Goal: Task Accomplishment & Management: Manage account settings

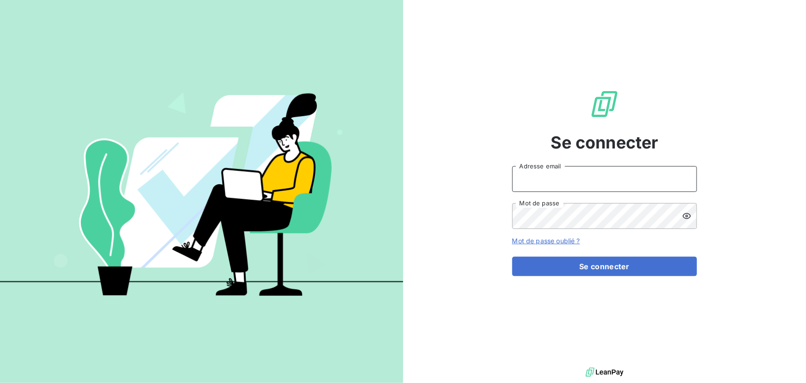
type input "[PERSON_NAME][EMAIL_ADDRESS][DOMAIN_NAME]"
click at [551, 189] on input "[PERSON_NAME][EMAIL_ADDRESS][DOMAIN_NAME]" at bounding box center [604, 179] width 185 height 26
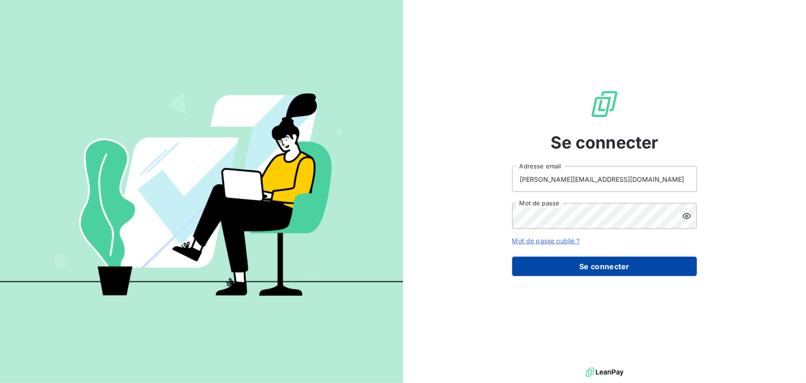
click at [536, 273] on button "Se connecter" at bounding box center [604, 265] width 185 height 19
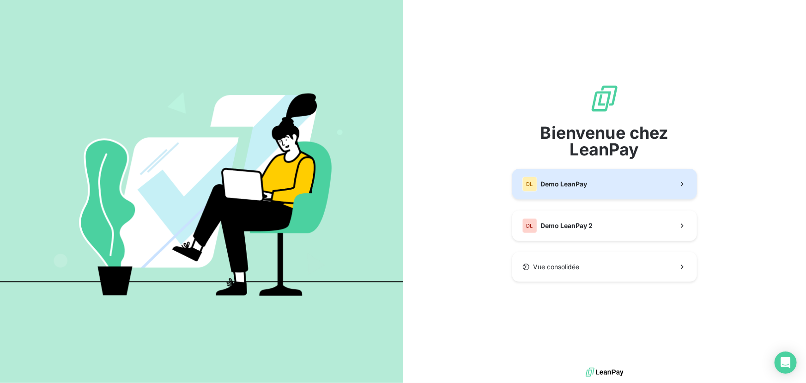
click at [550, 198] on button "DL Demo LeanPay" at bounding box center [604, 184] width 185 height 30
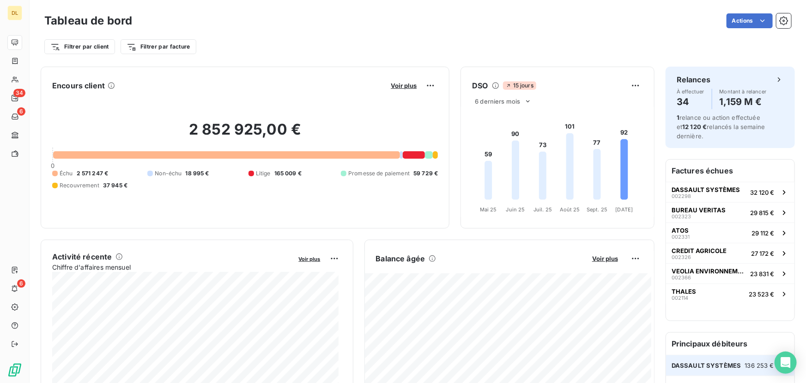
click at [702, 360] on div "DASSAULT SYSTÈMES 136 253 €" at bounding box center [730, 365] width 128 height 20
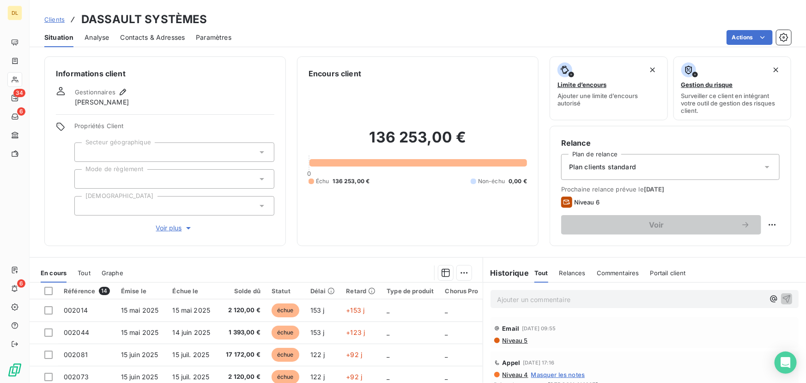
click at [739, 38] on html "DL 34 6 6 Clients DASSAULT SYSTÈMES Situation Analyse Contacts & Adresses Param…" at bounding box center [403, 191] width 806 height 383
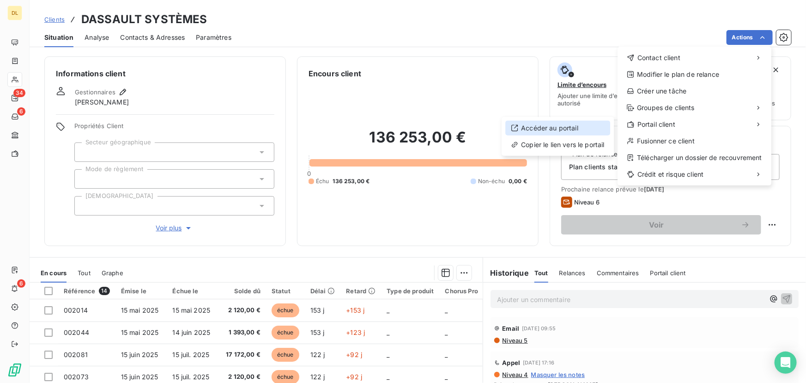
click at [578, 132] on div "Accéder au portail" at bounding box center [558, 128] width 105 height 15
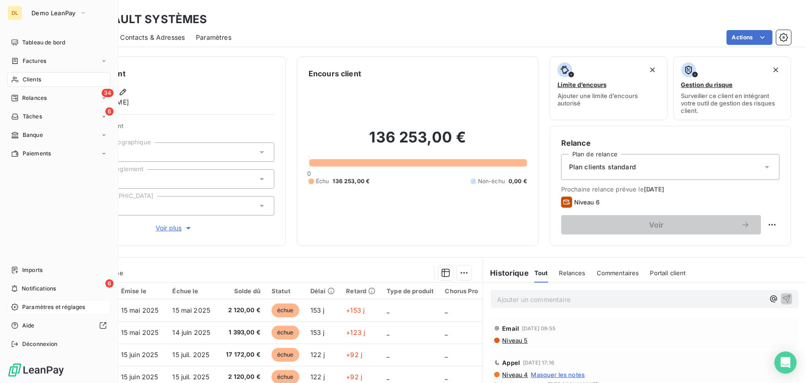
click at [23, 311] on div "Paramètres et réglages" at bounding box center [58, 306] width 103 height 15
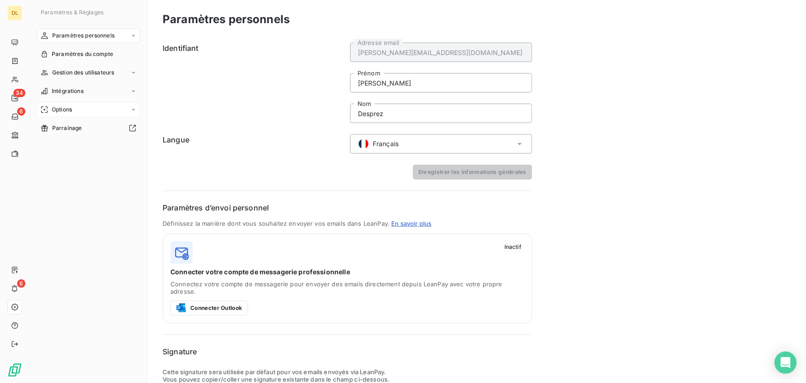
click at [81, 106] on div "Options" at bounding box center [88, 109] width 103 height 15
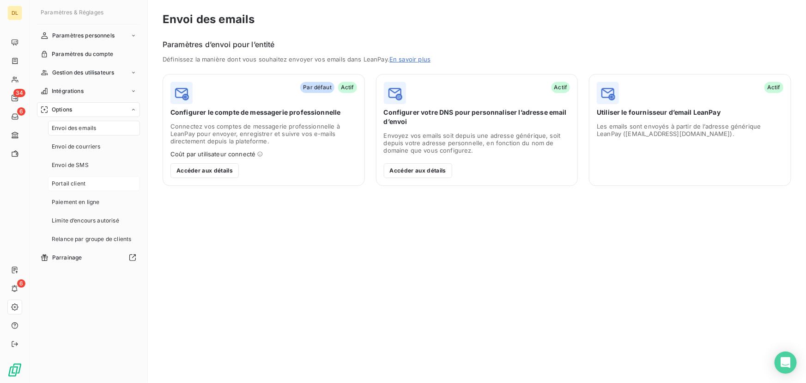
click at [88, 178] on div "Portail client" at bounding box center [94, 183] width 92 height 15
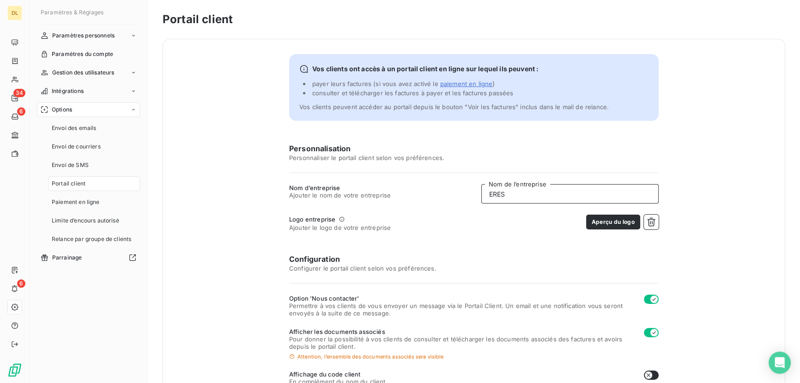
click at [519, 196] on input "ERES" at bounding box center [570, 193] width 177 height 19
type input "r"
type input "REGIMBEAU"
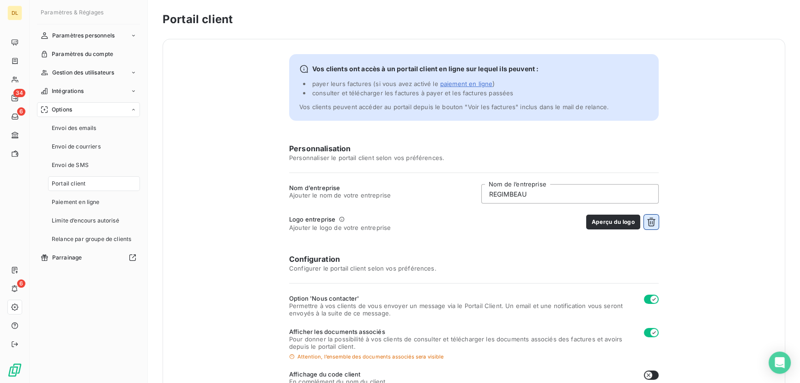
click at [644, 225] on button "button" at bounding box center [651, 221] width 15 height 15
click at [632, 225] on button "Choisir un fichier" at bounding box center [629, 221] width 59 height 15
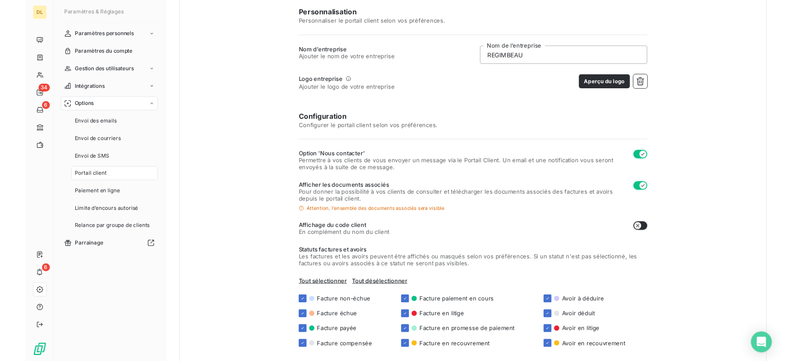
scroll to position [188, 0]
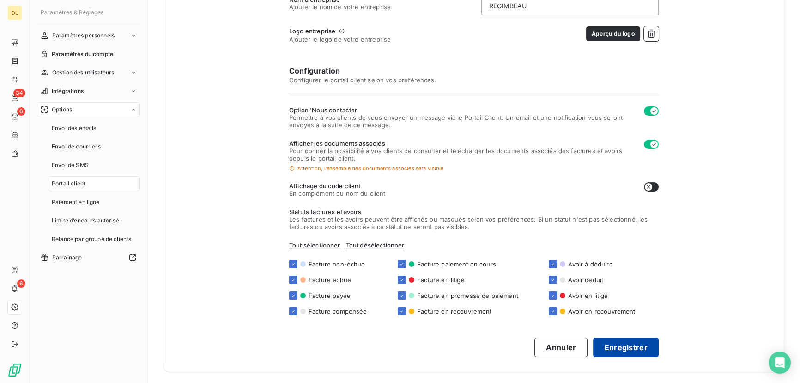
click at [634, 350] on button "Enregistrer" at bounding box center [626, 346] width 66 height 19
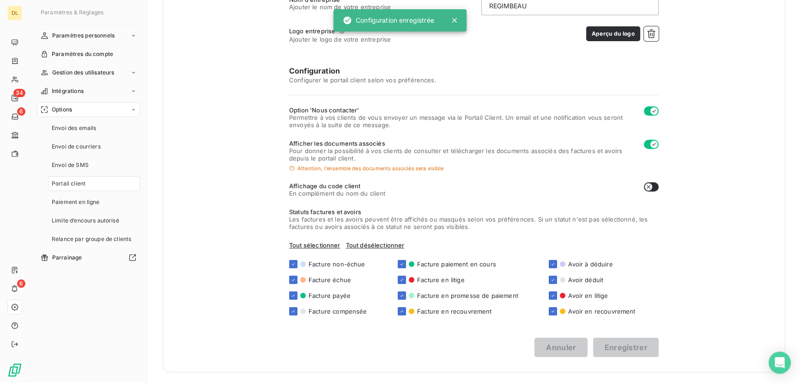
click at [243, 179] on div "Vos clients ont accès à un portail client en ligne sur lequel ils peuvent : pay…" at bounding box center [474, 111] width 623 height 521
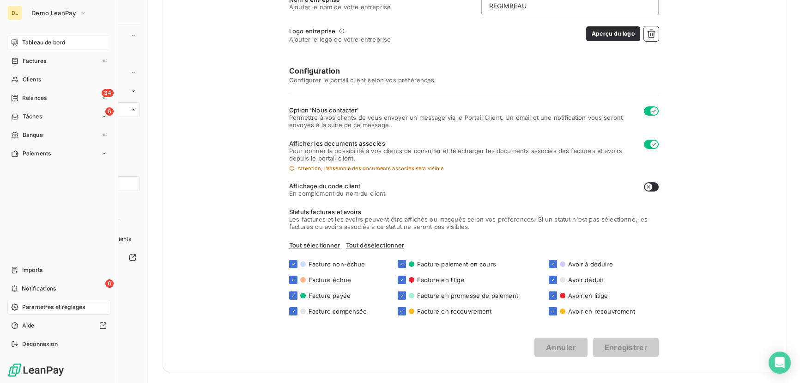
click at [15, 42] on icon at bounding box center [14, 42] width 7 height 7
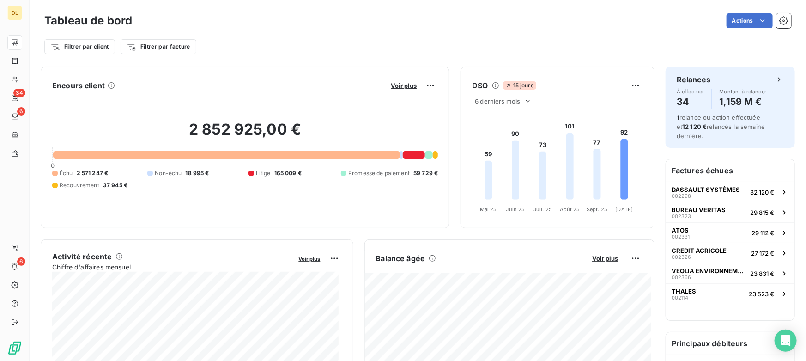
click at [378, 30] on div "Filtrer par client Filtrer par facture" at bounding box center [417, 42] width 747 height 25
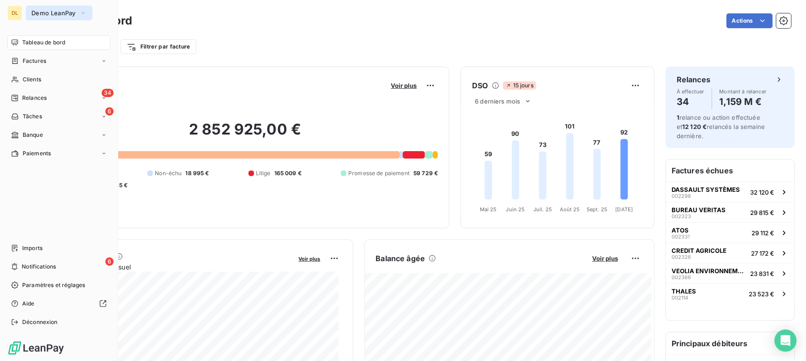
click at [59, 13] on span "Demo LeanPay" at bounding box center [53, 12] width 44 height 7
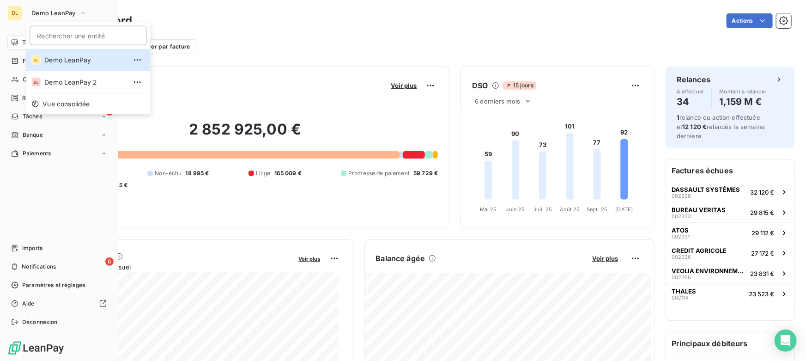
click at [69, 185] on div "Tableau de bord Factures Clients 34 Relances 6 Tâches Banque Paiements Imports …" at bounding box center [58, 182] width 103 height 294
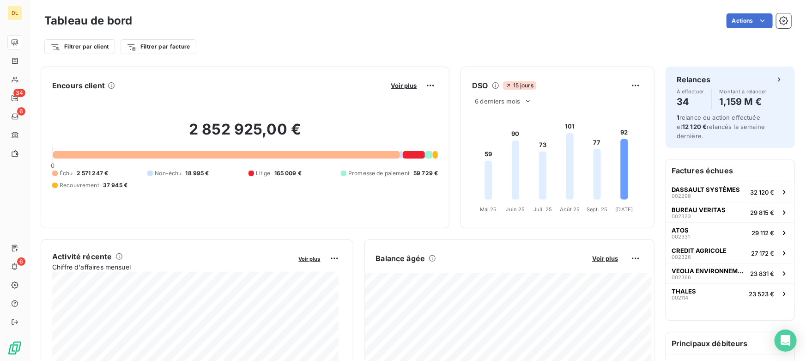
click at [288, 38] on div "Filtrer par client Filtrer par facture" at bounding box center [417, 47] width 747 height 18
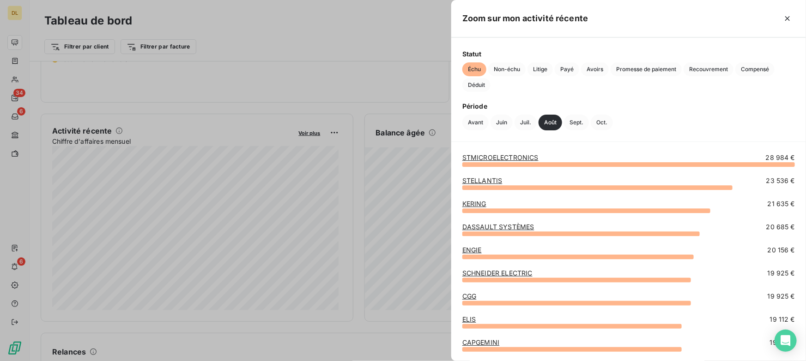
click at [380, 132] on div at bounding box center [403, 180] width 806 height 361
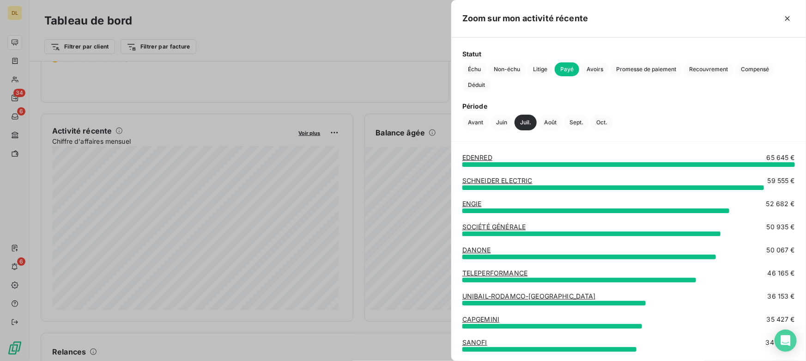
click at [213, 173] on div at bounding box center [403, 180] width 806 height 361
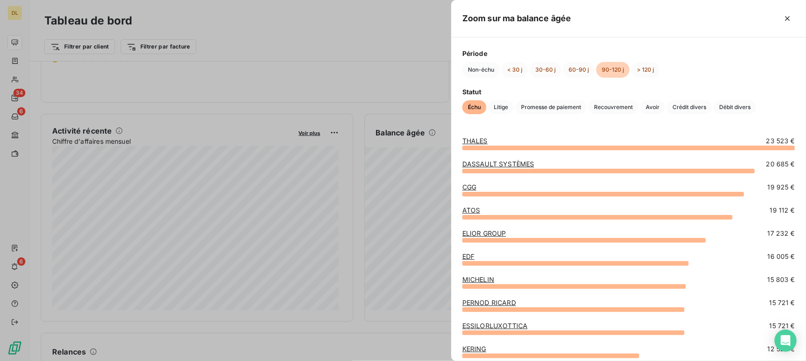
click at [474, 140] on link "THALES" at bounding box center [475, 141] width 25 height 8
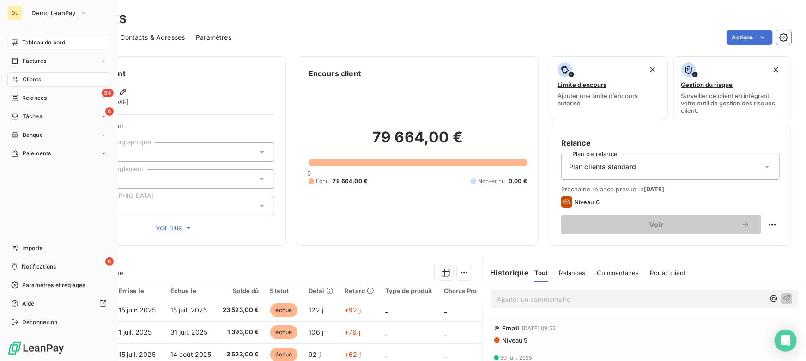
click at [18, 41] on div "Tableau de bord" at bounding box center [58, 42] width 103 height 15
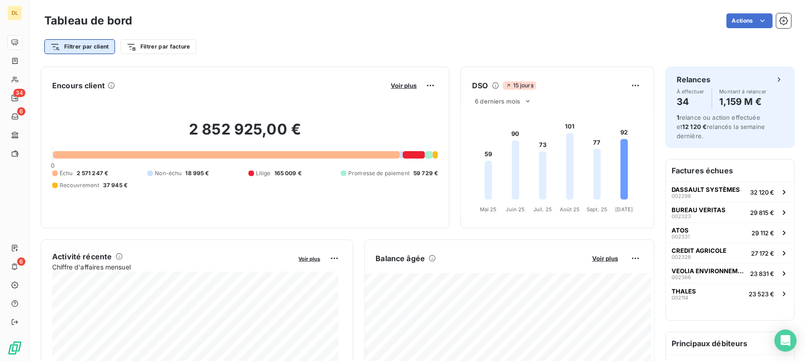
click at [96, 48] on html "DL 34 6 6 Tableau de bord Actions Filtrer par client Filtrer par facture Encour…" at bounding box center [403, 180] width 806 height 361
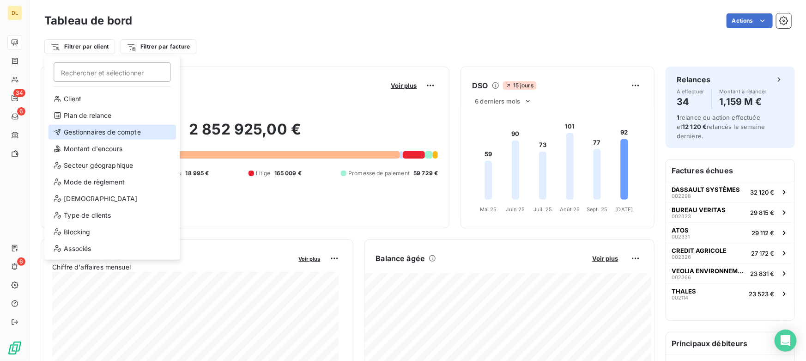
click at [91, 133] on div "Gestionnaires de compte" at bounding box center [112, 132] width 128 height 15
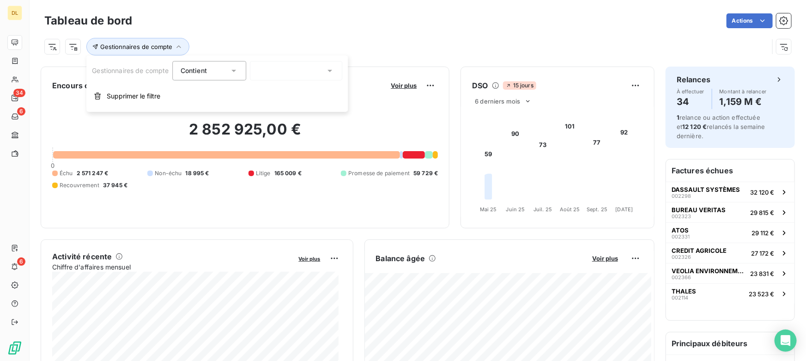
click at [317, 71] on div at bounding box center [296, 70] width 92 height 19
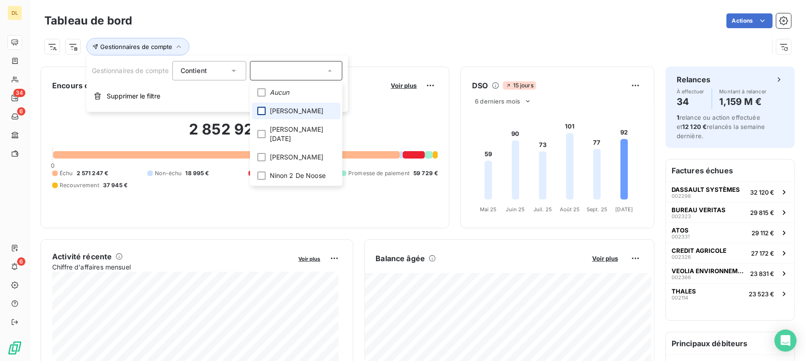
click at [263, 110] on div at bounding box center [262, 111] width 8 height 8
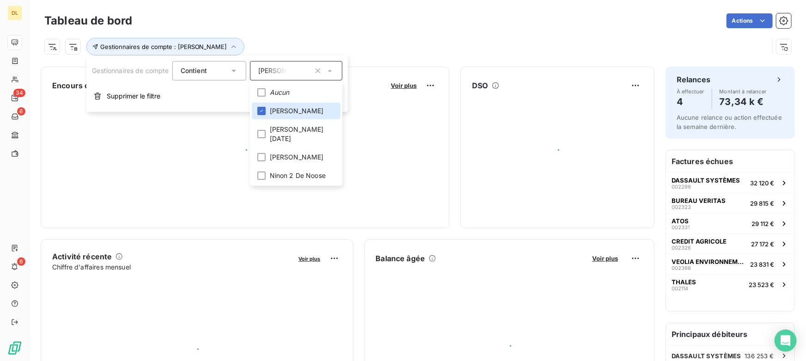
click at [476, 38] on div "Gestionnaires de compte : Edouard Lejosne" at bounding box center [406, 47] width 725 height 18
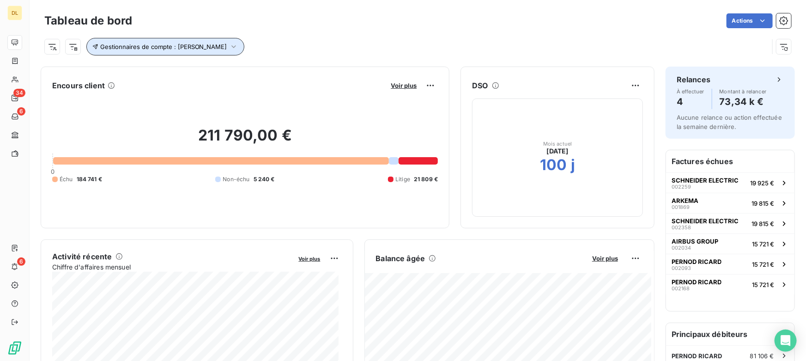
click at [209, 47] on span "Gestionnaires de compte : Edouard Lejosne" at bounding box center [163, 46] width 127 height 7
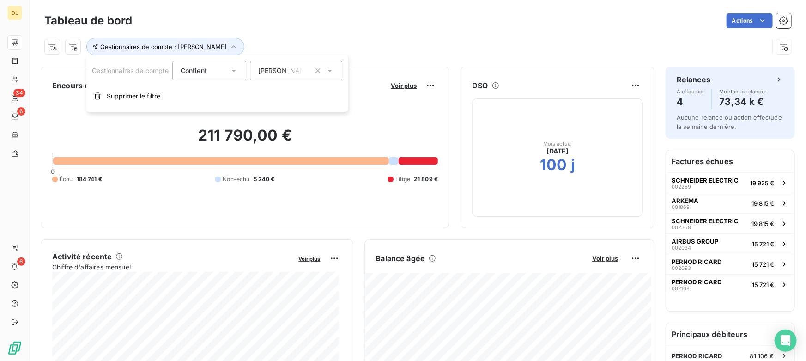
click at [286, 69] on span "[PERSON_NAME]" at bounding box center [285, 70] width 54 height 9
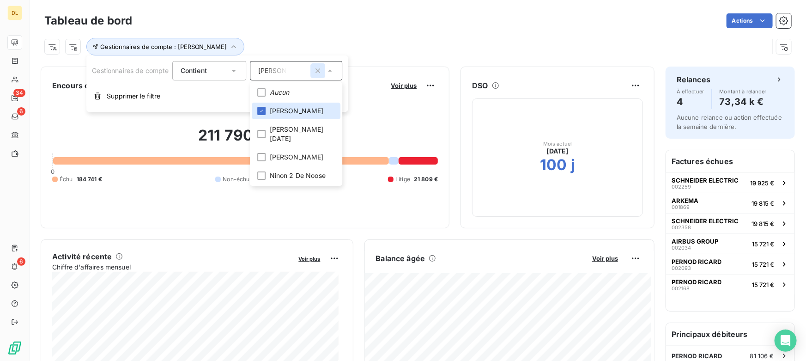
click at [319, 70] on icon "button" at bounding box center [318, 70] width 5 height 5
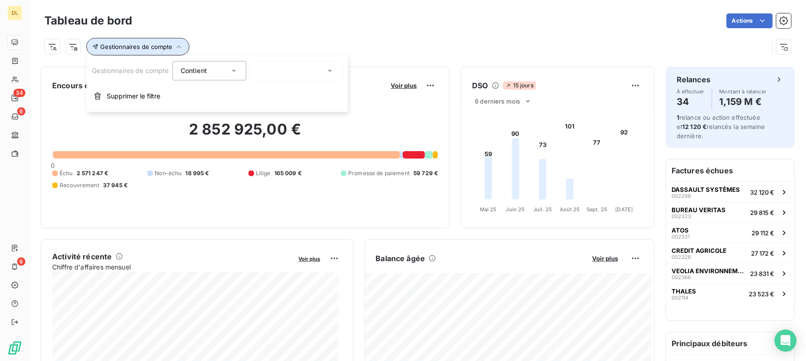
click at [159, 53] on button "Gestionnaires de compte" at bounding box center [137, 47] width 103 height 18
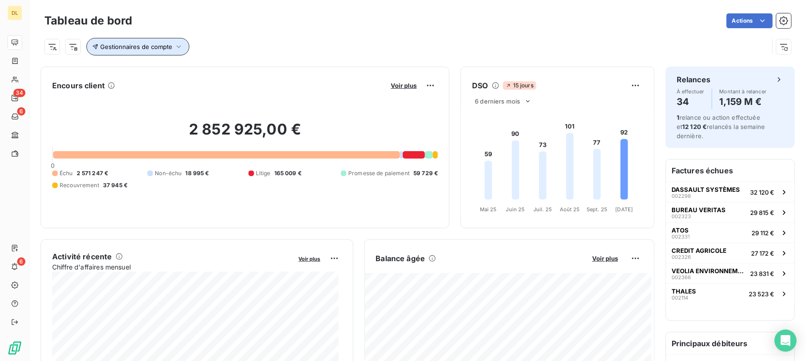
click at [120, 43] on span "Gestionnaires de compte" at bounding box center [136, 46] width 72 height 7
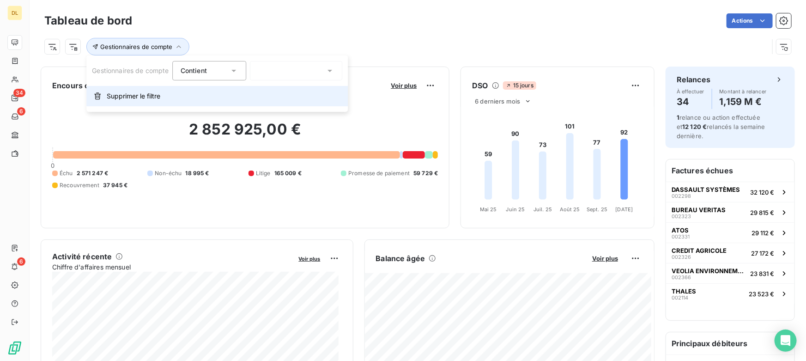
click at [125, 99] on span "Supprimer le filtre" at bounding box center [134, 95] width 54 height 9
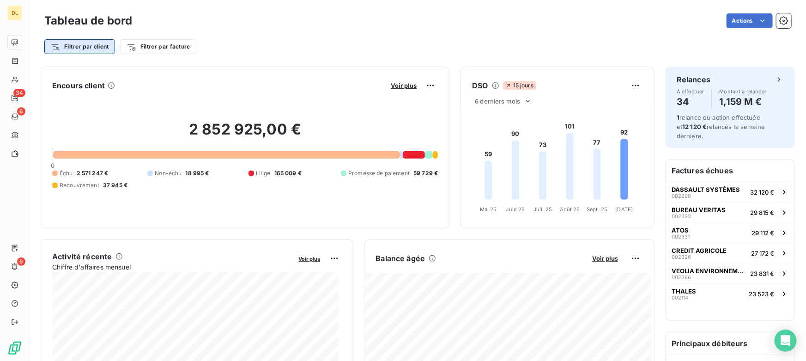
click at [61, 46] on html "DL 34 6 6 Tableau de bord Actions Filtrer par client Filtrer par facture Encour…" at bounding box center [403, 180] width 806 height 361
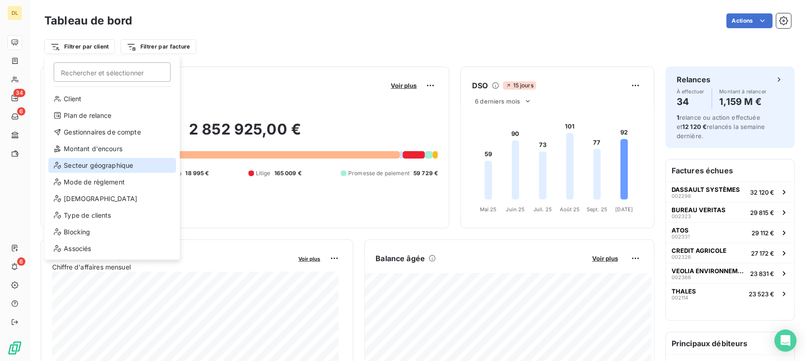
click at [91, 167] on div "Secteur géographique" at bounding box center [112, 165] width 128 height 15
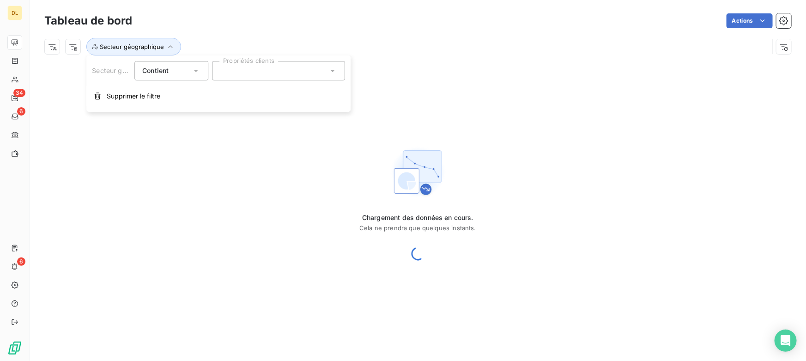
click at [244, 74] on div at bounding box center [278, 70] width 133 height 19
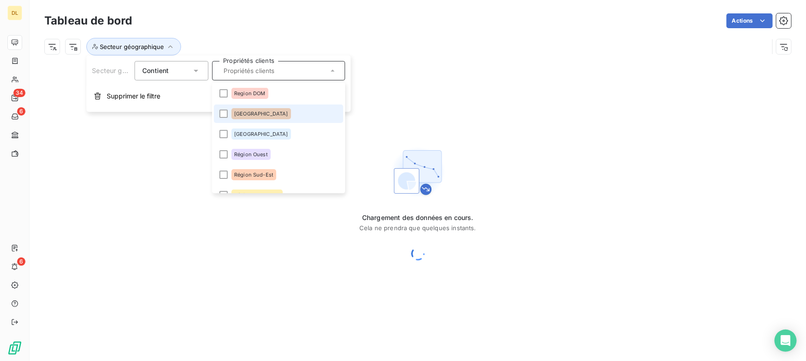
click at [241, 115] on span "Région Est" at bounding box center [261, 114] width 54 height 6
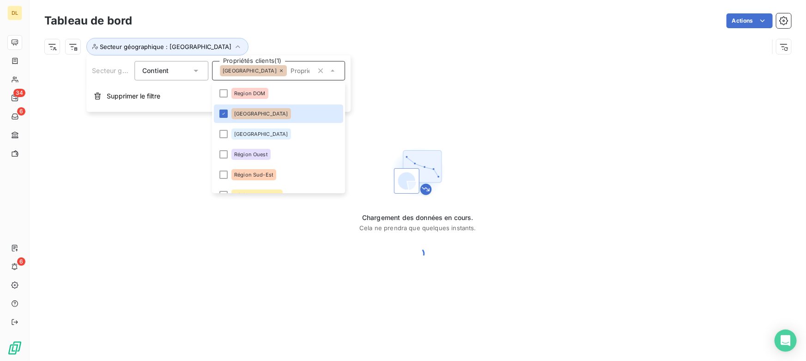
click at [459, 57] on div "Tableau de bord Actions Secteur géographique : Région Est" at bounding box center [418, 30] width 777 height 61
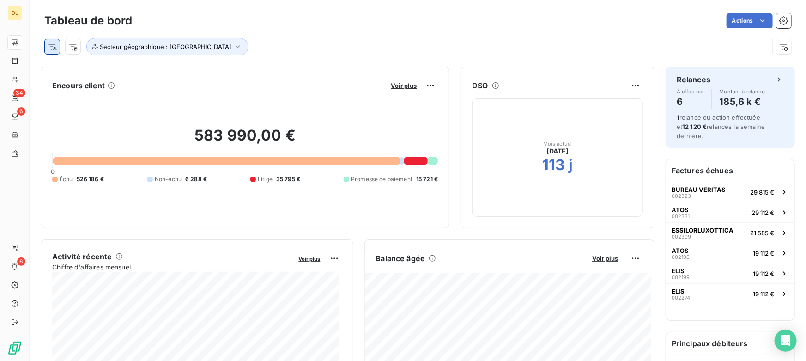
click at [56, 45] on html "DL 34 6 6 Tableau de bord Actions Secteur géographique : Région Est Encours cli…" at bounding box center [403, 180] width 806 height 361
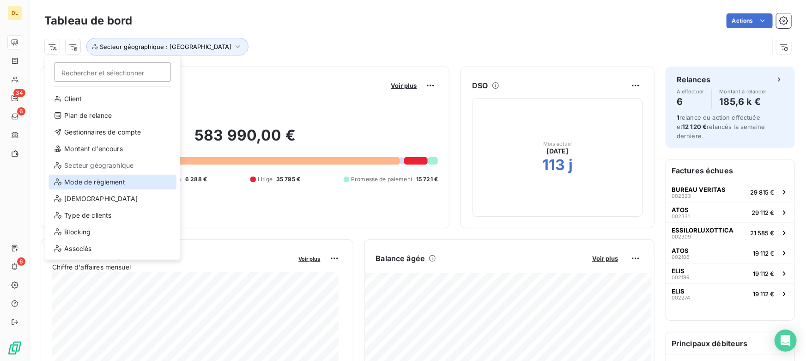
click at [123, 185] on div "Mode de règlement" at bounding box center [113, 182] width 128 height 15
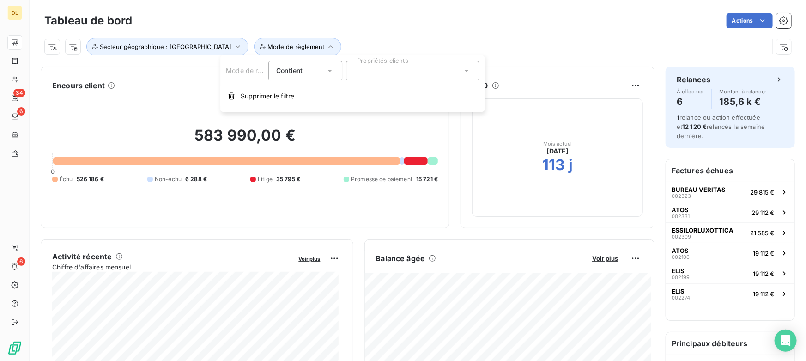
drag, startPoint x: 262, startPoint y: 104, endPoint x: 323, endPoint y: 42, distance: 88.2
click at [262, 104] on button "Supprimer le filtre" at bounding box center [352, 96] width 264 height 20
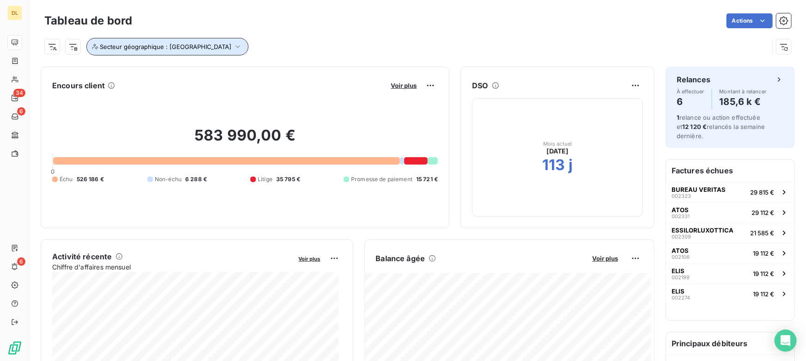
drag, startPoint x: 176, startPoint y: 46, endPoint x: 180, endPoint y: 52, distance: 7.3
click at [176, 46] on span "Secteur géographique : Région Est" at bounding box center [166, 46] width 132 height 7
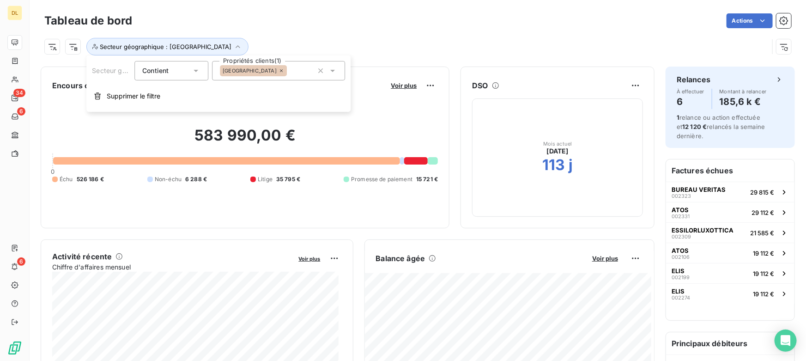
drag, startPoint x: 184, startPoint y: 97, endPoint x: 286, endPoint y: 12, distance: 132.6
click at [184, 98] on button "Supprimer le filtre" at bounding box center [218, 96] width 264 height 20
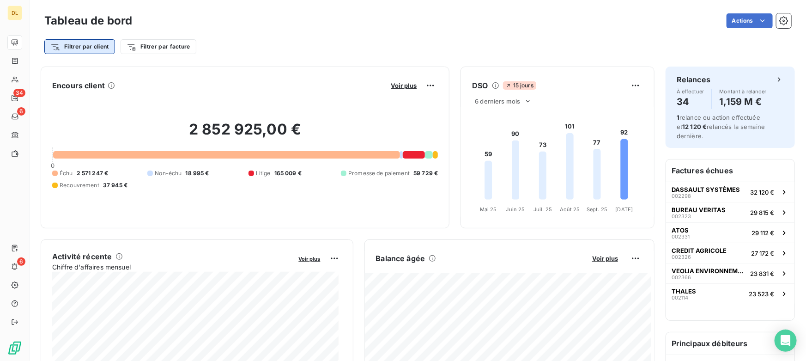
click at [95, 43] on html "DL 34 6 6 Tableau de bord Actions Filtrer par client Filtrer par facture Encour…" at bounding box center [403, 180] width 806 height 361
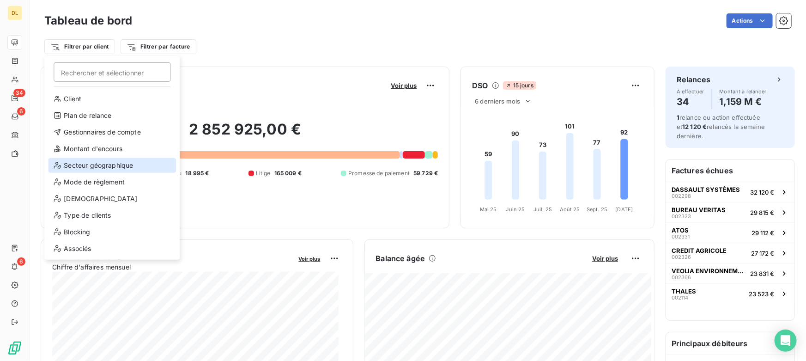
click at [79, 166] on div "Secteur géographique" at bounding box center [112, 165] width 128 height 15
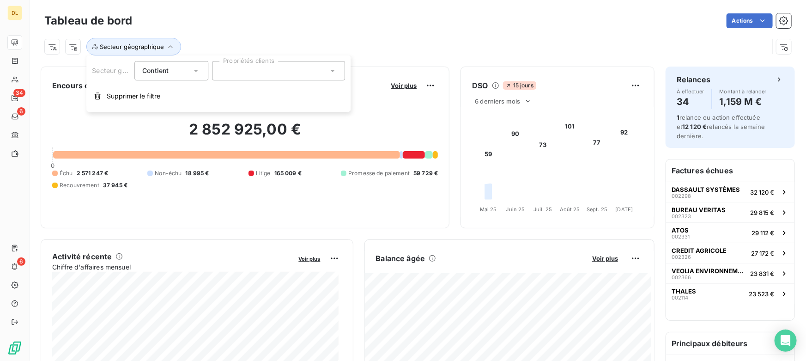
click at [274, 73] on div at bounding box center [278, 70] width 133 height 19
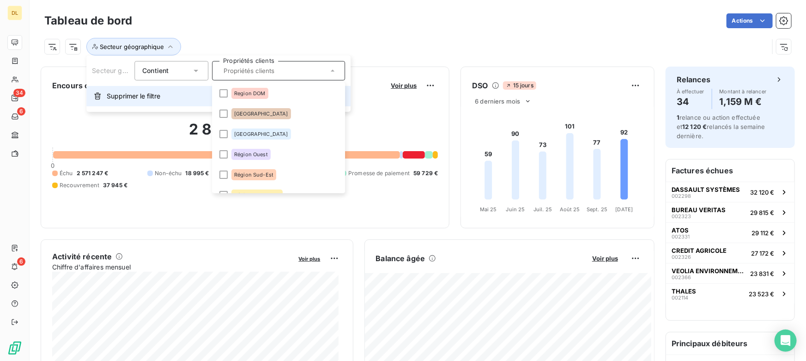
click at [158, 94] on span "Supprimer le filtre" at bounding box center [134, 95] width 54 height 9
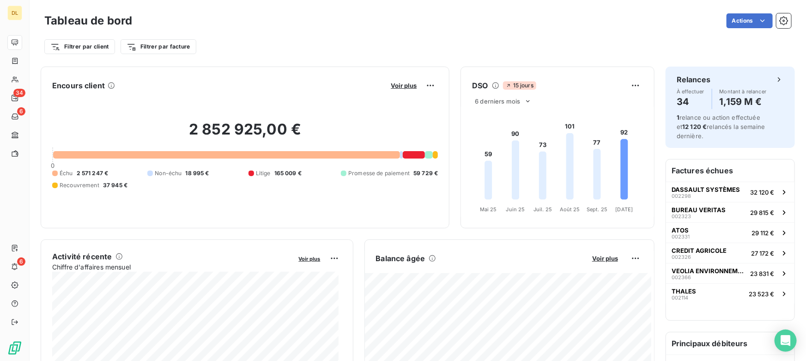
click at [278, 31] on div "Filtrer par client Filtrer par facture" at bounding box center [417, 42] width 747 height 25
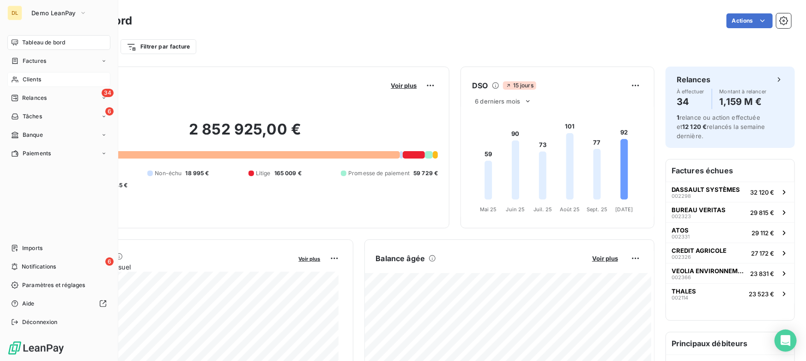
click at [23, 79] on span "Clients" at bounding box center [32, 79] width 18 height 8
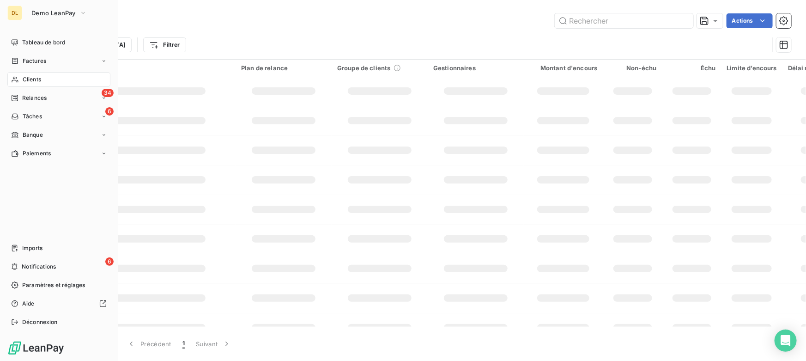
click at [18, 79] on div "Clients" at bounding box center [58, 79] width 103 height 15
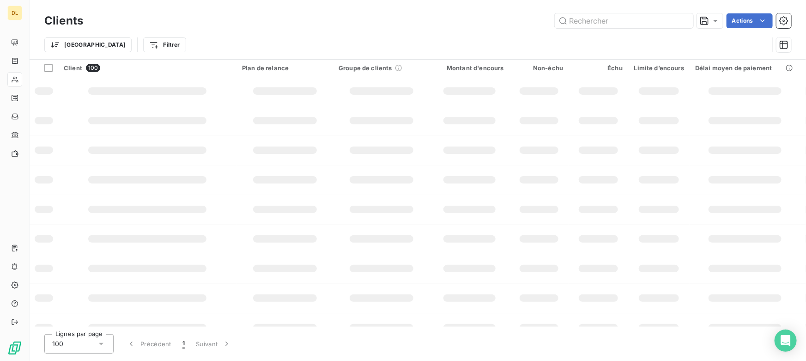
click at [499, 42] on div "Trier Filtrer" at bounding box center [406, 45] width 725 height 18
click at [573, 24] on input "text" at bounding box center [624, 20] width 139 height 15
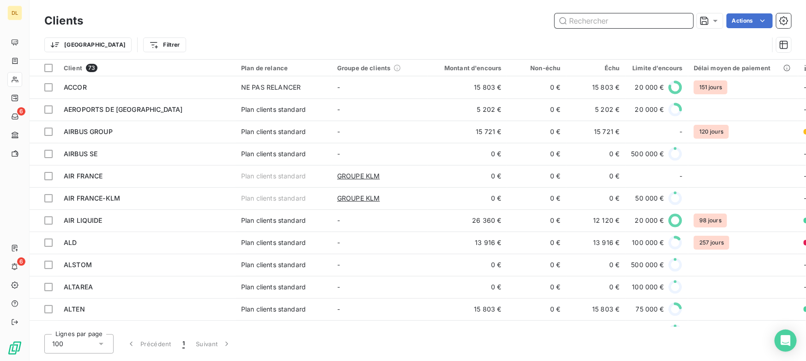
drag, startPoint x: 617, startPoint y: 19, endPoint x: 593, endPoint y: 19, distance: 24.5
click at [617, 19] on input "text" at bounding box center [624, 20] width 139 height 15
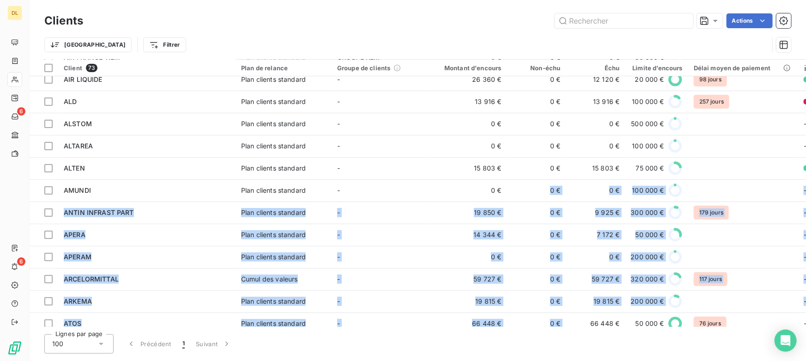
drag, startPoint x: 511, startPoint y: 327, endPoint x: 579, endPoint y: 323, distance: 68.5
click at [579, 323] on div "Clients Actions Trier Filtrer Client 73 Plan de relance Groupe de clients Monta…" at bounding box center [418, 180] width 777 height 361
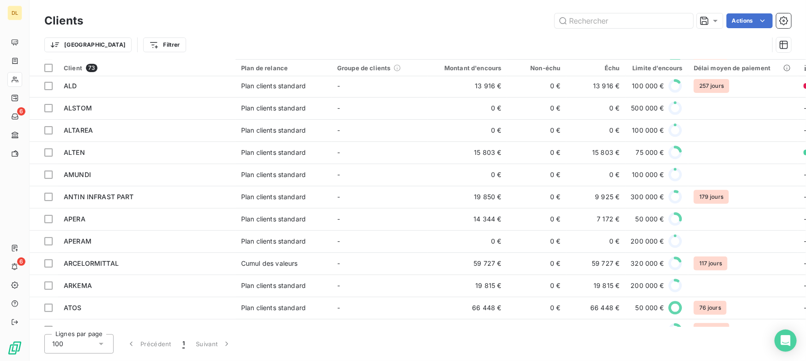
click at [561, 339] on div "Lignes par page 100 Précédent 1 Suivant" at bounding box center [417, 343] width 747 height 19
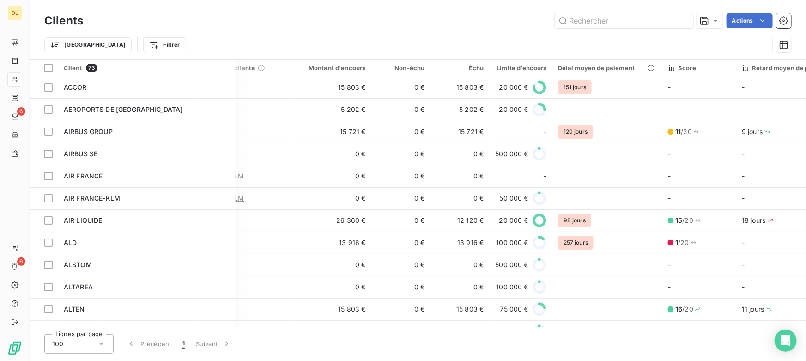
scroll to position [0, 147]
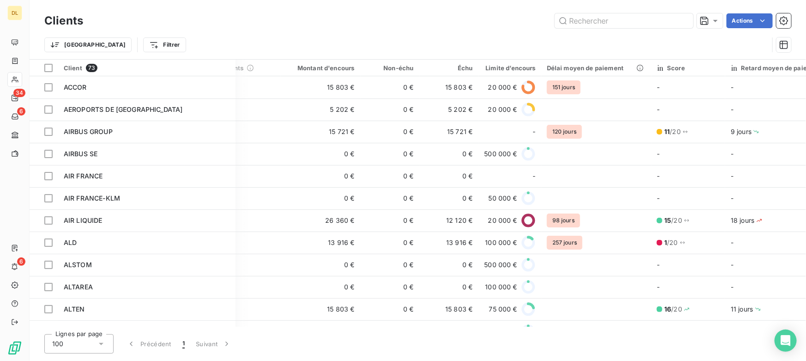
click at [512, 41] on div "Trier Filtrer" at bounding box center [406, 45] width 725 height 18
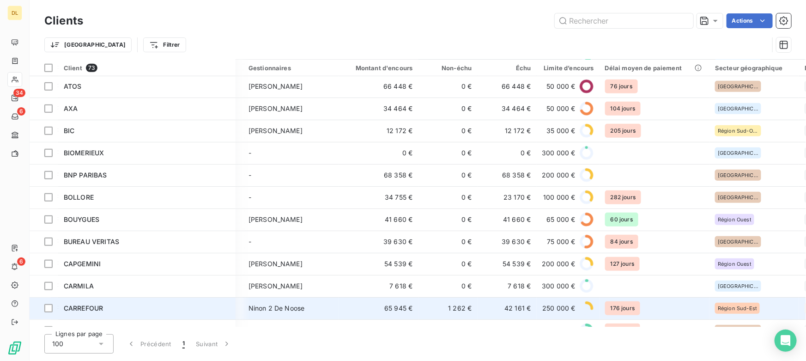
scroll to position [378, 184]
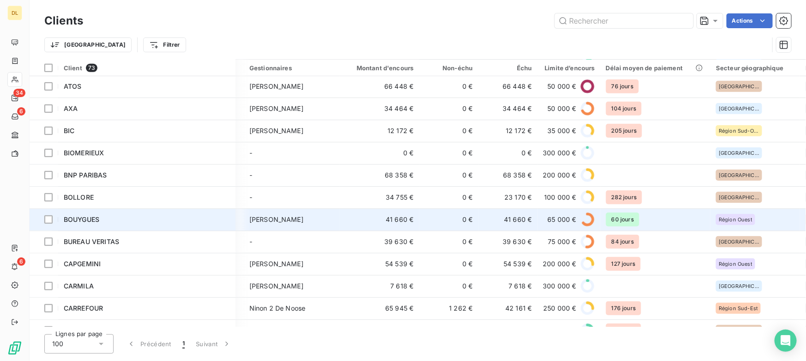
click at [132, 216] on div "BOUYGUES" at bounding box center [147, 219] width 166 height 9
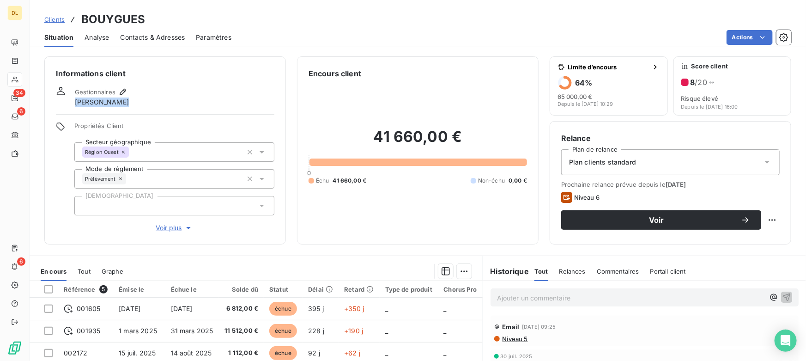
drag, startPoint x: 77, startPoint y: 101, endPoint x: 115, endPoint y: 104, distance: 38.5
click at [115, 104] on div "Gestionnaires [PERSON_NAME]" at bounding box center [102, 96] width 54 height 20
click at [115, 102] on div "Gestionnaires [PERSON_NAME]" at bounding box center [102, 96] width 54 height 20
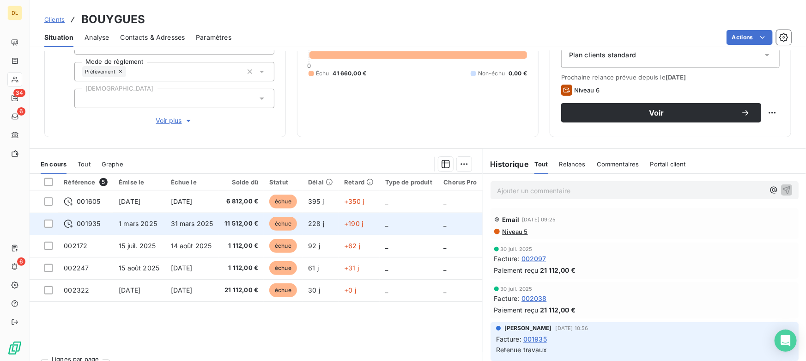
scroll to position [125, 0]
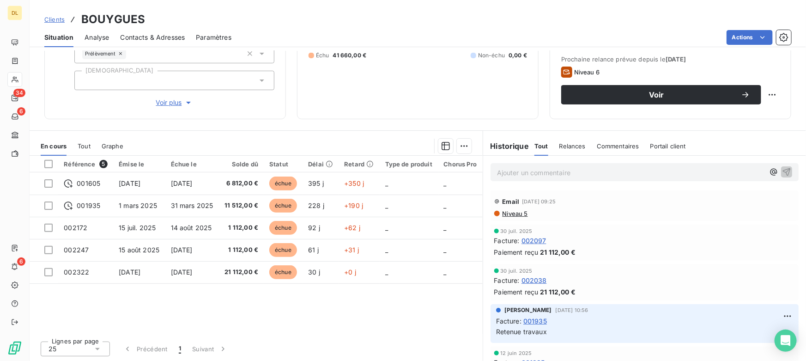
click at [83, 148] on span "Tout" at bounding box center [84, 145] width 13 height 7
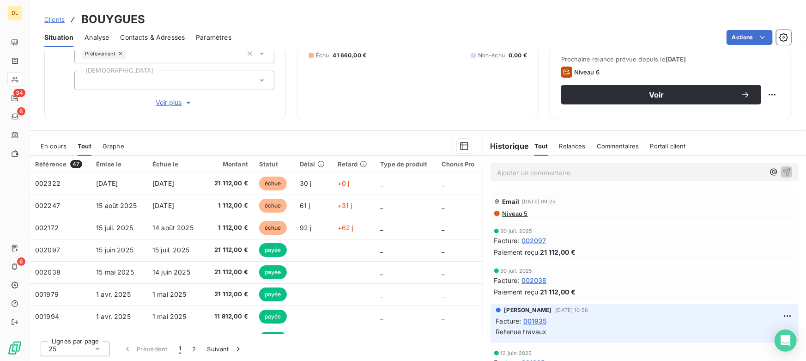
click at [542, 174] on p "Ajouter un commentaire ﻿" at bounding box center [631, 173] width 268 height 12
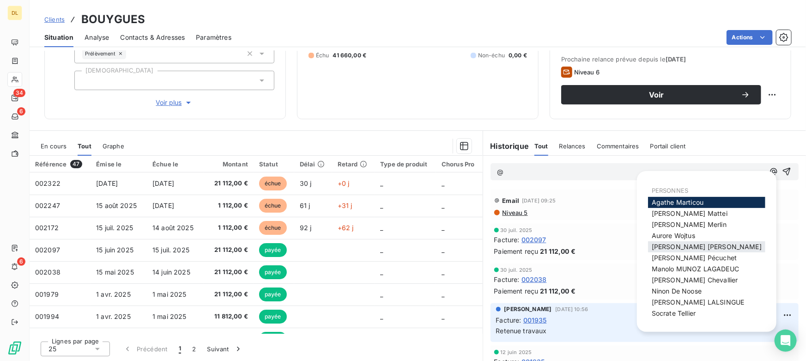
click at [676, 245] on span "[PERSON_NAME]" at bounding box center [707, 247] width 110 height 8
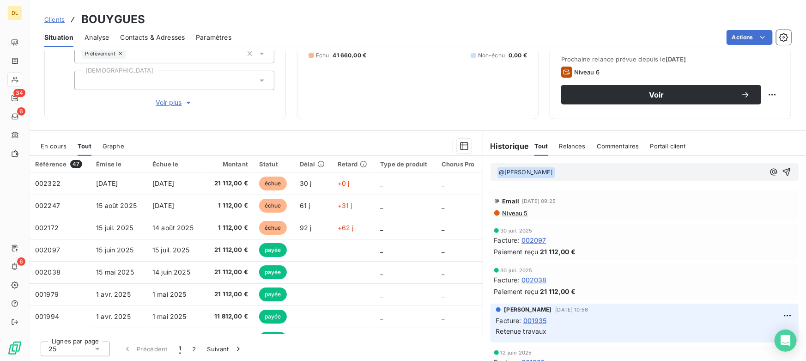
click at [559, 172] on p "﻿ @ [PERSON_NAME] ﻿ ﻿" at bounding box center [631, 172] width 268 height 11
click at [638, 169] on p "﻿ @ [PERSON_NAME] ﻿ giurgyfuysouighoishtoiguiodghl" at bounding box center [631, 172] width 268 height 11
click at [52, 146] on span "En cours" at bounding box center [54, 145] width 26 height 7
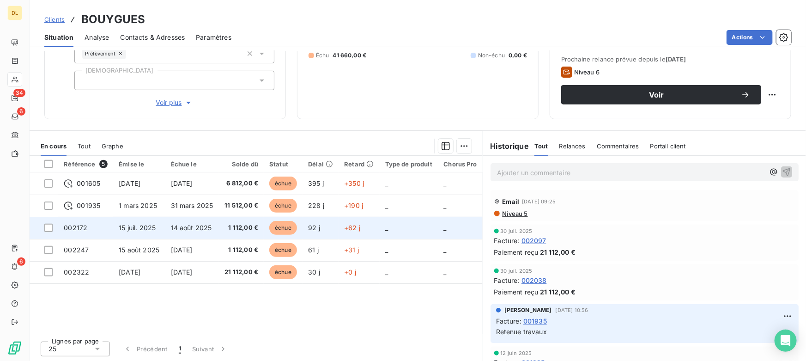
click at [127, 225] on span "15 juil. 2025" at bounding box center [137, 228] width 37 height 8
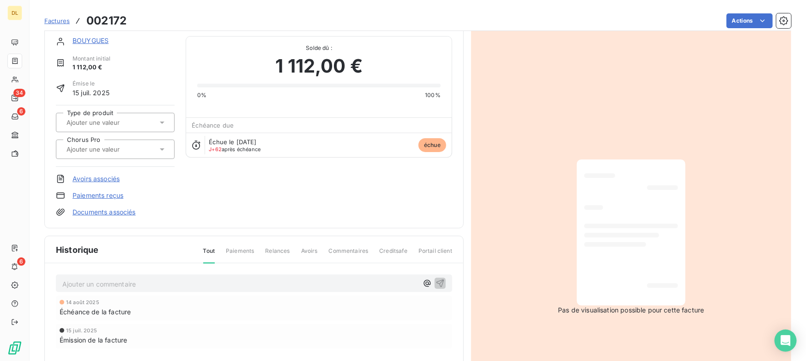
scroll to position [43, 0]
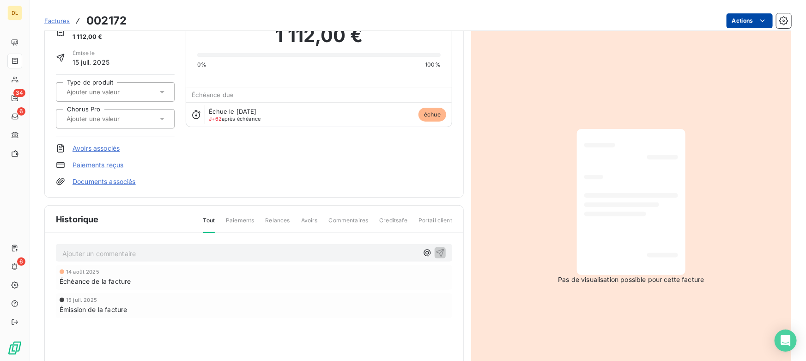
click at [746, 21] on html "DL 34 6 6 Factures [DRIVERS_LICENSE_NUMBER] Actions BOUYGUES Montant initial 1 …" at bounding box center [403, 180] width 806 height 361
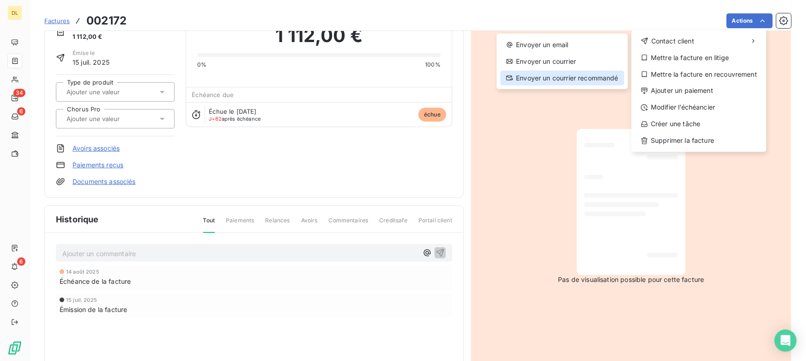
click at [559, 77] on div "Envoyer un courrier recommandé" at bounding box center [562, 78] width 124 height 15
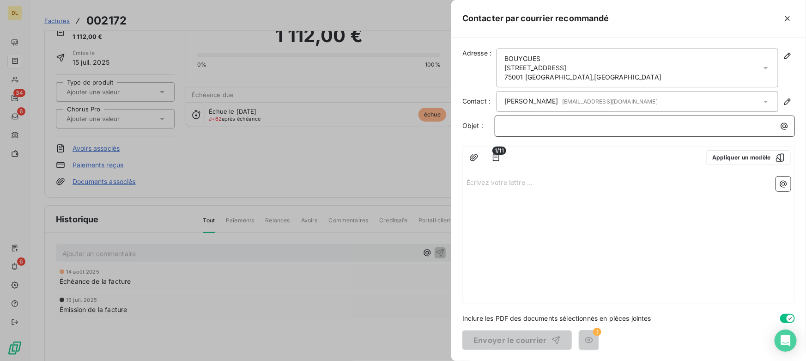
click at [527, 121] on p "﻿" at bounding box center [647, 126] width 289 height 11
click at [501, 182] on p "Écrivez votre lettre ... ﻿" at bounding box center [629, 182] width 324 height 11
click at [788, 17] on icon "button" at bounding box center [787, 18] width 9 height 9
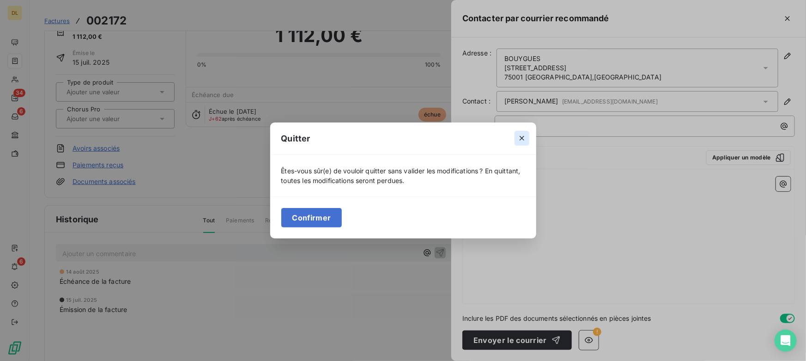
click at [518, 143] on icon "button" at bounding box center [522, 138] width 9 height 9
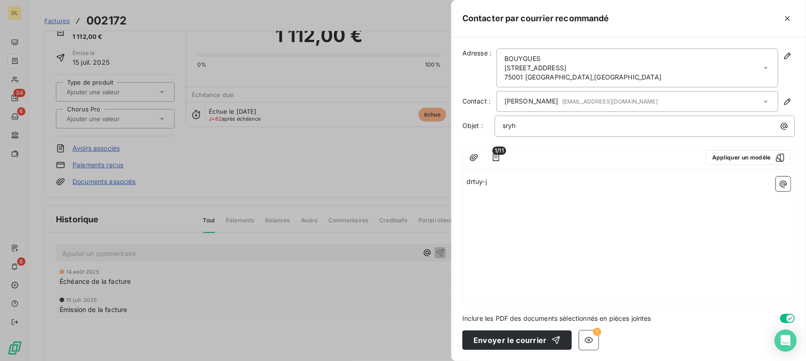
click at [528, 186] on p "drtuy-j" at bounding box center [629, 182] width 324 height 11
click at [789, 20] on icon "button" at bounding box center [787, 18] width 9 height 9
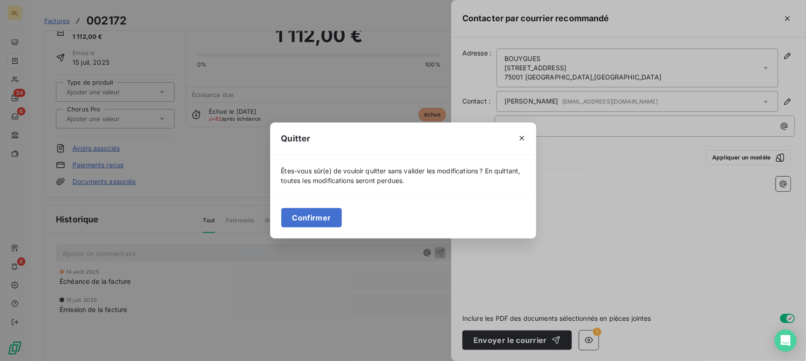
click at [335, 218] on button "Confirmer" at bounding box center [311, 217] width 61 height 19
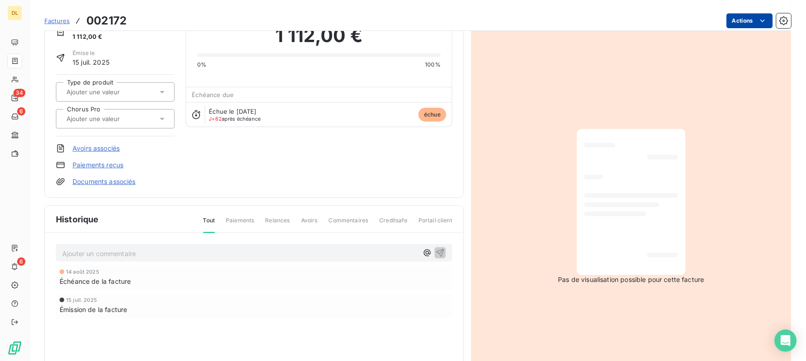
click at [727, 21] on html "DL 34 6 6 Factures [DRIVERS_LICENSE_NUMBER] Actions BOUYGUES Montant initial 1 …" at bounding box center [403, 180] width 806 height 361
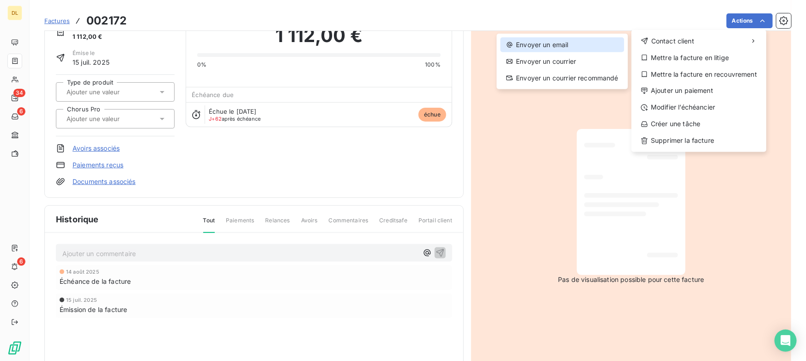
click at [577, 44] on div "Envoyer un email" at bounding box center [562, 44] width 124 height 15
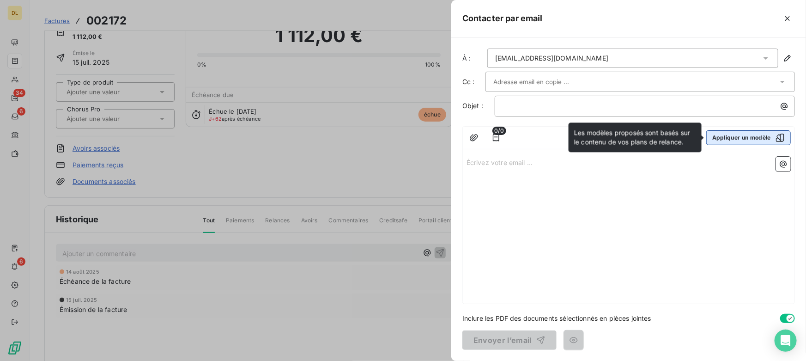
click at [738, 134] on button "Appliquer un modèle" at bounding box center [749, 137] width 85 height 15
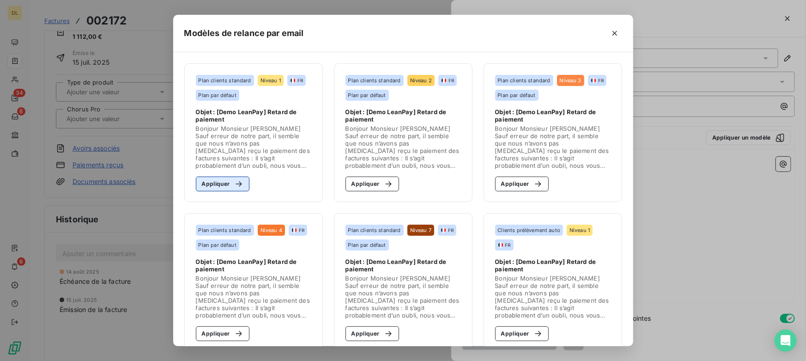
click at [219, 187] on button "Appliquer" at bounding box center [223, 184] width 54 height 15
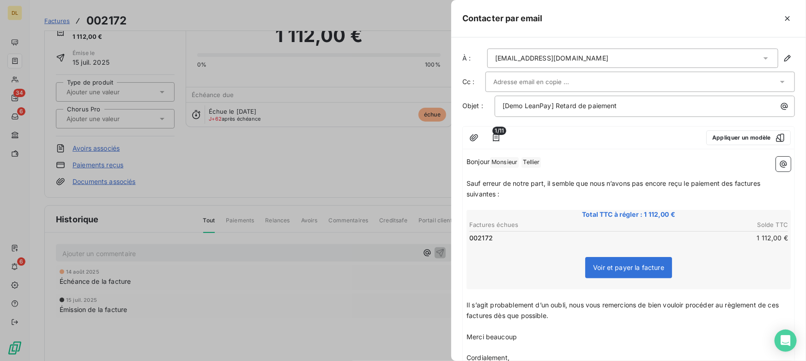
scroll to position [72, 0]
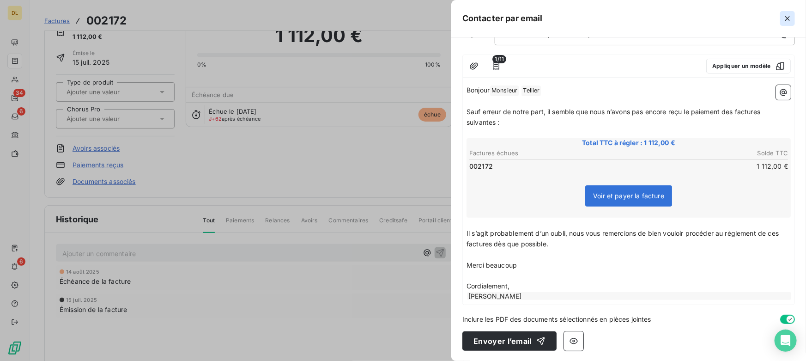
click at [791, 18] on icon "button" at bounding box center [787, 18] width 9 height 9
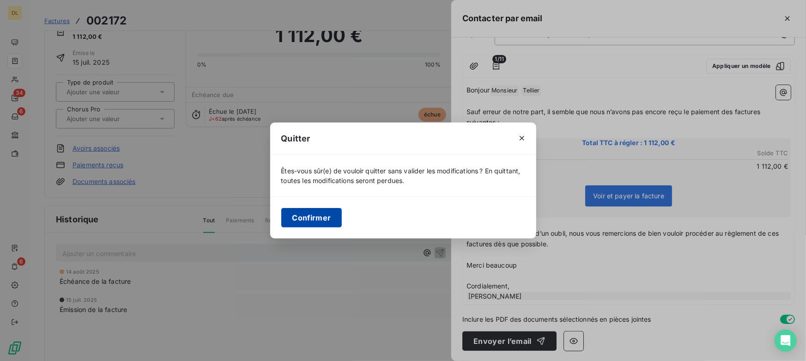
click at [326, 220] on button "Confirmer" at bounding box center [311, 217] width 61 height 19
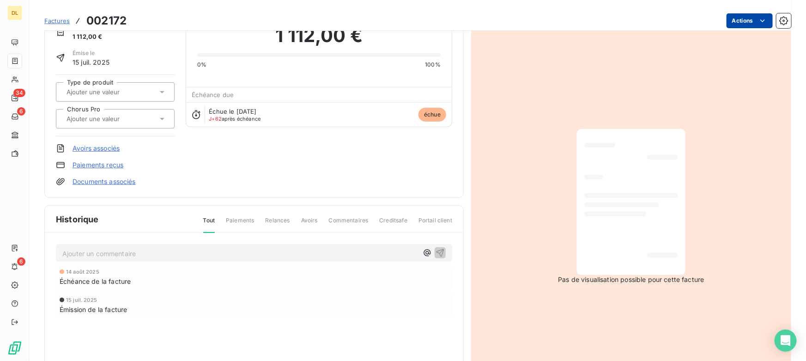
click at [737, 24] on html "DL 34 6 6 Factures [DRIVERS_LICENSE_NUMBER] Actions BOUYGUES Montant initial 1 …" at bounding box center [403, 180] width 806 height 361
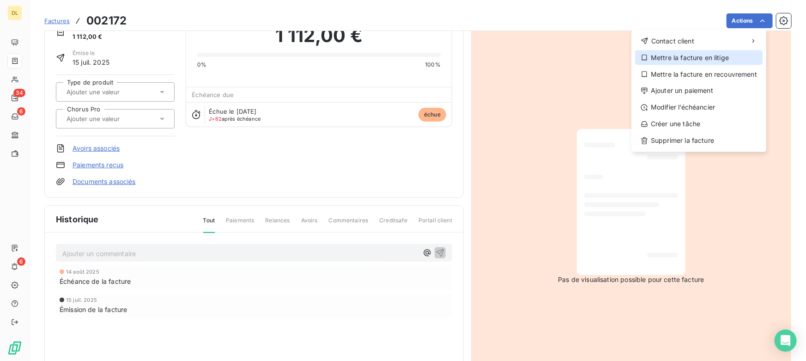
click at [671, 55] on div "Mettre la facture en litige" at bounding box center [699, 57] width 128 height 15
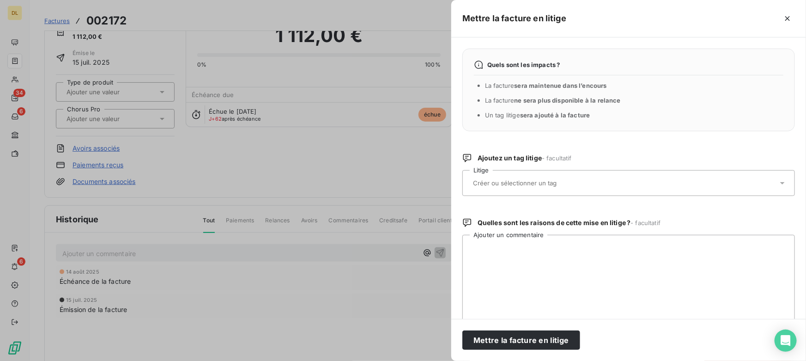
click at [548, 187] on input "text" at bounding box center [539, 183] width 134 height 8
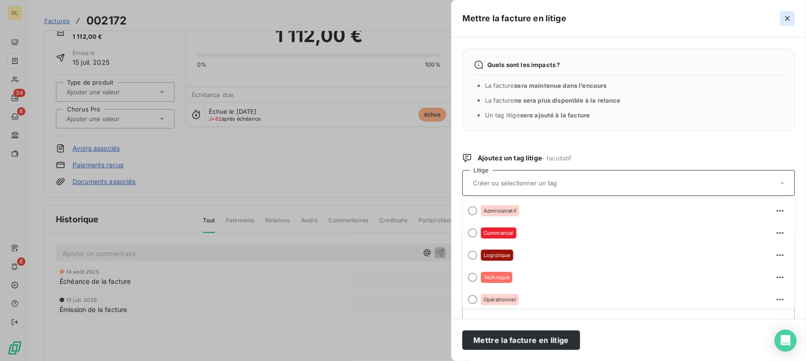
click at [794, 16] on button "button" at bounding box center [787, 18] width 15 height 15
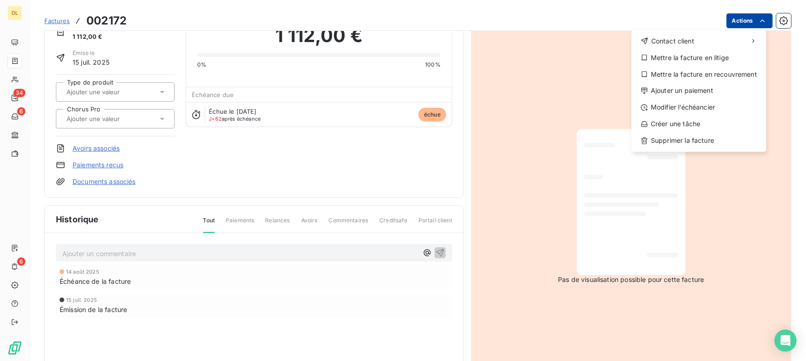
click at [735, 24] on html "DL 34 6 6 Factures [DRIVERS_LICENSE_NUMBER] Actions Contact client Mettre la fa…" at bounding box center [403, 180] width 806 height 361
click at [694, 90] on div "Ajouter un paiement" at bounding box center [699, 91] width 128 height 15
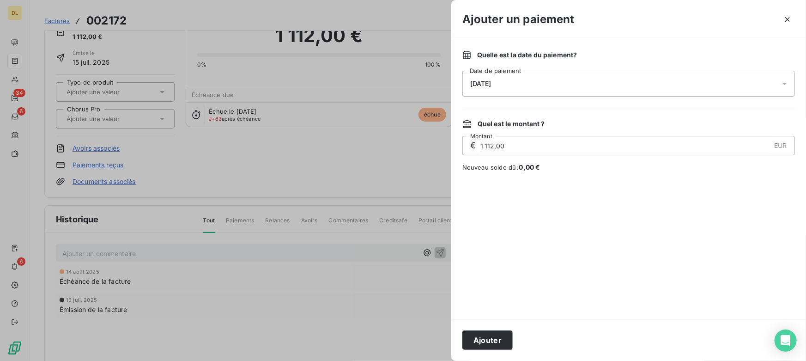
click at [580, 85] on div "[DATE]" at bounding box center [629, 84] width 333 height 26
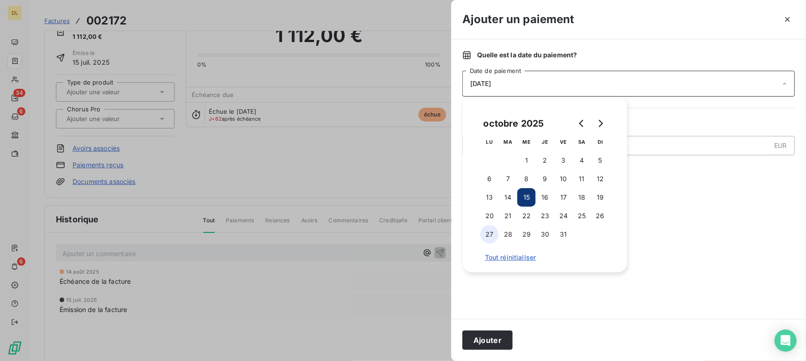
drag, startPoint x: 489, startPoint y: 235, endPoint x: 497, endPoint y: 236, distance: 7.5
click at [497, 236] on button "27" at bounding box center [490, 234] width 18 height 18
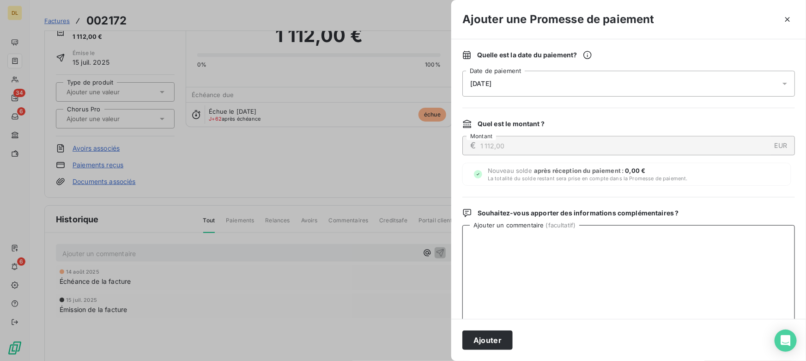
click at [664, 257] on textarea "Ajouter un commentaire ( facultatif )" at bounding box center [629, 273] width 333 height 96
click at [785, 23] on icon "button" at bounding box center [787, 19] width 9 height 9
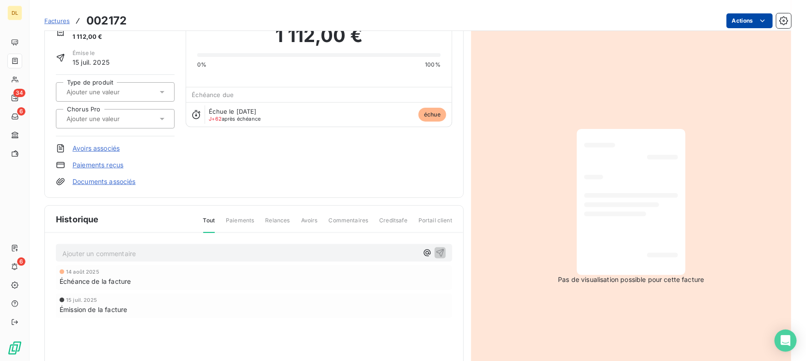
click at [733, 19] on html "DL 34 6 6 Factures [DRIVERS_LICENSE_NUMBER] Actions BOUYGUES Montant initial 1 …" at bounding box center [403, 180] width 806 height 361
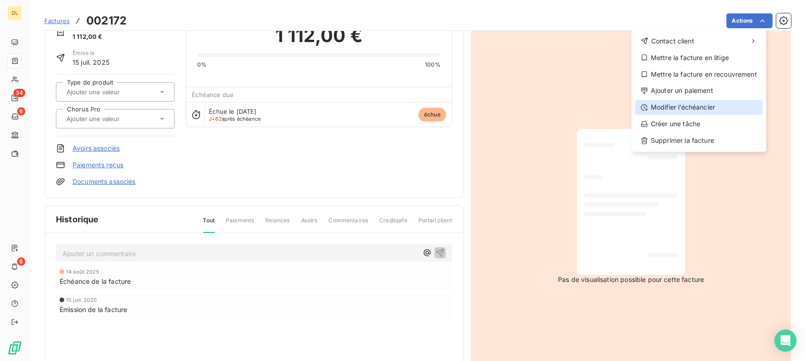
click at [672, 105] on div "Modifier l’échéancier" at bounding box center [699, 107] width 128 height 15
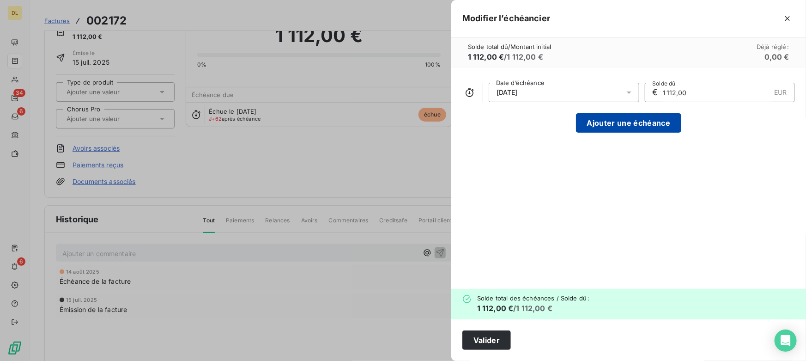
click at [602, 126] on button "Ajouter une échéance" at bounding box center [628, 122] width 105 height 19
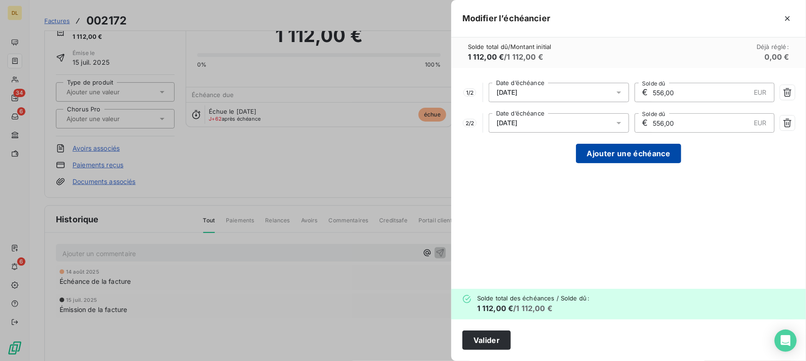
click at [599, 148] on button "Ajouter une échéance" at bounding box center [628, 153] width 105 height 19
type input "370,67"
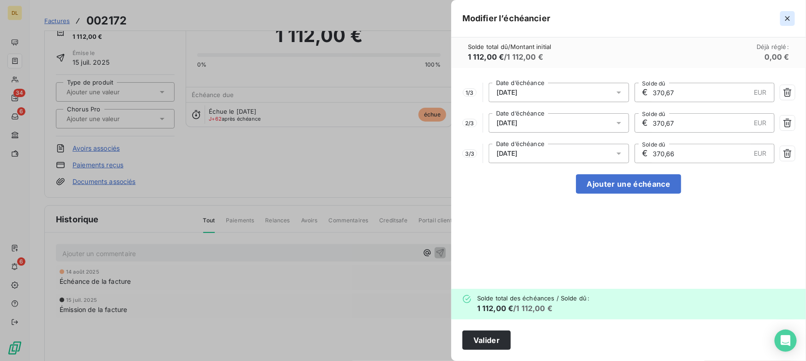
click at [792, 18] on icon "button" at bounding box center [787, 18] width 9 height 9
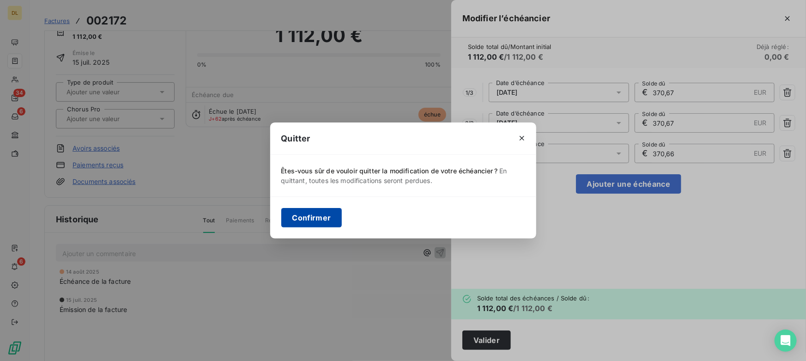
click at [308, 219] on button "Confirmer" at bounding box center [311, 217] width 61 height 19
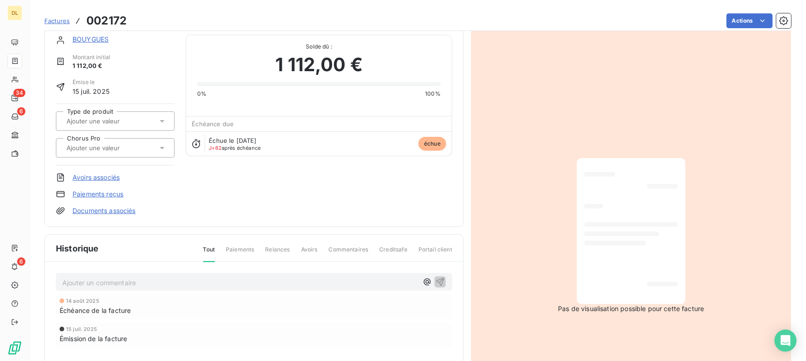
scroll to position [0, 0]
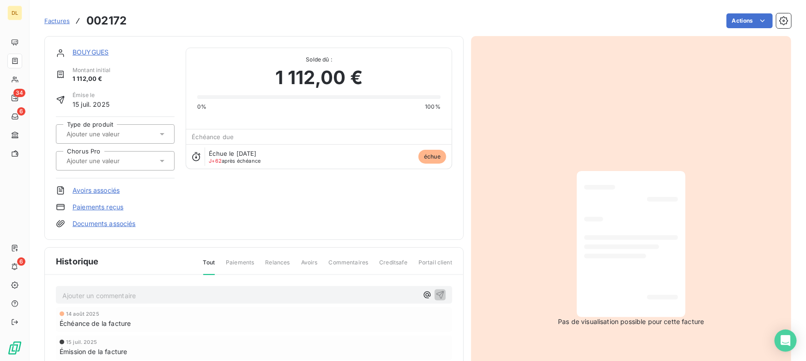
click at [83, 50] on link "BOUYGUES" at bounding box center [91, 52] width 36 height 8
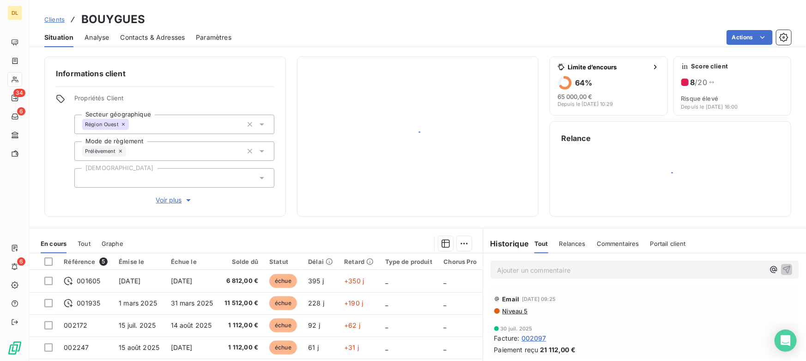
click at [102, 38] on span "Analyse" at bounding box center [97, 37] width 24 height 9
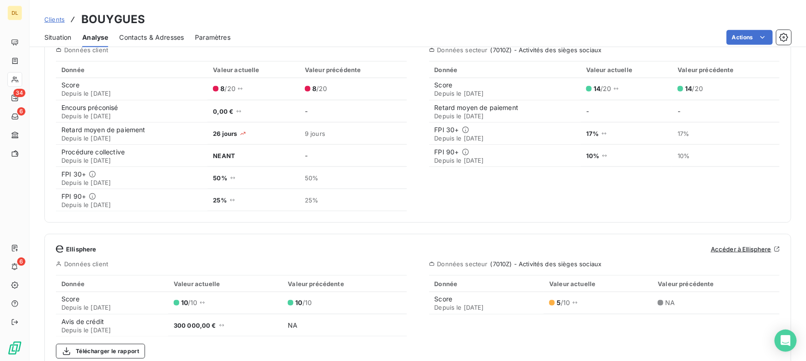
scroll to position [336, 0]
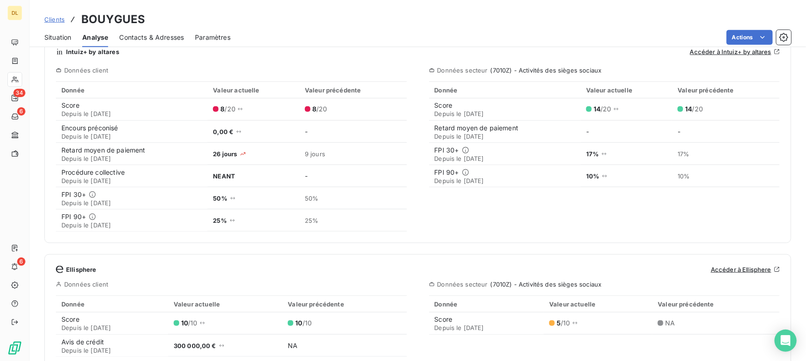
click at [153, 38] on span "Contacts & Adresses" at bounding box center [151, 37] width 65 height 9
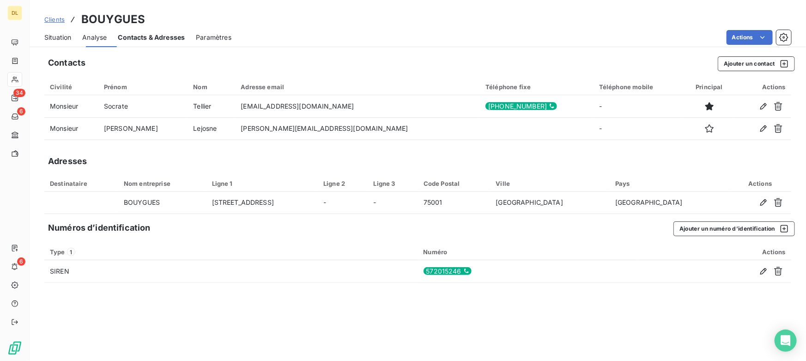
scroll to position [0, 0]
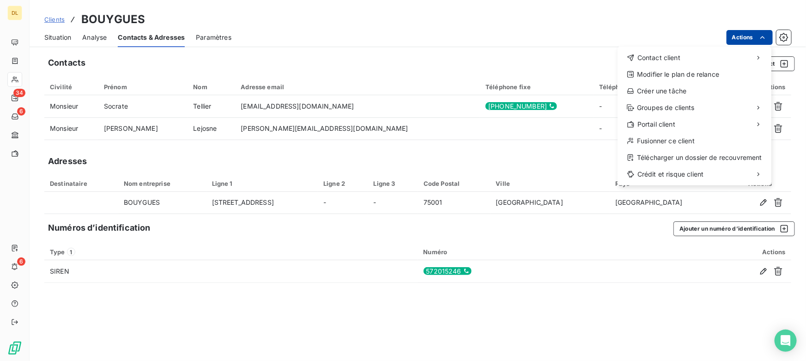
click at [738, 38] on html "DL 34 6 6 Clients BOUYGUES Situation Analyse Contacts & Adresses Paramètres Act…" at bounding box center [403, 180] width 806 height 361
click at [696, 157] on div "Télécharger un dossier de recouvrement" at bounding box center [695, 157] width 146 height 15
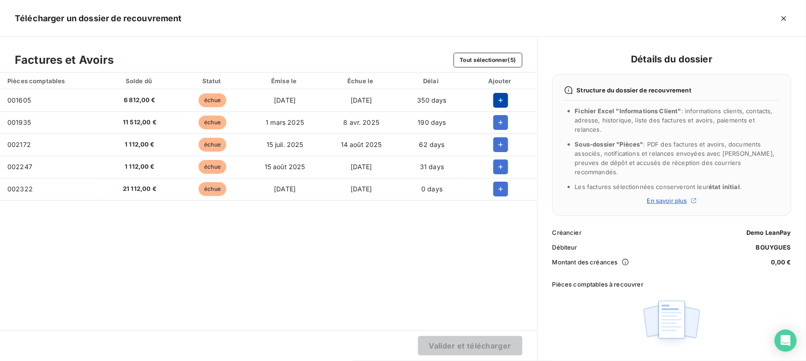
click at [502, 93] on button "button" at bounding box center [501, 100] width 15 height 15
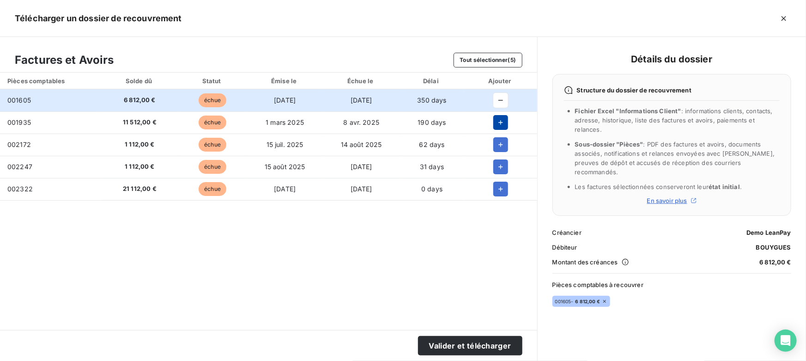
click at [504, 122] on icon "button" at bounding box center [500, 122] width 9 height 9
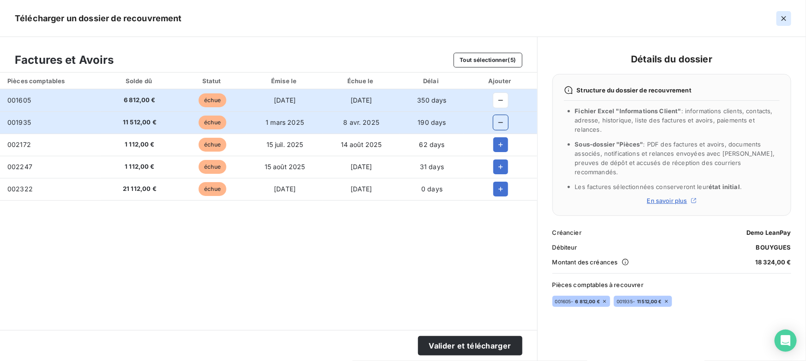
click at [789, 14] on button "button" at bounding box center [784, 18] width 15 height 15
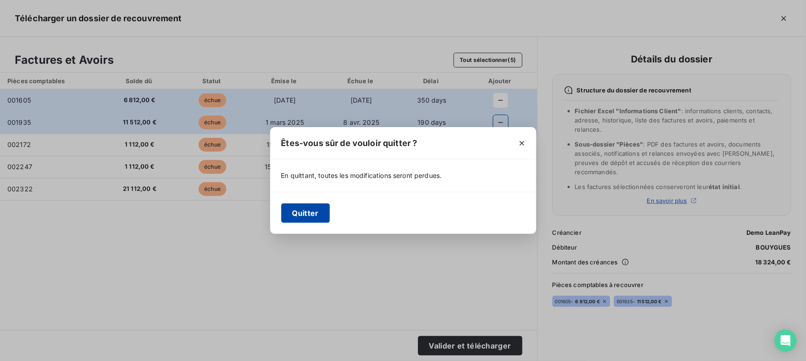
click at [298, 212] on button "Quitter" at bounding box center [305, 212] width 49 height 19
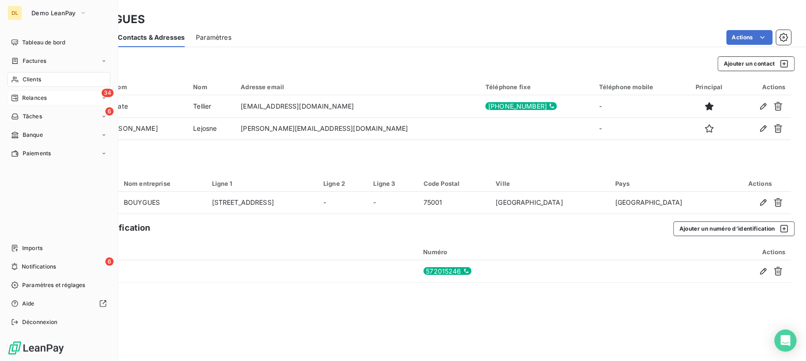
click at [22, 98] on span "Relances" at bounding box center [34, 98] width 24 height 8
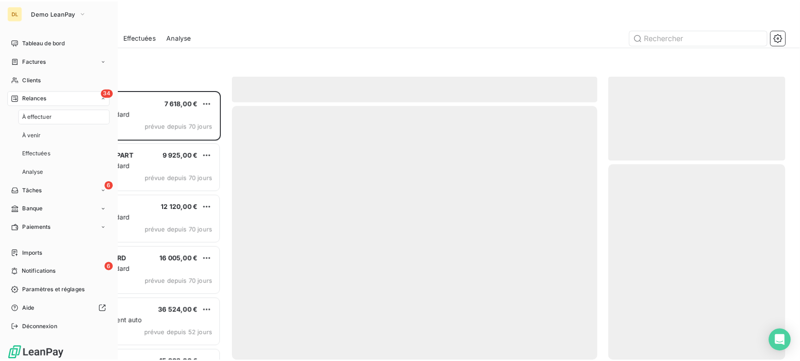
scroll to position [264, 172]
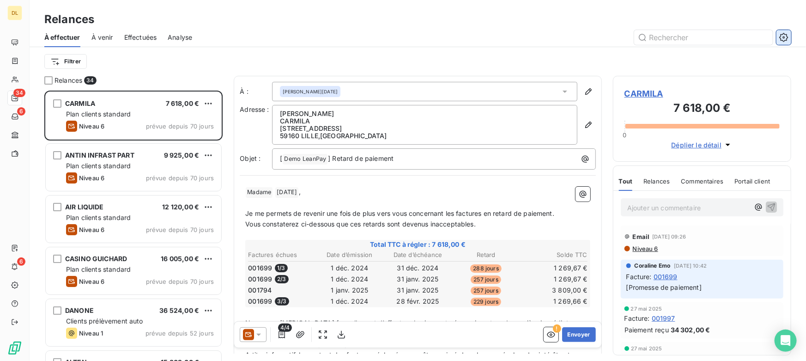
click at [785, 37] on icon "button" at bounding box center [784, 37] width 2 height 2
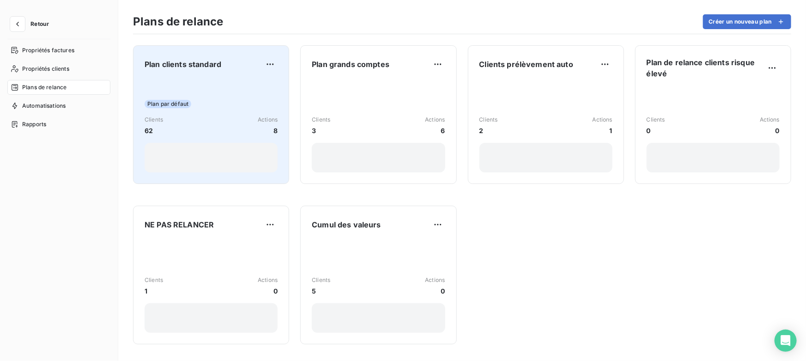
click at [218, 116] on div "Clients 62 Actions 8" at bounding box center [211, 126] width 133 height 20
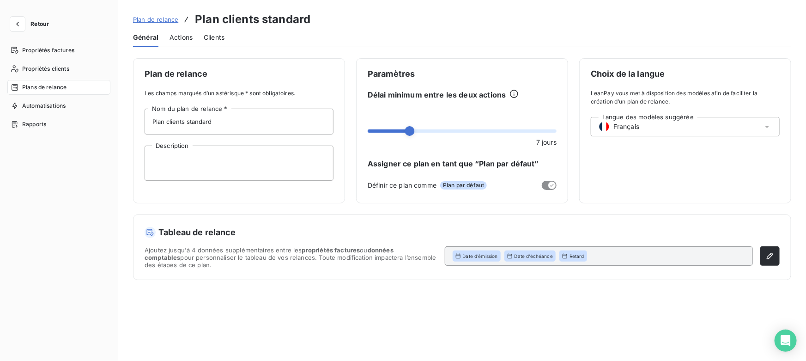
click at [179, 37] on span "Actions" at bounding box center [181, 37] width 23 height 9
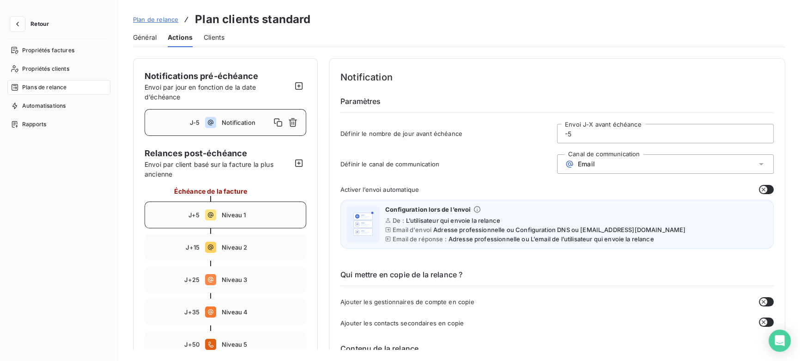
click at [228, 213] on span "Niveau 1" at bounding box center [261, 214] width 79 height 7
click at [573, 132] on input "5" at bounding box center [666, 133] width 216 height 18
click at [597, 164] on div "Email" at bounding box center [665, 163] width 217 height 19
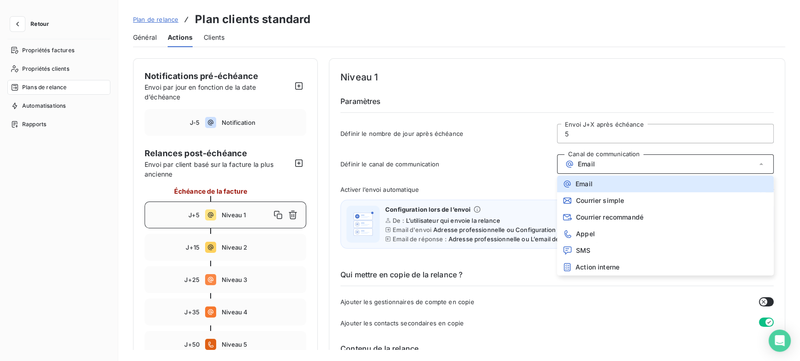
click at [597, 164] on div "Email" at bounding box center [665, 163] width 217 height 19
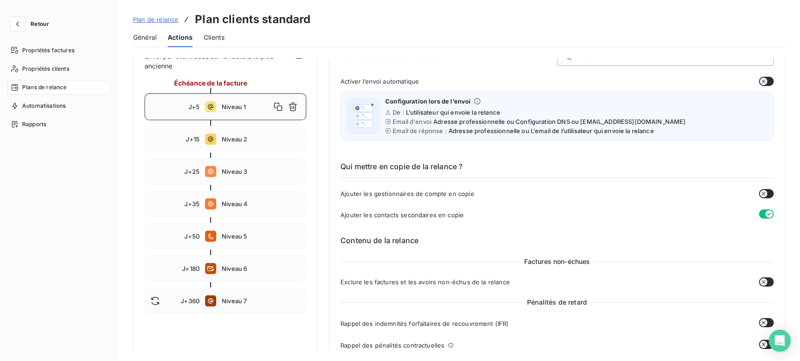
scroll to position [126, 0]
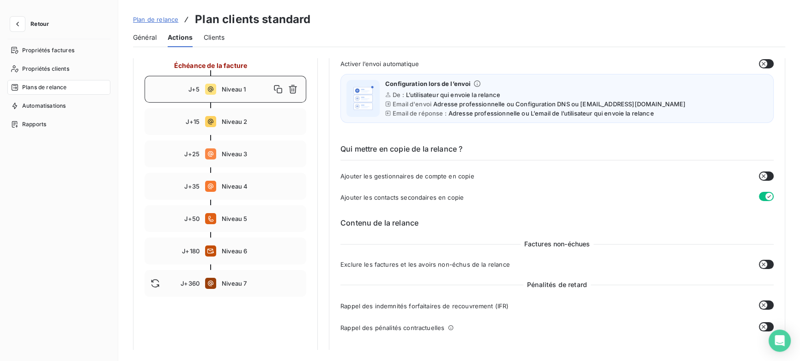
click at [762, 174] on icon "button" at bounding box center [764, 176] width 4 height 4
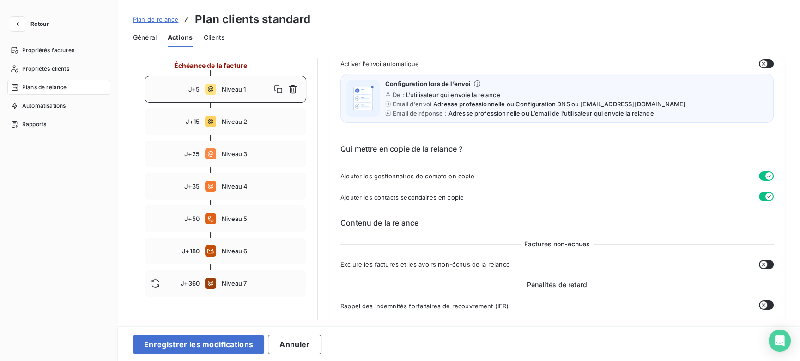
click at [766, 174] on icon "button" at bounding box center [769, 175] width 7 height 7
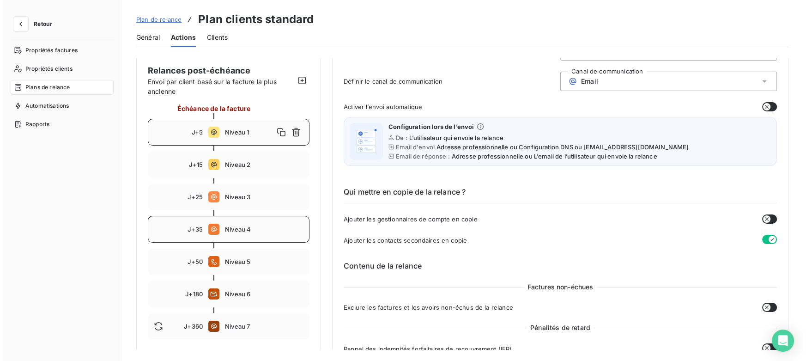
scroll to position [84, 0]
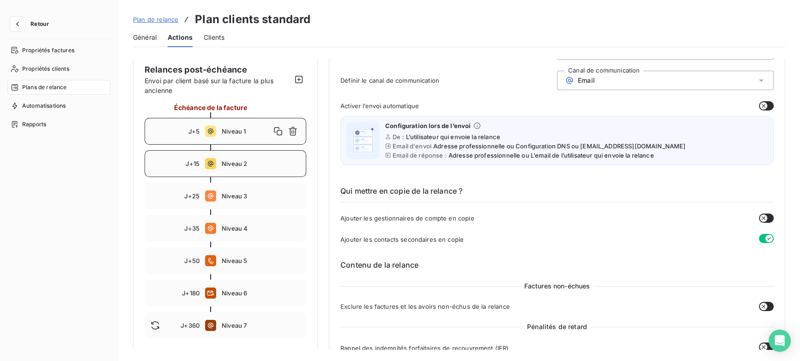
click at [232, 163] on span "Niveau 2" at bounding box center [261, 163] width 79 height 7
click at [238, 199] on span "Niveau 3" at bounding box center [261, 195] width 79 height 7
type input "25"
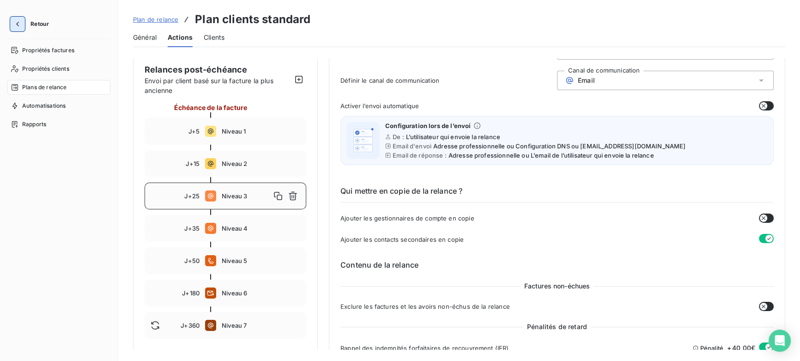
click at [16, 25] on icon "button" at bounding box center [17, 23] width 9 height 9
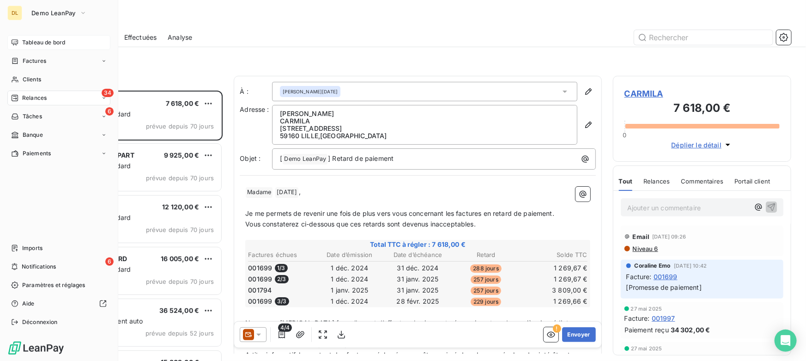
click at [20, 44] on div "Tableau de bord" at bounding box center [58, 42] width 103 height 15
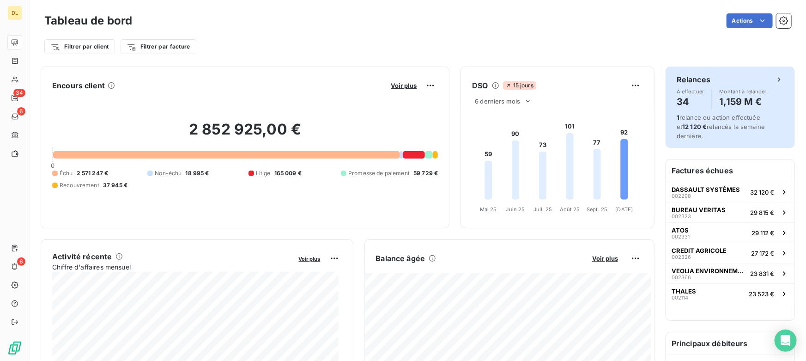
drag, startPoint x: 681, startPoint y: 104, endPoint x: 691, endPoint y: 104, distance: 10.2
click at [691, 104] on h4 "34" at bounding box center [691, 101] width 28 height 15
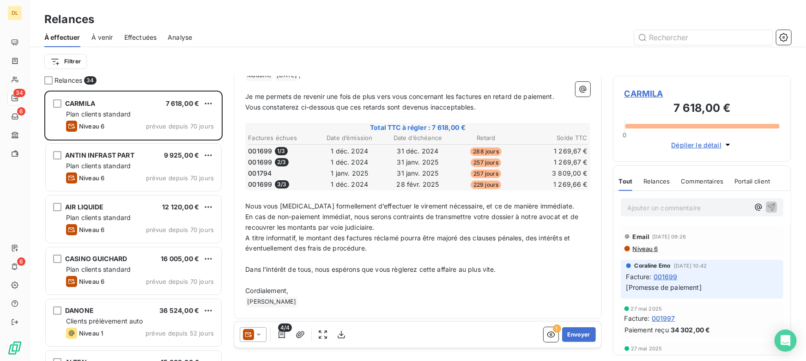
scroll to position [75, 0]
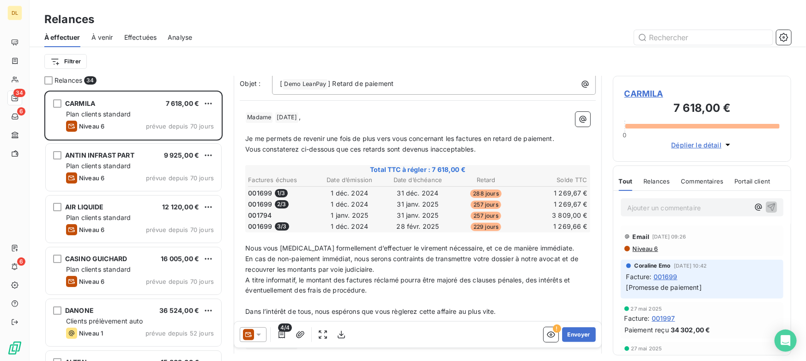
click at [660, 184] on span "Relances" at bounding box center [657, 180] width 26 height 7
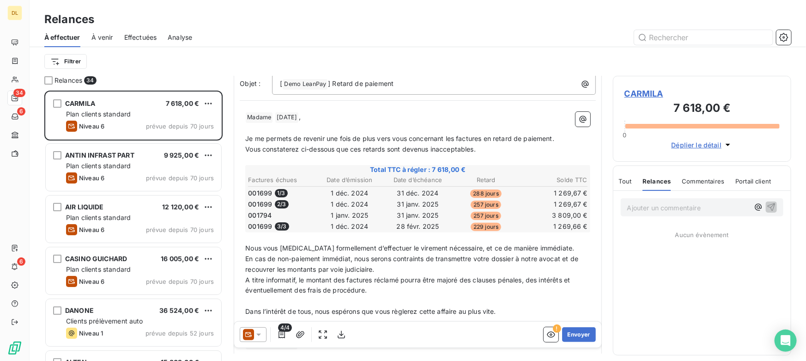
click at [707, 182] on span "Commentaires" at bounding box center [704, 180] width 43 height 7
click at [750, 183] on span "Portail client" at bounding box center [754, 180] width 36 height 7
click at [626, 180] on span "Tout" at bounding box center [625, 180] width 13 height 7
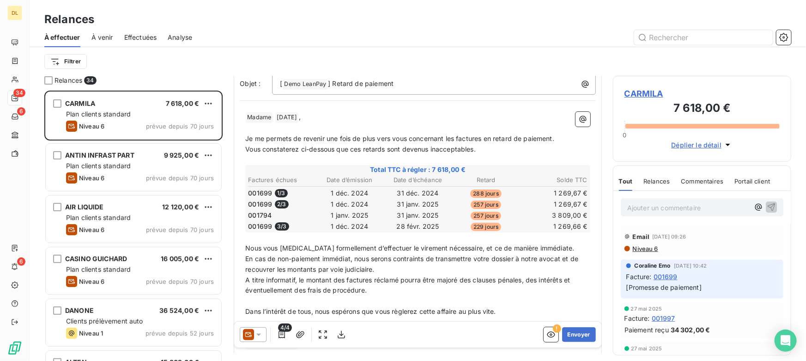
click at [422, 271] on p "En cas de non-paiement immédiat, nous serons contraints de transmettre votre do…" at bounding box center [417, 264] width 345 height 21
click at [258, 335] on icon at bounding box center [258, 335] width 5 height 2
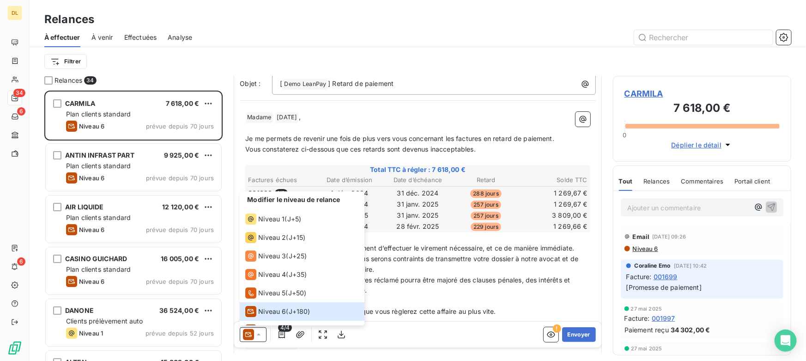
click at [417, 339] on div "Modifier le niveau de relance Niveau 1 ( J+5 ) Niveau 2 ( J+15 ) Niveau 3 ( J+2…" at bounding box center [417, 335] width 367 height 26
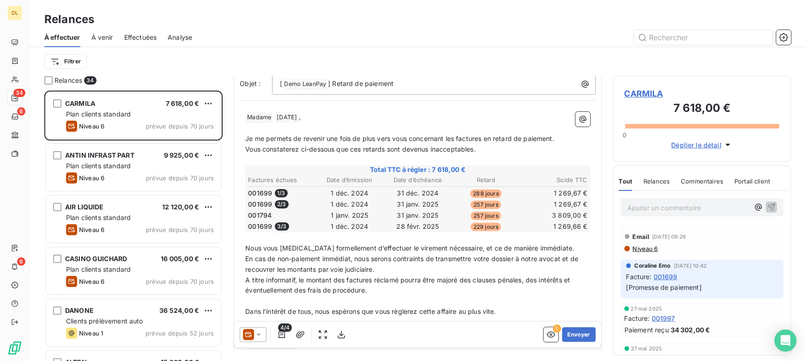
click at [263, 334] on div at bounding box center [253, 334] width 27 height 15
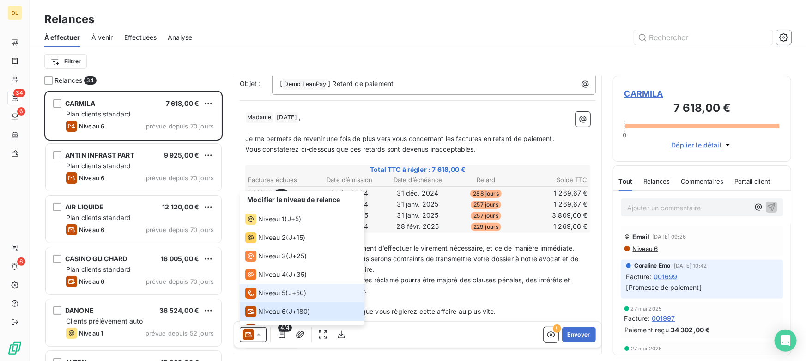
click at [268, 289] on span "Niveau 5" at bounding box center [271, 292] width 27 height 9
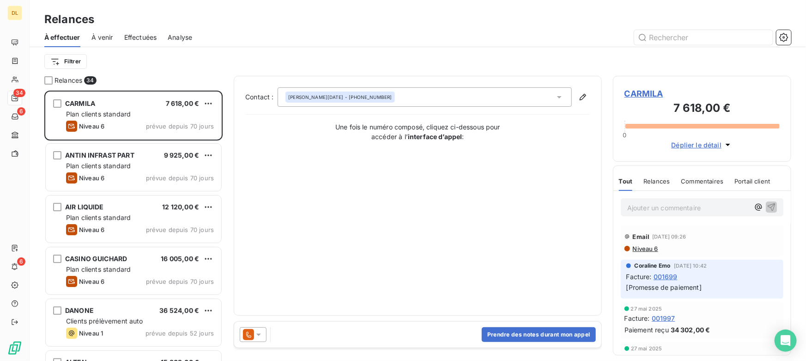
click at [508, 286] on div "Contact : [PERSON_NAME][DATE] - [PHONE_NUMBER] Une fois le numéro composé, cliq…" at bounding box center [417, 195] width 345 height 217
click at [503, 334] on button "Prendre des notes durant mon appel" at bounding box center [539, 334] width 114 height 15
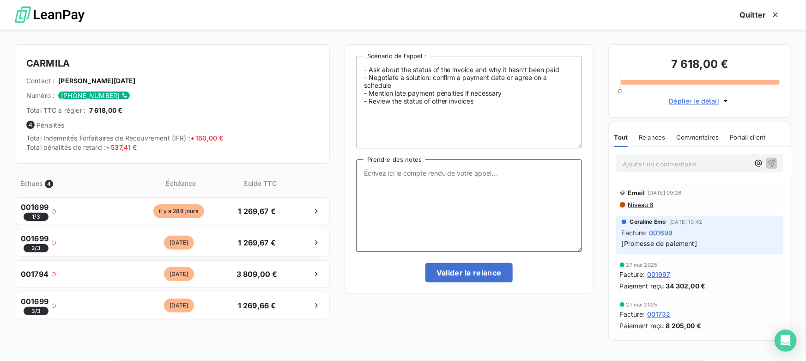
click at [421, 180] on textarea "Prendre des notes" at bounding box center [469, 205] width 226 height 92
type textarea "grugvbskuhbk"
click at [762, 10] on button "Quitter" at bounding box center [760, 14] width 62 height 19
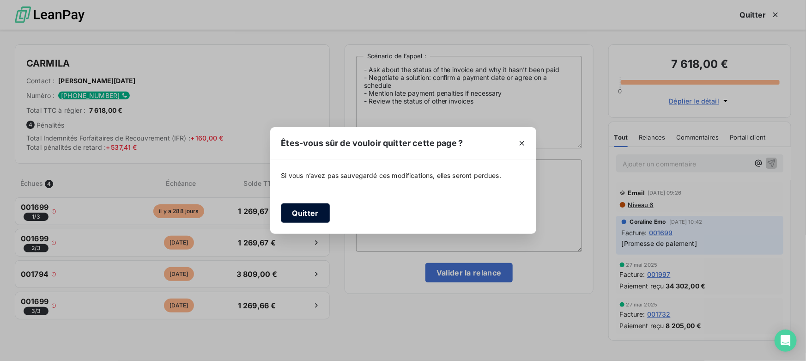
click at [315, 211] on button "Quitter" at bounding box center [305, 212] width 49 height 19
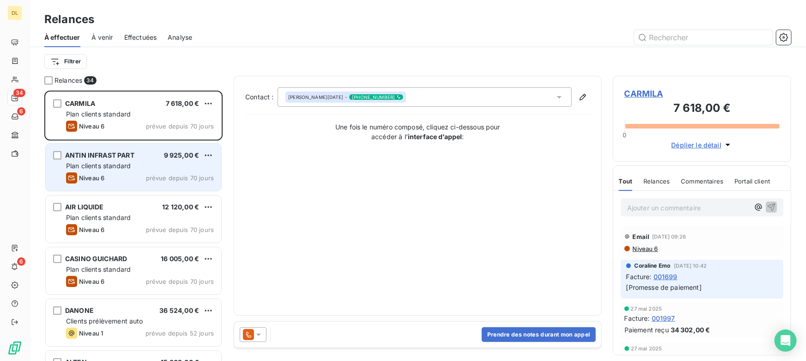
click at [145, 171] on div "ANTIN INFRAST PART 9 925,00 € Plan clients standard Niveau 6 prévue depuis 70 j…" at bounding box center [134, 167] width 176 height 47
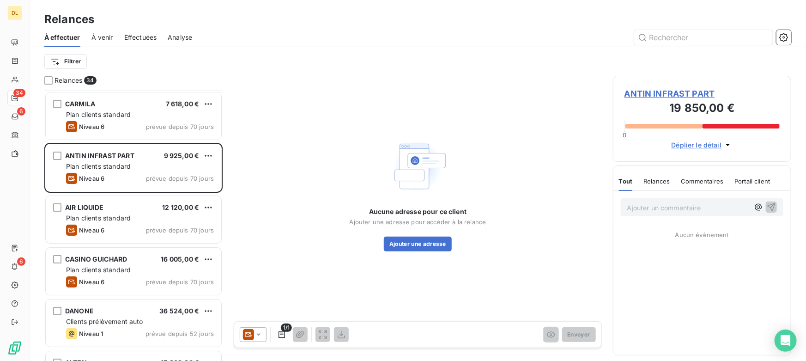
scroll to position [84, 0]
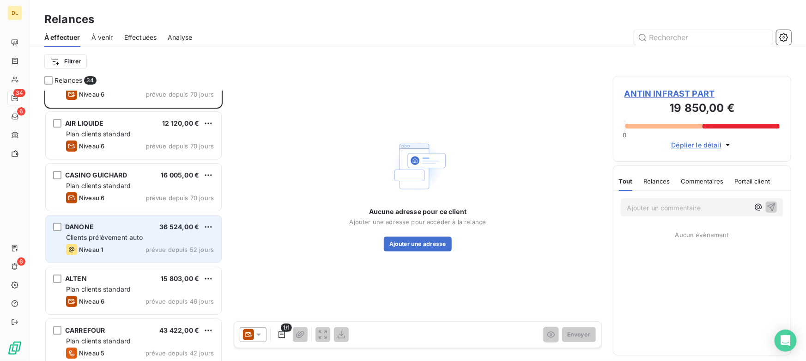
click at [139, 245] on div "Niveau 1 prévue depuis 52 jours" at bounding box center [140, 249] width 148 height 11
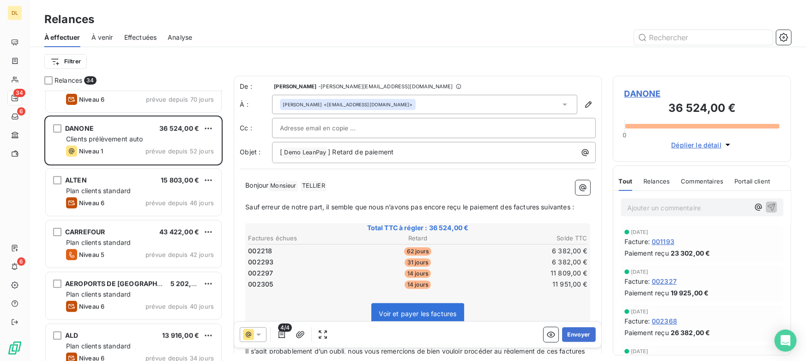
scroll to position [210, 0]
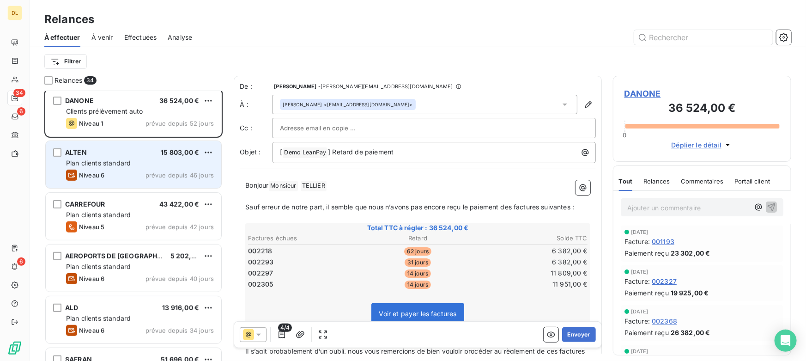
click at [148, 185] on div "ALTEN 15 803,00 € Plan clients standard Niveau 6 prévue depuis 46 jours" at bounding box center [134, 164] width 176 height 47
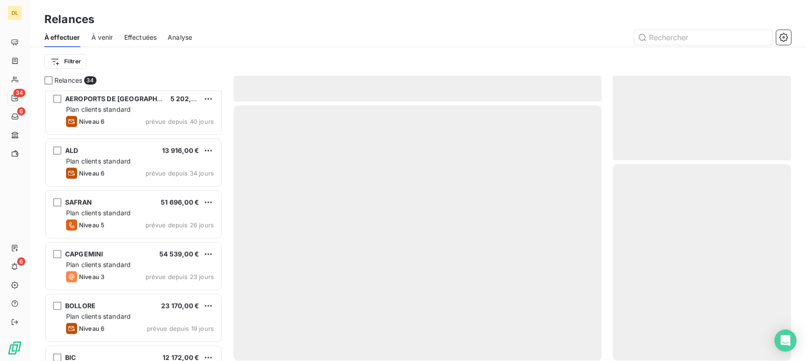
scroll to position [378, 0]
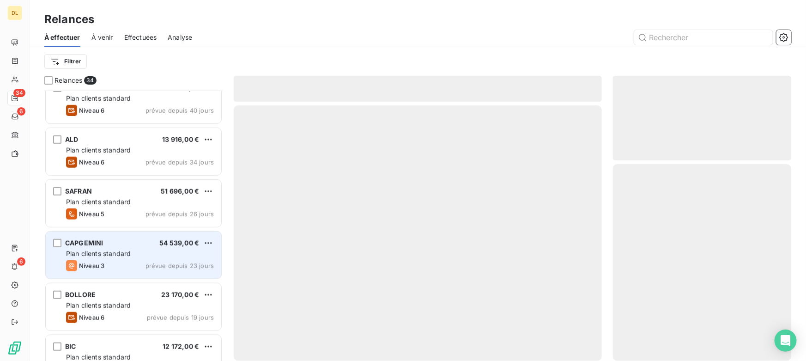
click at [124, 268] on div "Niveau 3 prévue depuis 23 jours" at bounding box center [140, 265] width 148 height 11
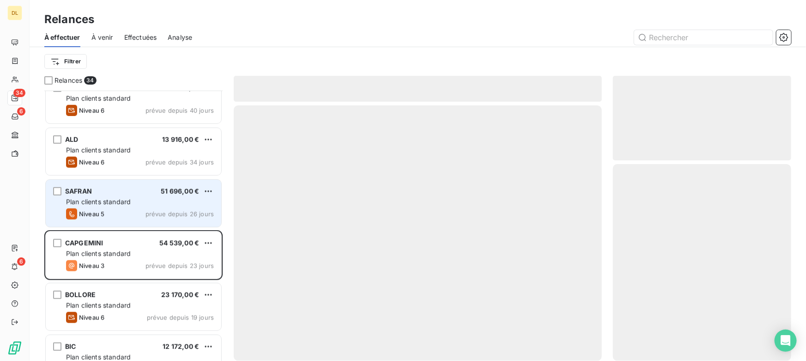
click at [106, 208] on div "Niveau 5 prévue depuis 26 jours" at bounding box center [140, 213] width 148 height 11
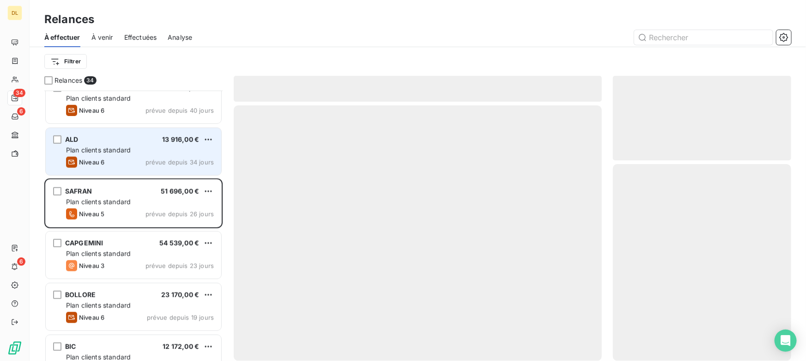
click at [102, 159] on span "Niveau 6" at bounding box center [91, 161] width 25 height 7
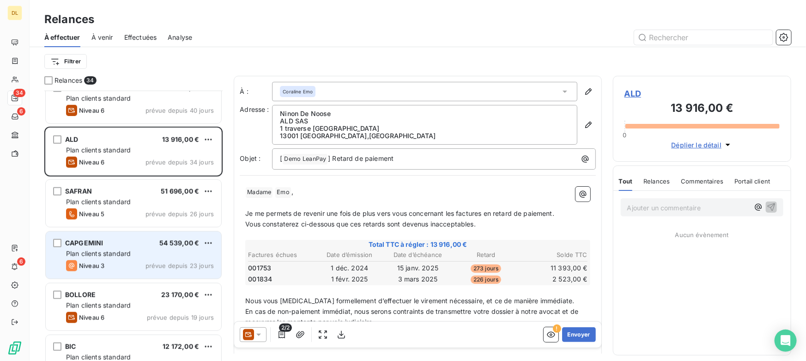
click at [128, 264] on div "Niveau 3 prévue depuis 23 jours" at bounding box center [140, 265] width 148 height 11
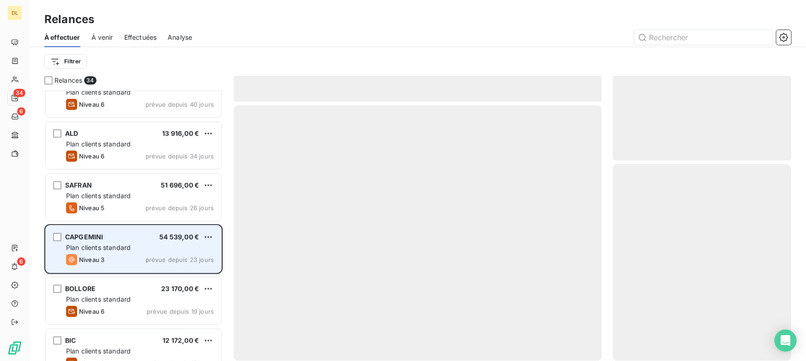
scroll to position [462, 0]
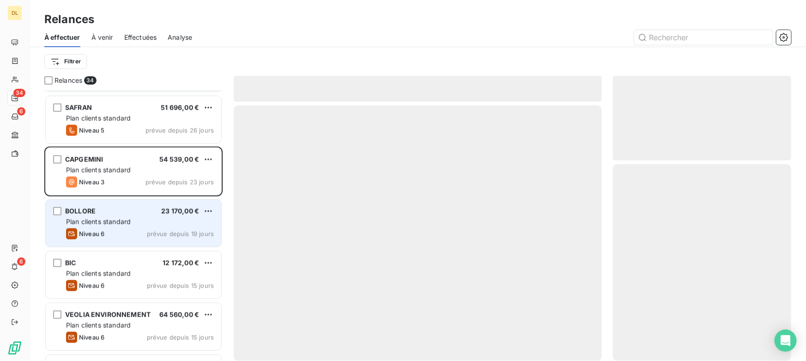
click at [124, 231] on div "Niveau 6 prévue depuis 19 jours" at bounding box center [140, 233] width 148 height 11
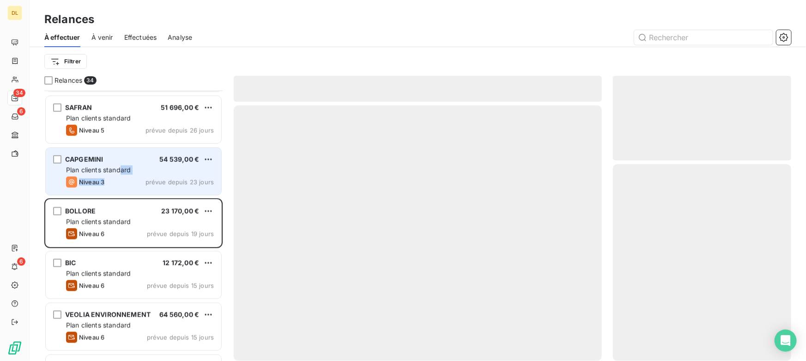
click at [122, 175] on div "CAPGEMINI 54 539,00 € Plan clients standard Niveau 3 prévue depuis 23 jours" at bounding box center [134, 171] width 176 height 47
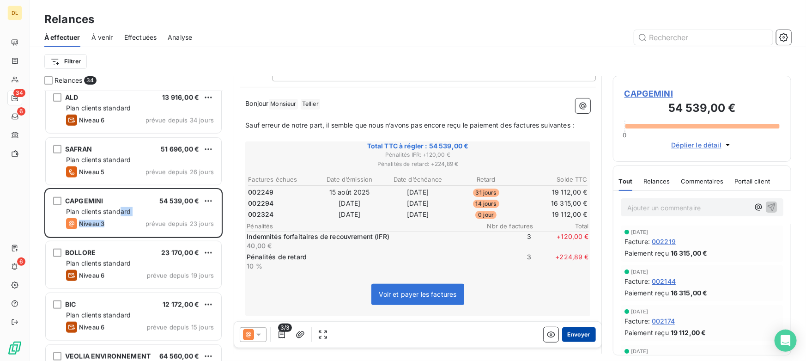
scroll to position [84, 0]
drag, startPoint x: 246, startPoint y: 221, endPoint x: 564, endPoint y: 254, distance: 319.2
click at [555, 261] on div "Factures échues Date d’émission Date d’échéance Retard Solde TTC 002249 [DATE] …" at bounding box center [418, 222] width 342 height 98
click at [564, 252] on span "+ 224,89 €" at bounding box center [561, 260] width 55 height 18
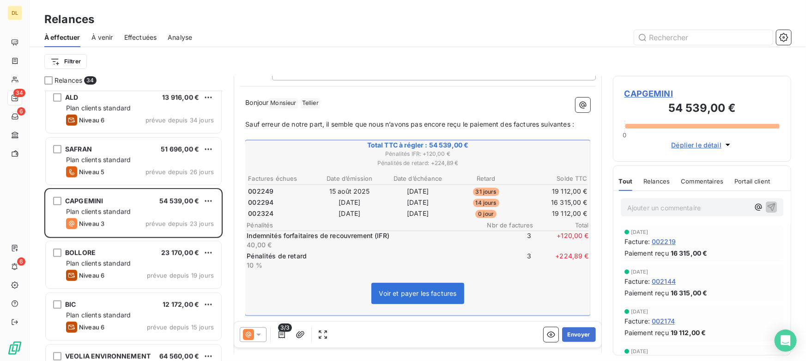
click at [107, 35] on span "À venir" at bounding box center [102, 37] width 22 height 9
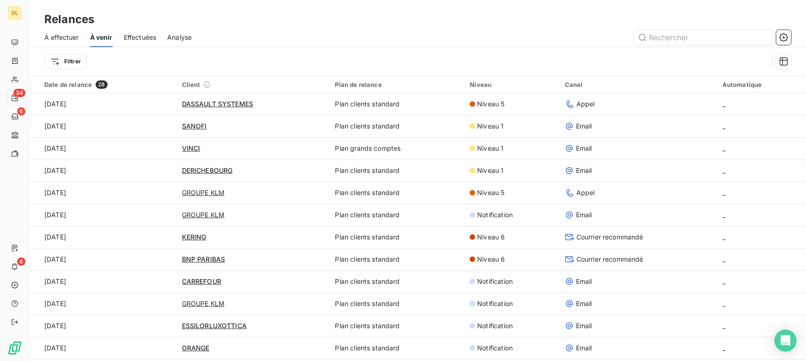
click at [129, 37] on span "Effectuées" at bounding box center [140, 37] width 33 height 9
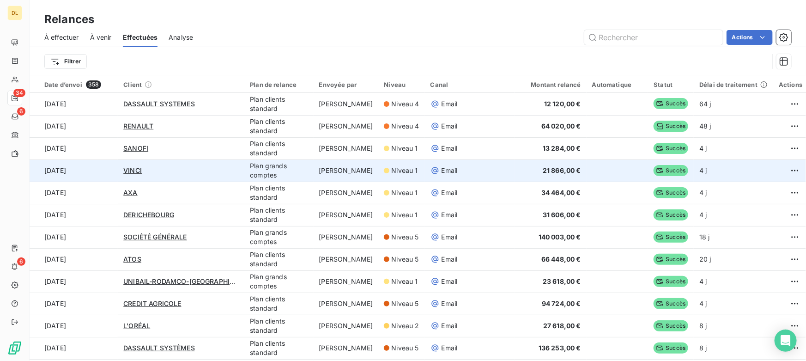
click at [391, 173] on span "Niveau 1" at bounding box center [404, 170] width 26 height 9
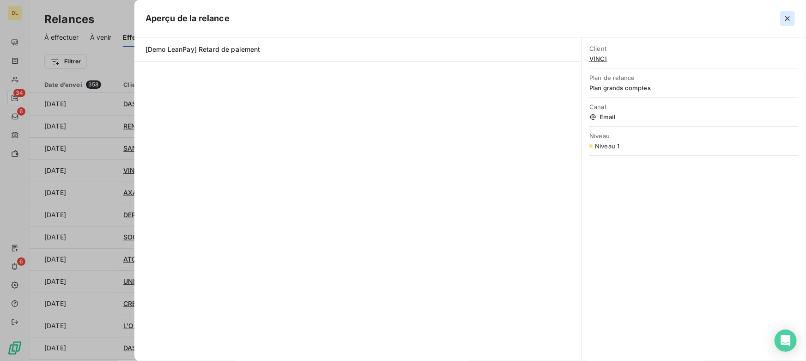
click at [789, 17] on icon "button" at bounding box center [788, 18] width 5 height 5
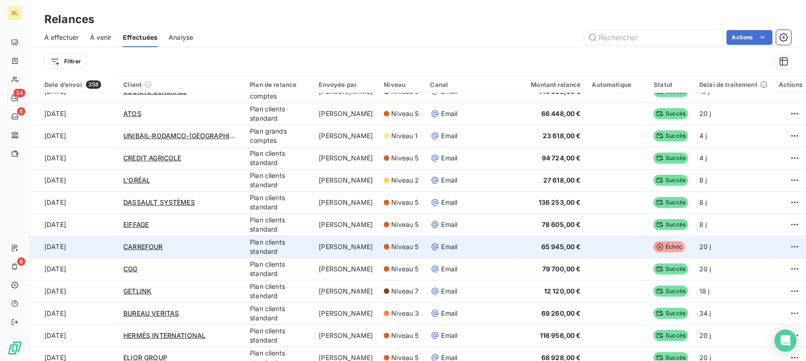
scroll to position [210, 0]
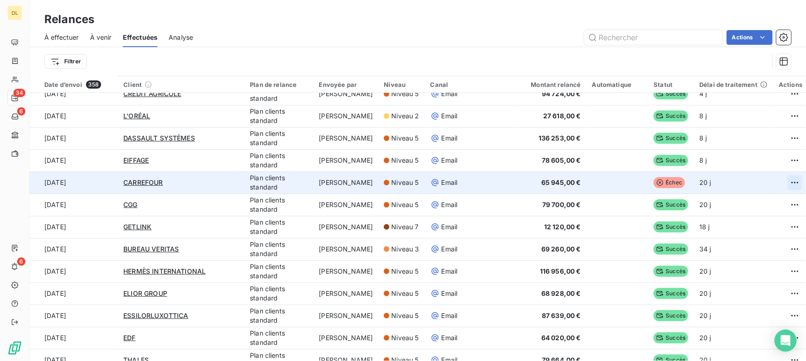
click at [774, 182] on html "DL 34 6 6 Relances À effectuer À venir Effectuées Analyse Actions Filtrer Date …" at bounding box center [403, 180] width 806 height 361
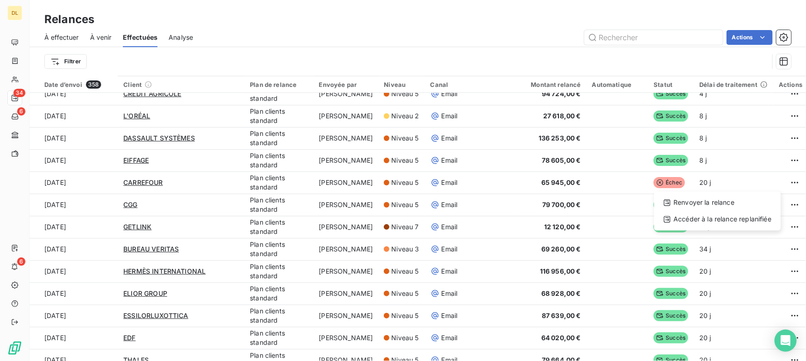
click at [712, 180] on html "DL 34 6 6 Relances À effectuer À venir Effectuées Analyse Actions Filtrer Date …" at bounding box center [403, 180] width 806 height 361
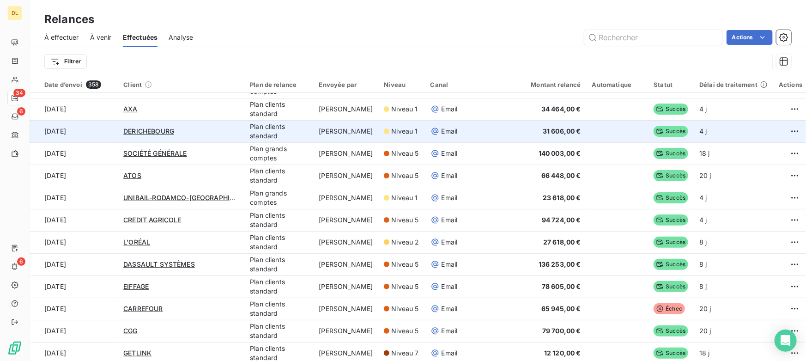
scroll to position [0, 0]
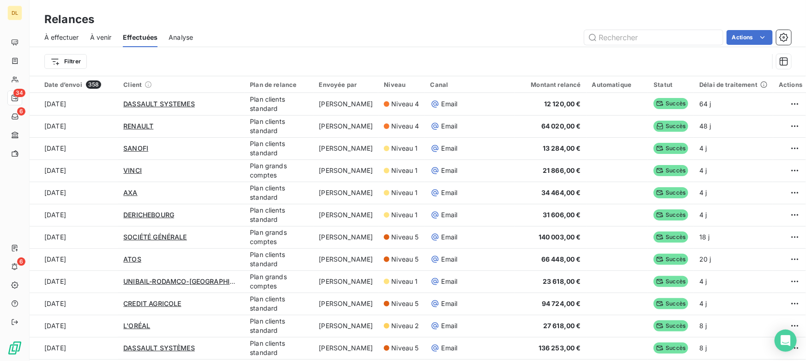
click at [186, 36] on span "Analyse" at bounding box center [181, 37] width 24 height 9
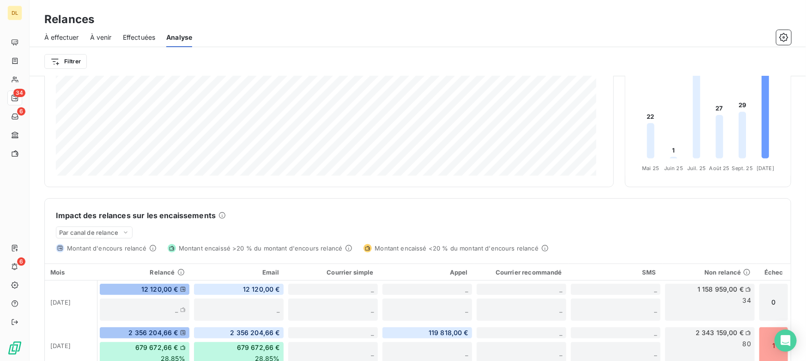
scroll to position [151, 0]
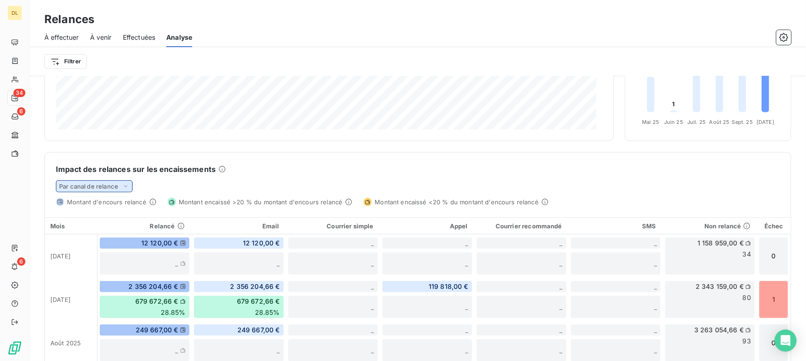
click at [91, 186] on span "Par canal de relance" at bounding box center [88, 186] width 59 height 7
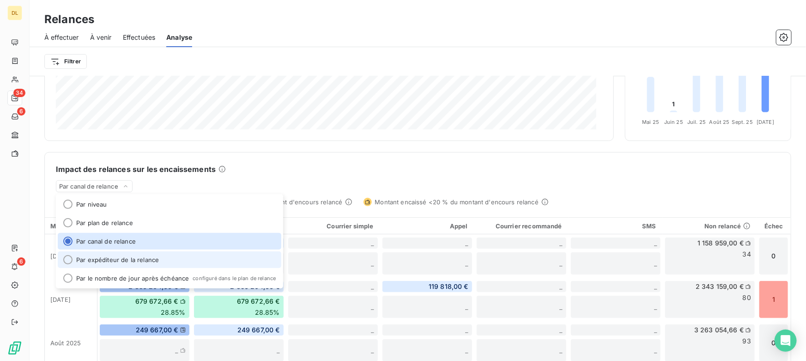
click at [116, 259] on li "Par expéditeur de la relance" at bounding box center [170, 259] width 224 height 17
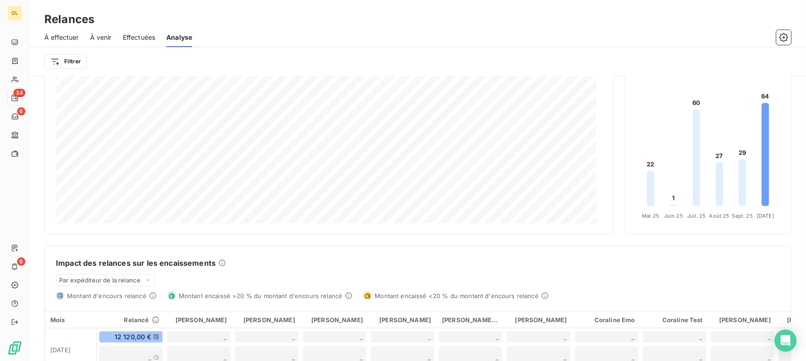
scroll to position [0, 0]
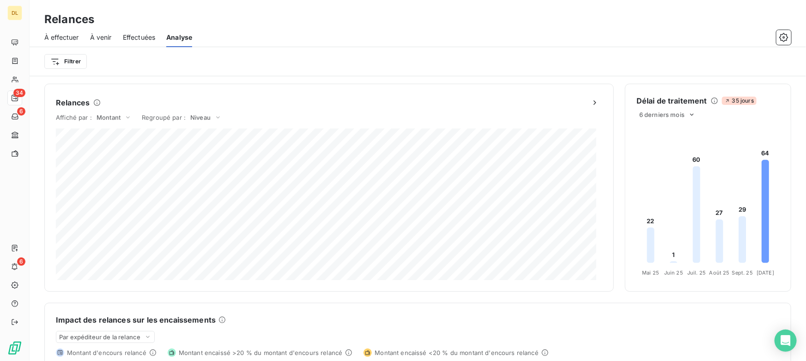
click at [74, 35] on span "À effectuer" at bounding box center [61, 37] width 35 height 9
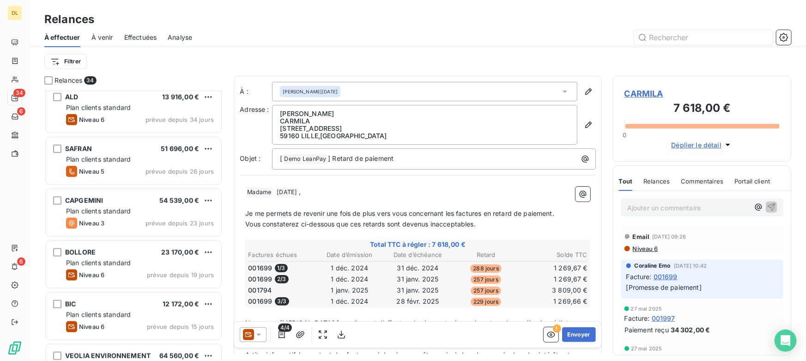
scroll to position [421, 0]
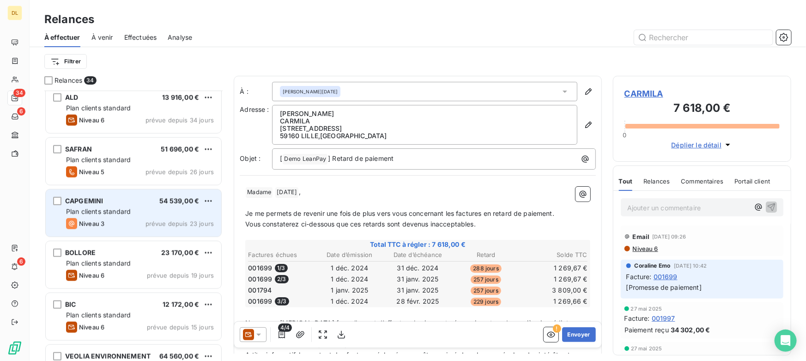
click at [122, 216] on div "Plan clients standard" at bounding box center [140, 211] width 148 height 9
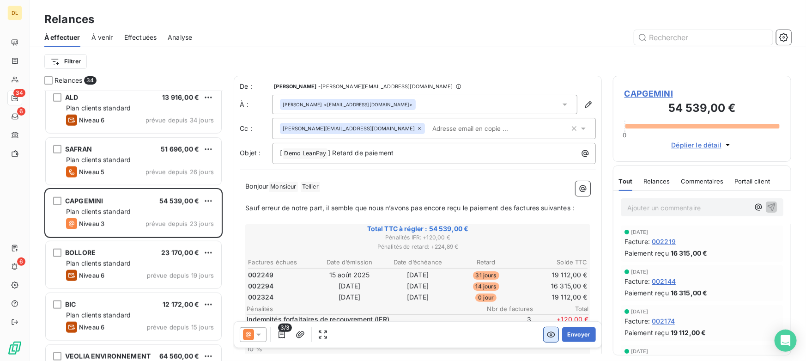
click at [547, 331] on icon "button" at bounding box center [551, 334] width 9 height 9
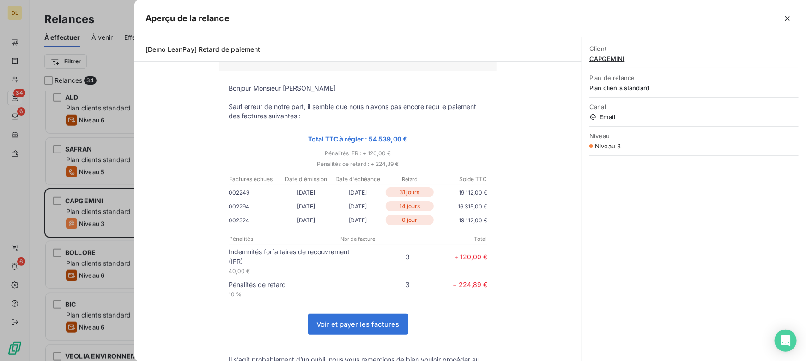
scroll to position [264, 172]
click at [791, 20] on icon "button" at bounding box center [787, 18] width 9 height 9
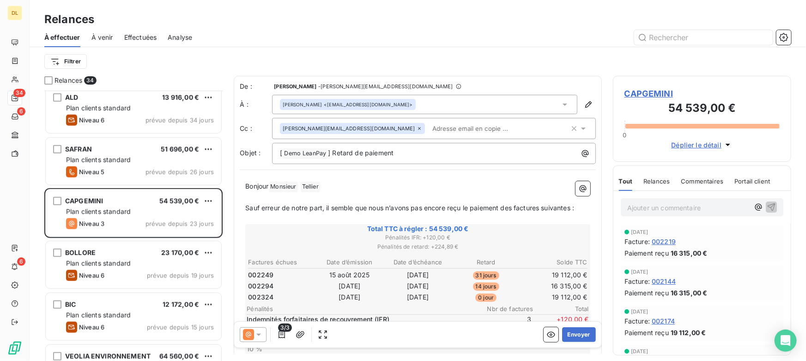
click at [405, 36] on div at bounding box center [497, 37] width 588 height 15
click at [441, 63] on div "Filtrer" at bounding box center [417, 62] width 747 height 18
click at [383, 62] on div "Filtrer" at bounding box center [417, 62] width 747 height 18
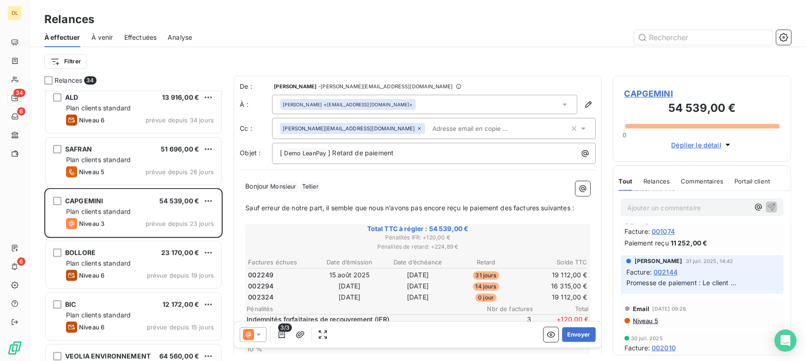
scroll to position [210, 0]
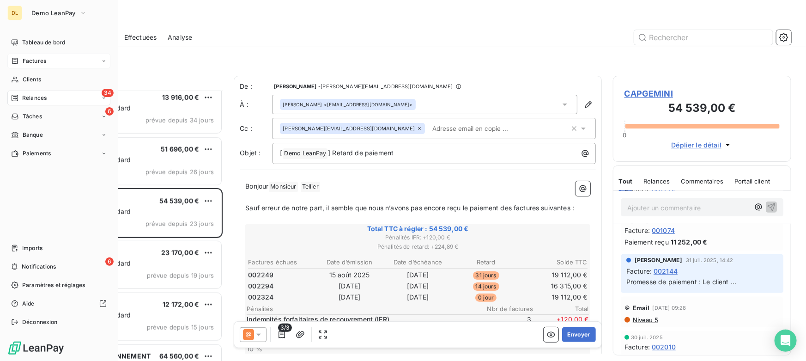
click at [20, 62] on div "Factures" at bounding box center [28, 61] width 35 height 8
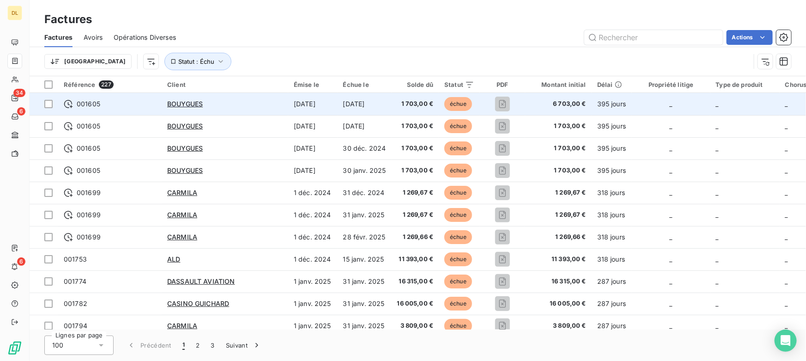
click at [230, 109] on td "BOUYGUES" at bounding box center [225, 104] width 127 height 22
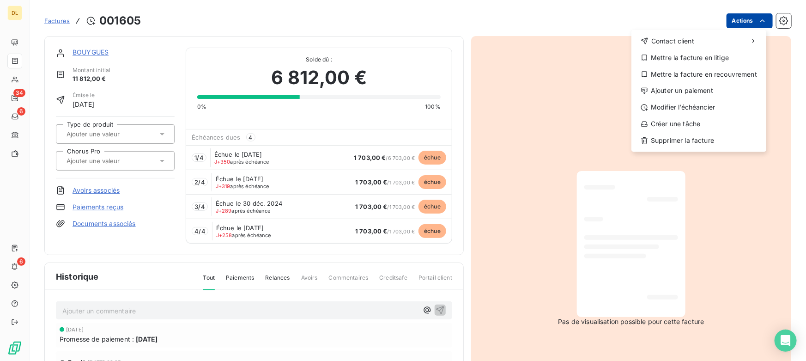
click at [737, 21] on html "DL 34 6 6 Factures [DRIVERS_LICENSE_NUMBER] Actions Contact client Mettre la fa…" at bounding box center [403, 180] width 806 height 361
click at [688, 89] on div "Ajouter un paiement" at bounding box center [699, 91] width 128 height 15
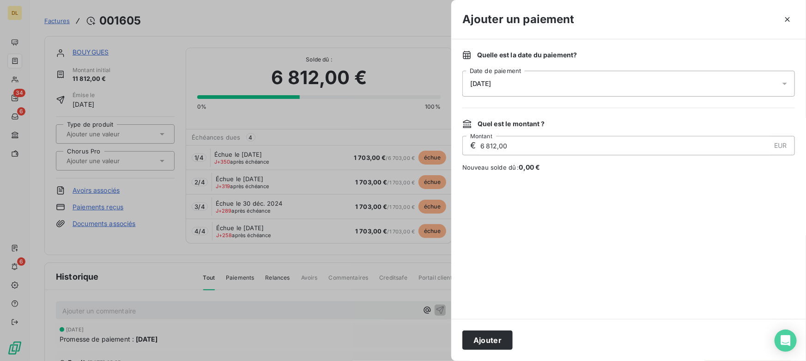
click at [486, 85] on span "[DATE]" at bounding box center [480, 83] width 21 height 7
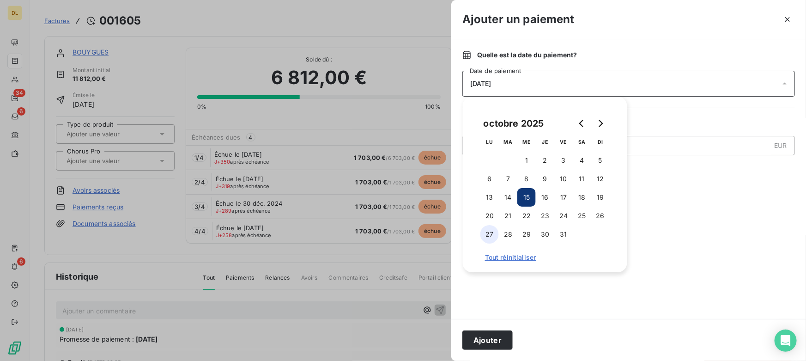
click at [489, 234] on button "27" at bounding box center [490, 234] width 18 height 18
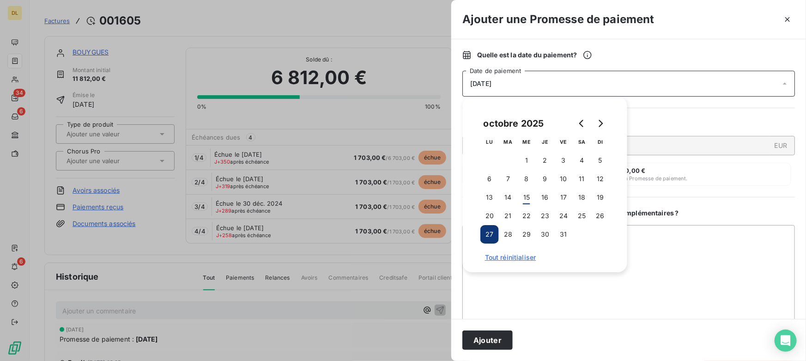
click at [701, 219] on div "Souhaitez-vous apporter des informations complémentaires ? Ajouter un commentai…" at bounding box center [629, 264] width 333 height 113
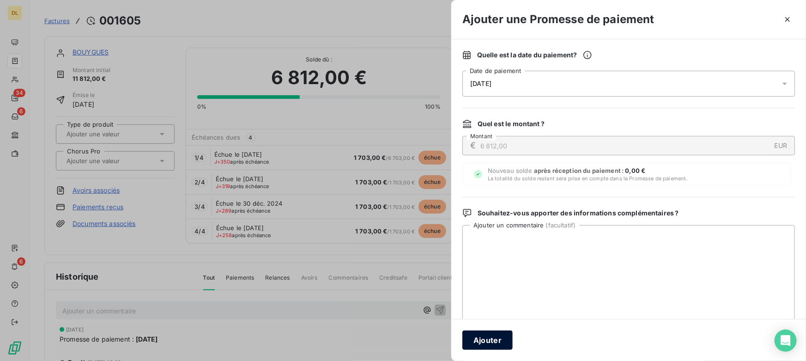
click at [499, 340] on button "Ajouter" at bounding box center [488, 339] width 50 height 19
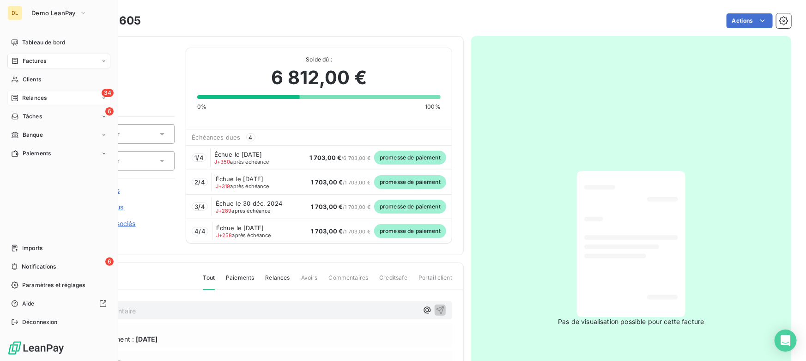
click at [39, 96] on span "Relances" at bounding box center [34, 98] width 24 height 8
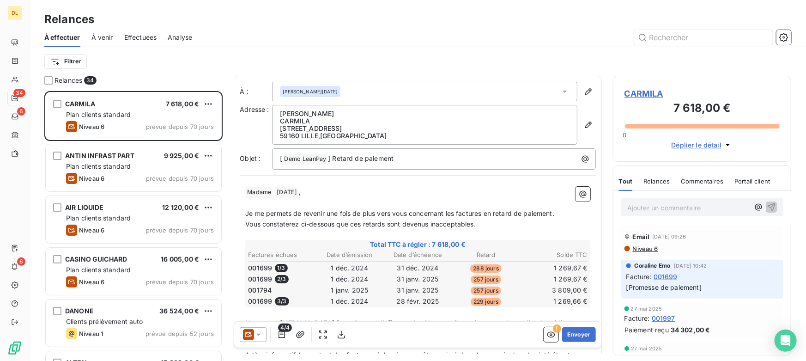
scroll to position [168, 0]
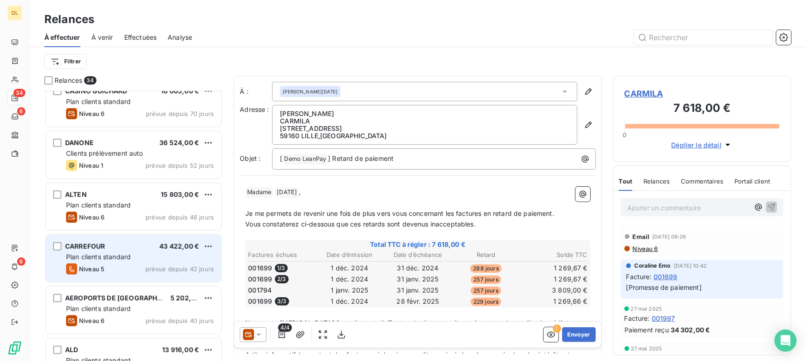
click at [158, 262] on div "CARREFOUR 43 422,00 € Plan clients standard Niveau 5 prévue depuis 42 jours" at bounding box center [134, 258] width 176 height 47
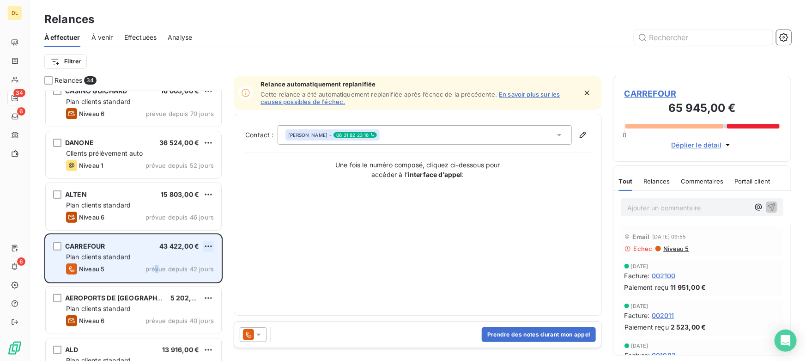
click at [207, 246] on html "DL 34 6 6 Relances À effectuer À venir Effectuées Analyse Filtrer Relances 34 A…" at bounding box center [403, 180] width 806 height 361
click at [188, 264] on div "Replanifier cette action" at bounding box center [168, 264] width 83 height 15
select select "9"
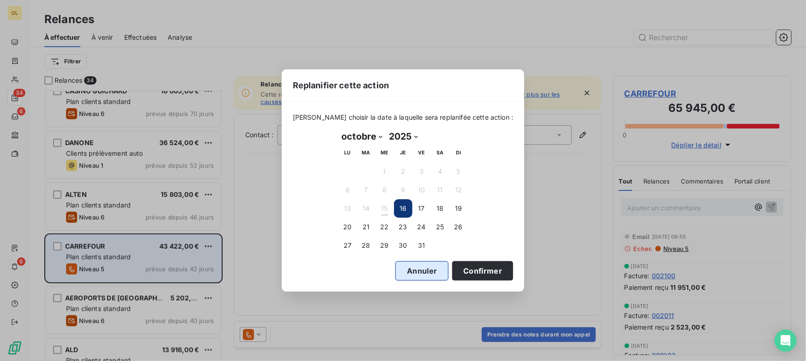
click at [423, 267] on button "Annuler" at bounding box center [422, 270] width 53 height 19
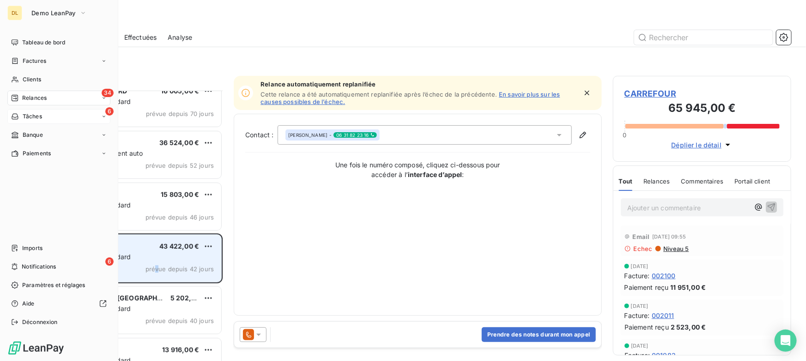
click at [35, 117] on span "Tâches" at bounding box center [32, 116] width 19 height 8
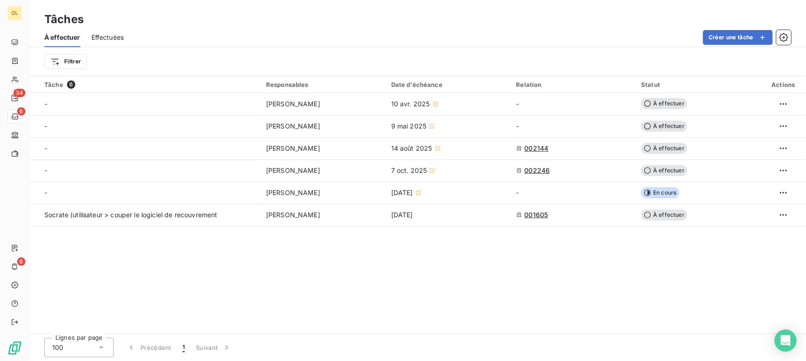
click at [439, 304] on div "Tâche 6 Responsables Date d'échéance Relation Statut Actions - [PERSON_NAME] LA…" at bounding box center [418, 204] width 777 height 257
click at [721, 37] on button "Créer une tâche" at bounding box center [738, 37] width 70 height 15
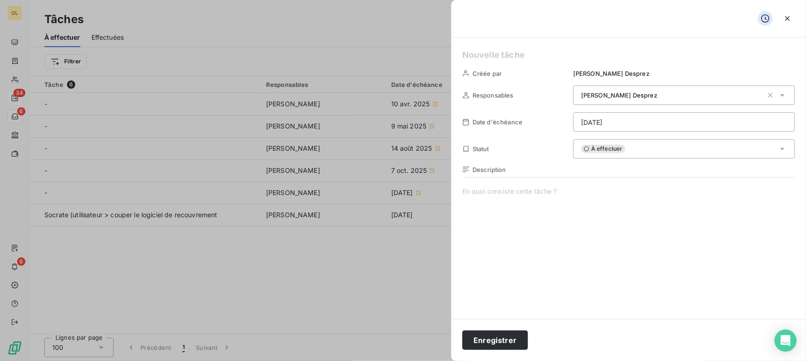
click at [587, 54] on h5 at bounding box center [629, 55] width 333 height 13
click at [602, 152] on span "À effectuer" at bounding box center [603, 149] width 44 height 8
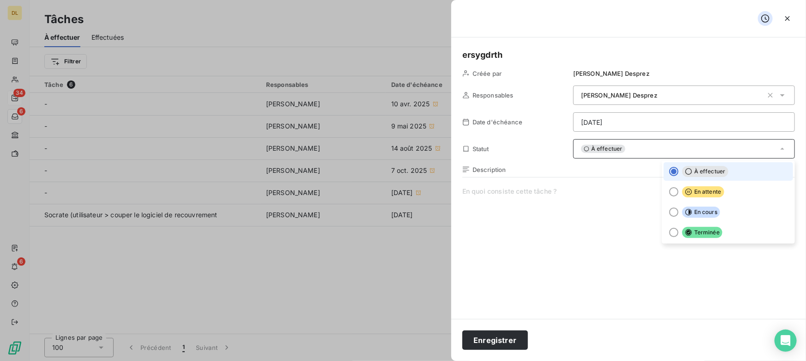
click at [602, 151] on span "À effectuer" at bounding box center [603, 149] width 44 height 8
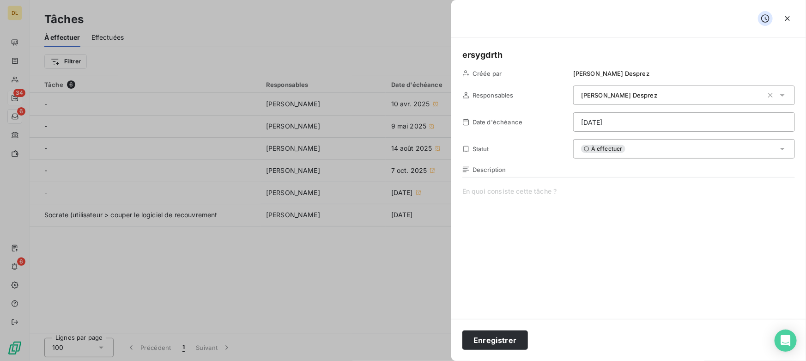
click at [602, 151] on span "À effectuer" at bounding box center [603, 149] width 44 height 8
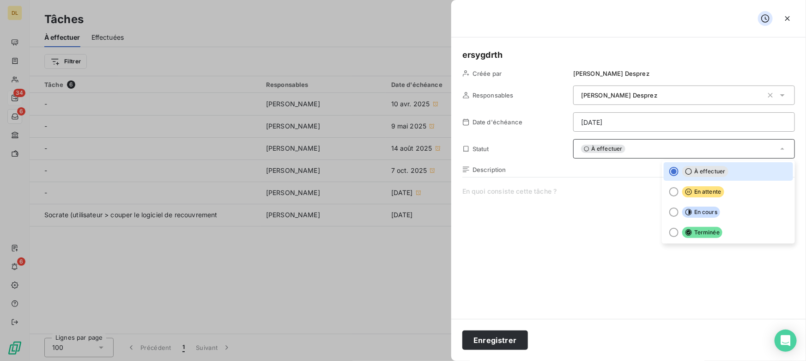
click at [619, 234] on span at bounding box center [629, 275] width 333 height 177
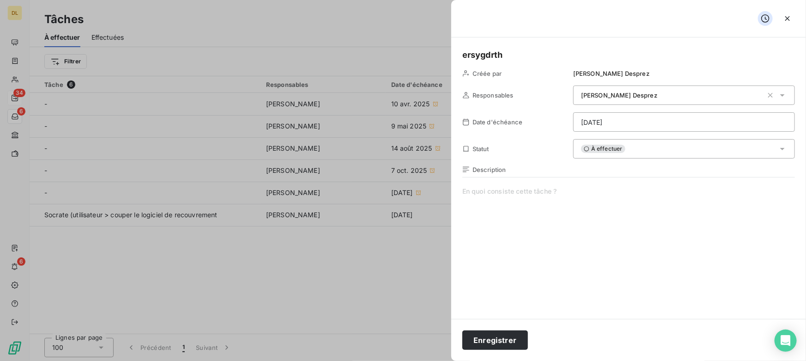
click at [529, 195] on span at bounding box center [629, 275] width 333 height 177
click at [512, 338] on button "Enregistrer" at bounding box center [496, 339] width 66 height 19
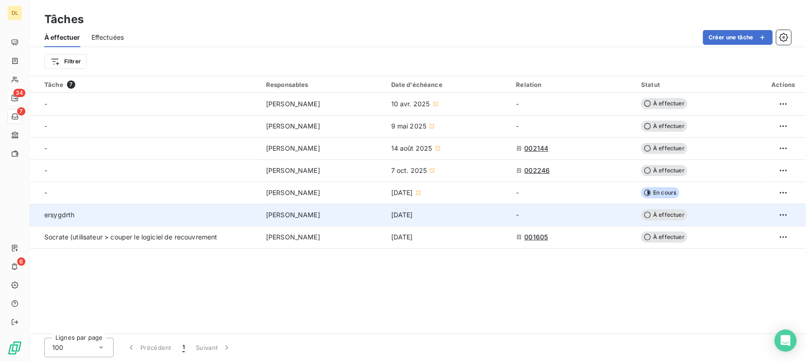
click at [322, 223] on td "[PERSON_NAME]" at bounding box center [323, 215] width 125 height 22
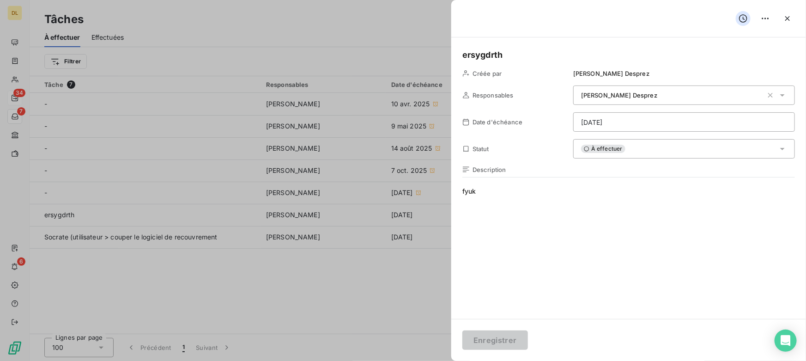
click at [591, 151] on span "À effectuer" at bounding box center [603, 149] width 44 height 8
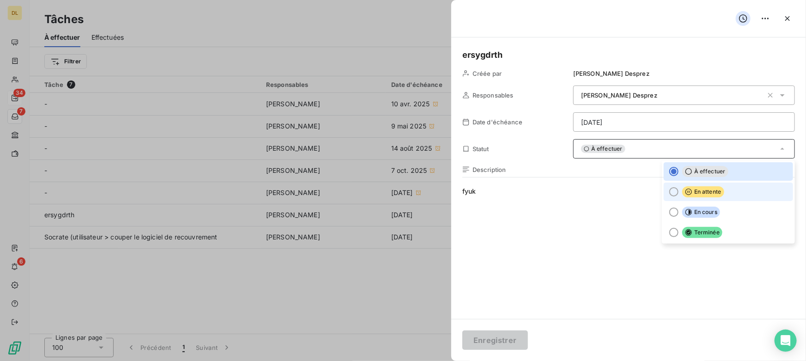
click at [702, 191] on span "En attente" at bounding box center [704, 191] width 42 height 11
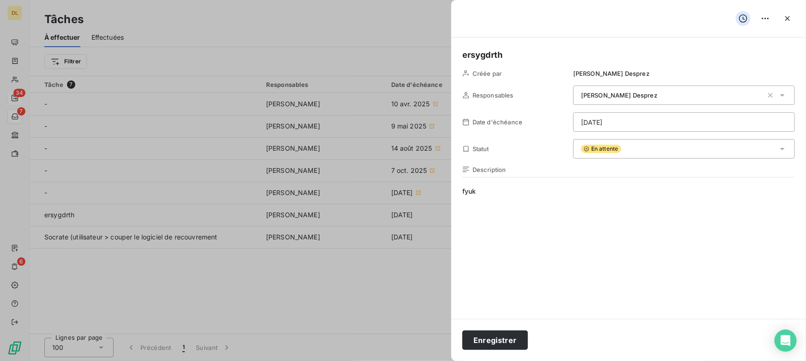
click at [593, 127] on html "DL 34 7 6 Tâches À effectuer Effectuées Créer une tâche Filtrer Tâche 7 Respons…" at bounding box center [403, 180] width 806 height 361
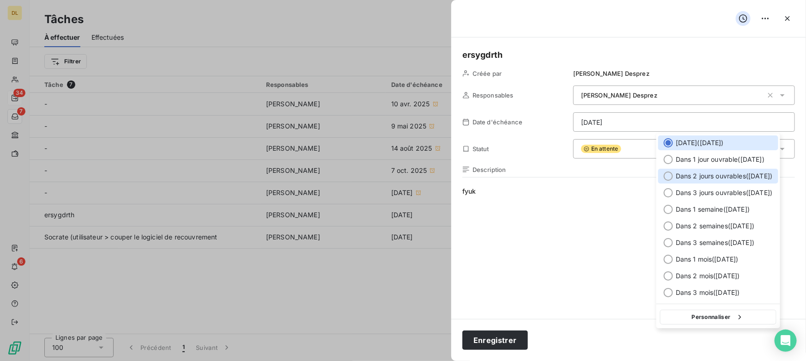
click at [686, 180] on span "Dans 2 jours ouvrables ( [DATE] )" at bounding box center [724, 175] width 97 height 9
type input "[DATE]"
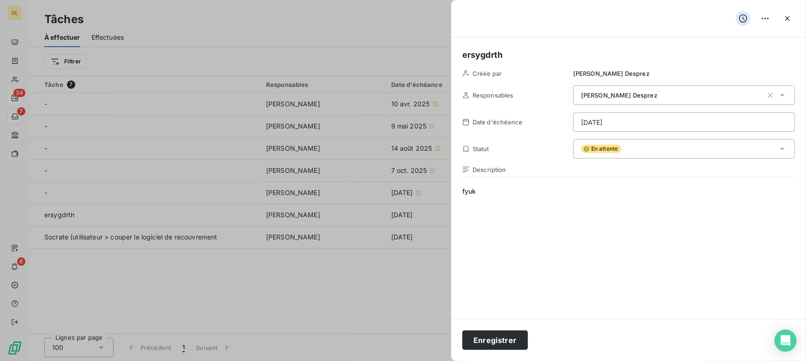
click at [530, 337] on div "Enregistrer" at bounding box center [628, 340] width 355 height 42
click at [522, 342] on button "Enregistrer" at bounding box center [496, 339] width 66 height 19
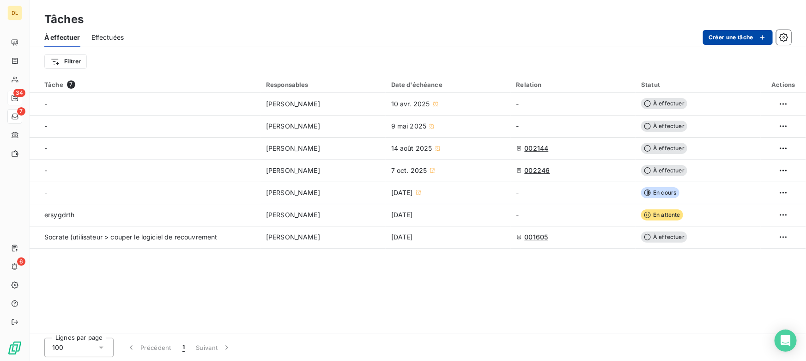
click at [755, 39] on div "button" at bounding box center [761, 37] width 14 height 9
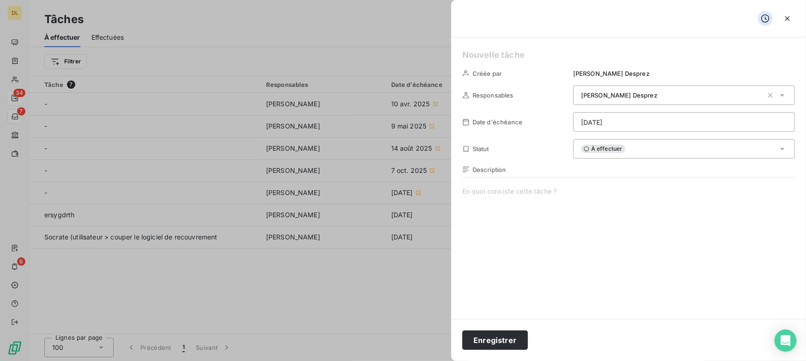
click at [602, 94] on span "[PERSON_NAME]" at bounding box center [619, 94] width 76 height 7
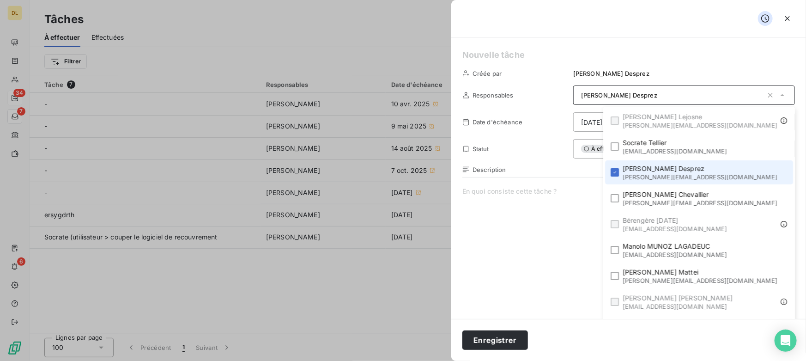
click at [712, 176] on span "[PERSON_NAME][EMAIL_ADDRESS][DOMAIN_NAME]" at bounding box center [700, 176] width 155 height 7
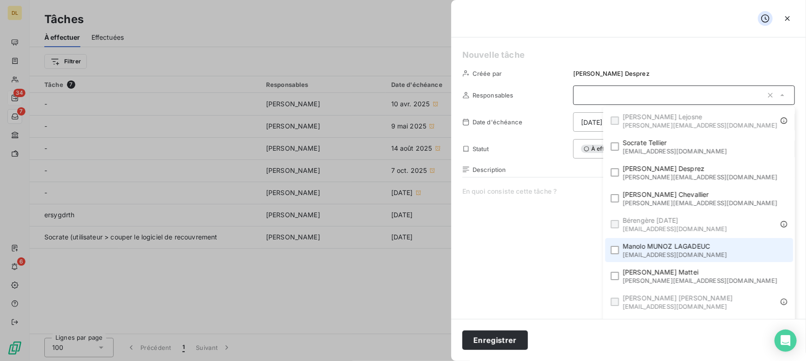
click at [701, 247] on span "[PERSON_NAME]" at bounding box center [675, 246] width 104 height 9
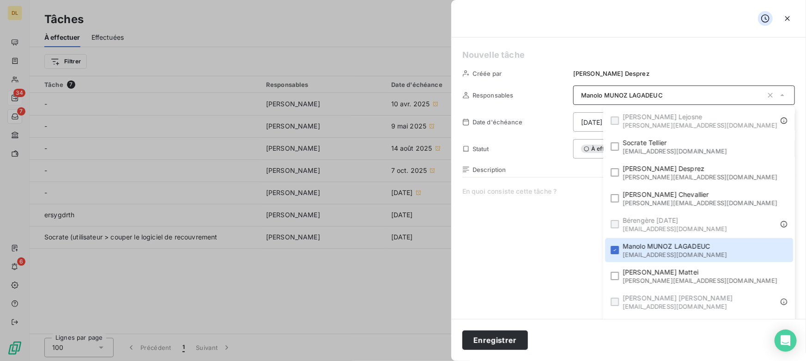
click at [542, 52] on h5 at bounding box center [629, 55] width 333 height 13
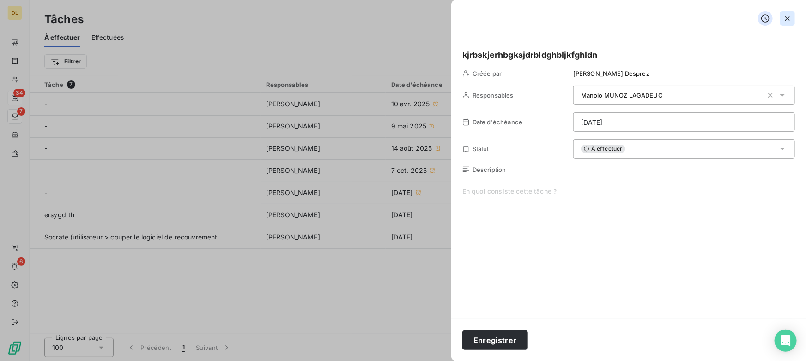
click at [788, 20] on icon "button" at bounding box center [787, 18] width 9 height 9
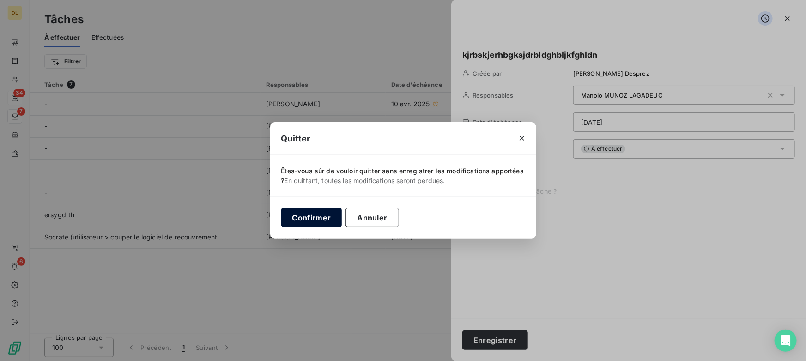
click at [329, 218] on button "Confirmer" at bounding box center [311, 217] width 61 height 19
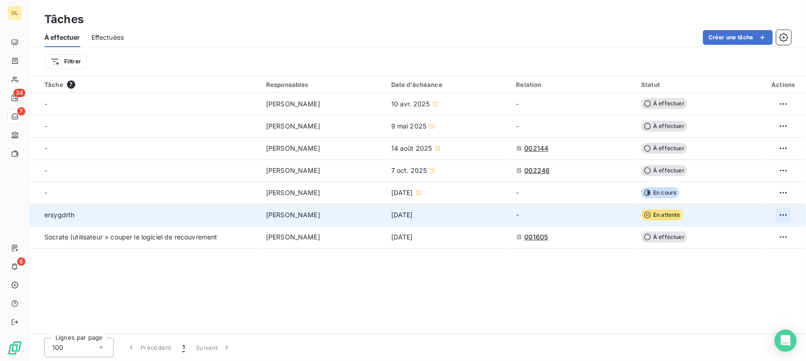
click at [778, 218] on html "DL 34 7 6 Tâches À effectuer Effectuées Créer une tâche Filtrer Tâche 7 Respons…" at bounding box center [403, 180] width 806 height 361
click at [771, 233] on div "Supprimer la tâche" at bounding box center [748, 235] width 80 height 15
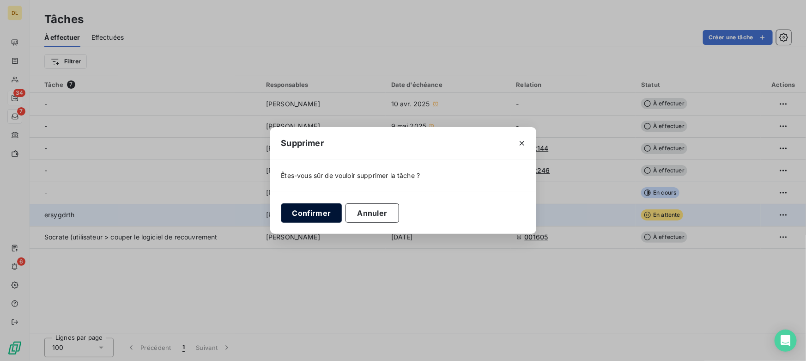
click at [328, 213] on button "Confirmer" at bounding box center [311, 212] width 61 height 19
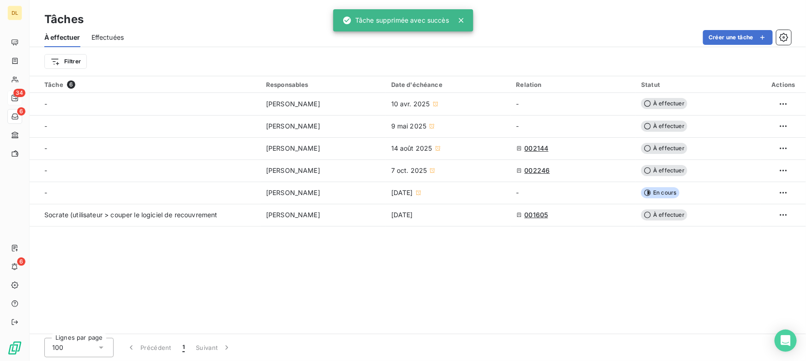
click at [479, 283] on div "Tâche 6 Responsables Date d'échéance Relation Statut Actions - [PERSON_NAME] LA…" at bounding box center [418, 204] width 777 height 257
click at [384, 293] on div "Tâche 6 Responsables Date d'échéance Relation Statut Actions - [PERSON_NAME] LA…" at bounding box center [418, 204] width 777 height 257
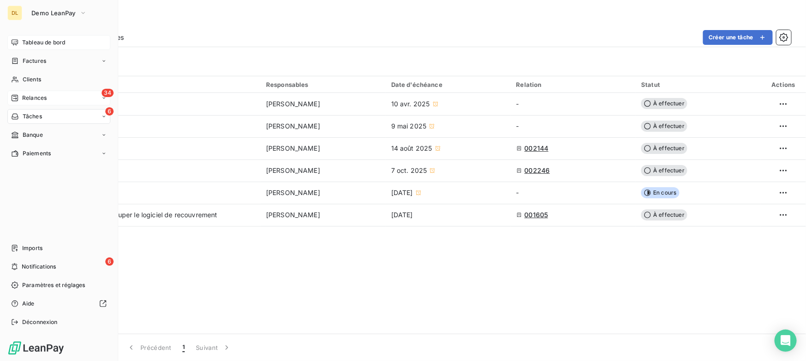
click at [22, 37] on div "Tableau de bord" at bounding box center [58, 42] width 103 height 15
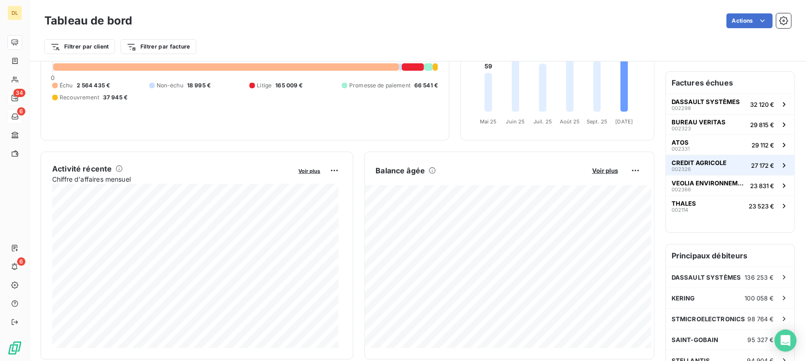
scroll to position [42, 0]
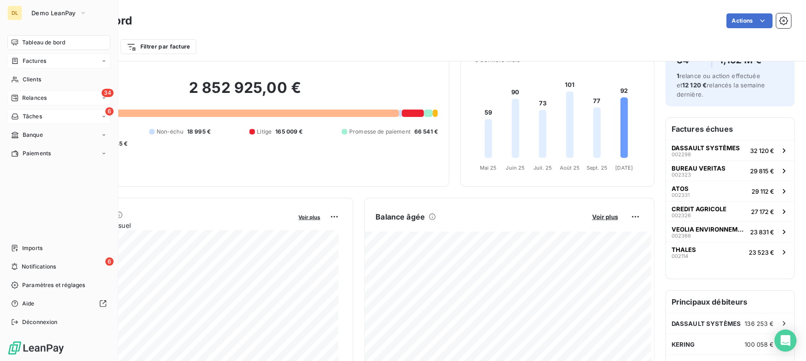
click at [23, 57] on span "Factures" at bounding box center [35, 61] width 24 height 8
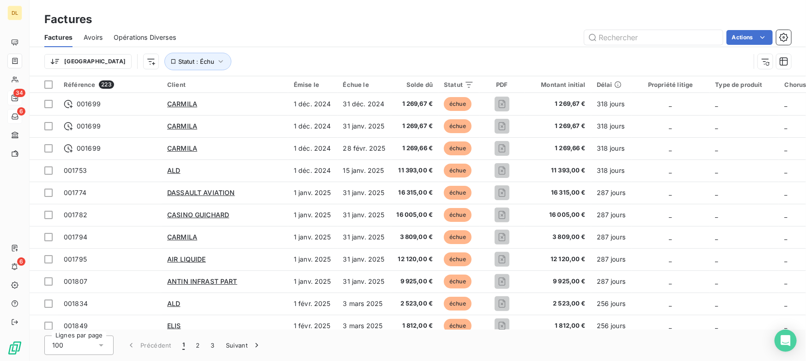
click at [78, 60] on html "DL 34 6 6 Factures Factures Avoirs Opérations Diverses Actions Trier Statut : É…" at bounding box center [403, 180] width 806 height 361
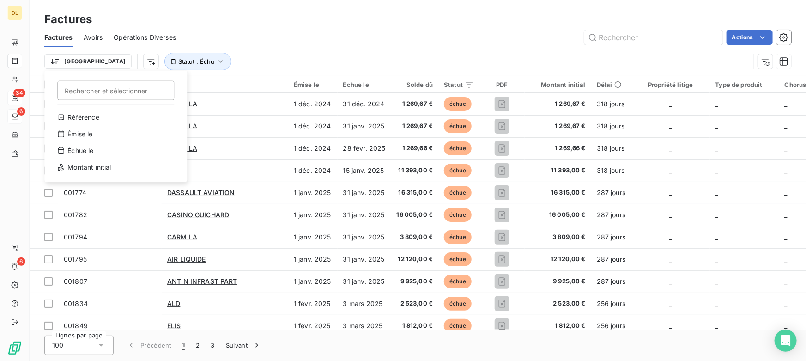
click at [107, 64] on html "DL 34 6 6 Factures Factures Avoirs Opérations Diverses Actions Trier Rechercher…" at bounding box center [403, 180] width 806 height 361
click at [106, 60] on html "DL 34 6 6 Factures Factures Avoirs Opérations Diverses Actions Trier Rechercher…" at bounding box center [403, 180] width 806 height 361
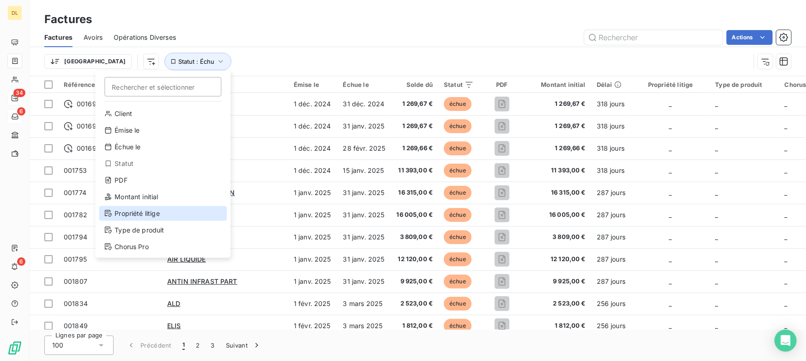
click at [143, 214] on div "Propriété litige" at bounding box center [163, 213] width 128 height 15
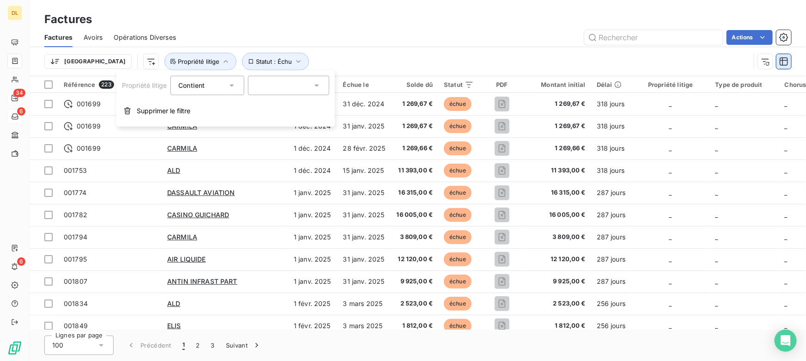
click at [359, 46] on div "Factures Avoirs Opérations Diverses Actions" at bounding box center [418, 37] width 777 height 19
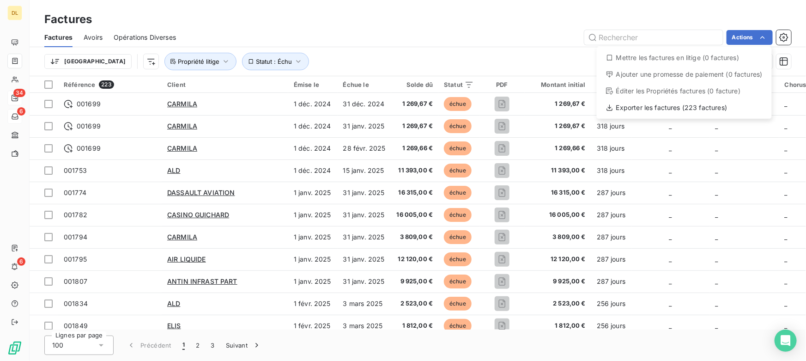
click at [459, 33] on html "DL 34 6 6 Factures Factures Avoirs Opérations Diverses Actions Mettre les factu…" at bounding box center [403, 180] width 806 height 361
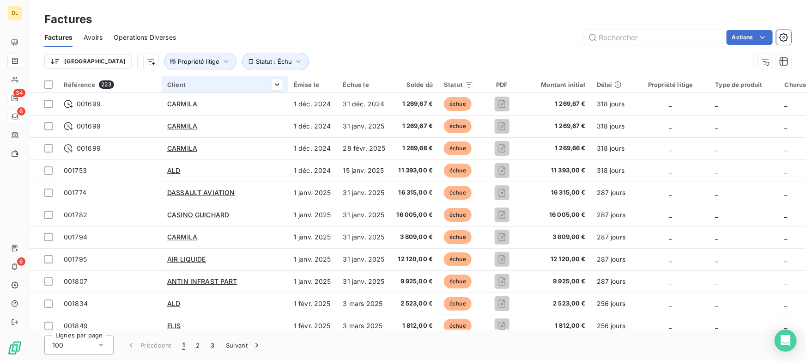
click at [259, 55] on span "Statut : Échu" at bounding box center [275, 62] width 67 height 18
click at [294, 59] on icon "button" at bounding box center [298, 61] width 9 height 9
click at [256, 64] on span "Statut : Échu" at bounding box center [274, 61] width 36 height 7
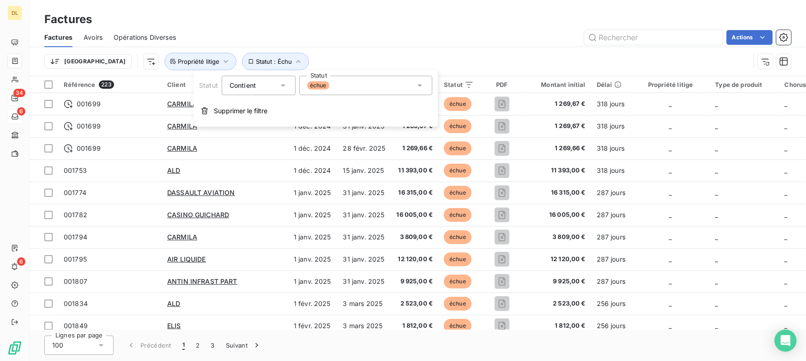
click at [237, 110] on span "Supprimer le filtre" at bounding box center [241, 110] width 54 height 9
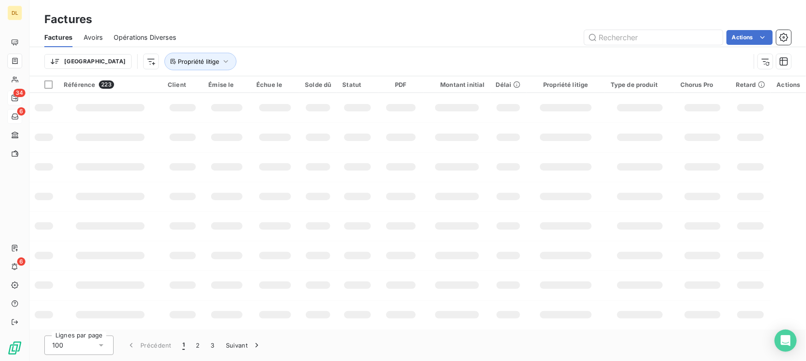
click at [323, 38] on div "Actions" at bounding box center [489, 37] width 604 height 15
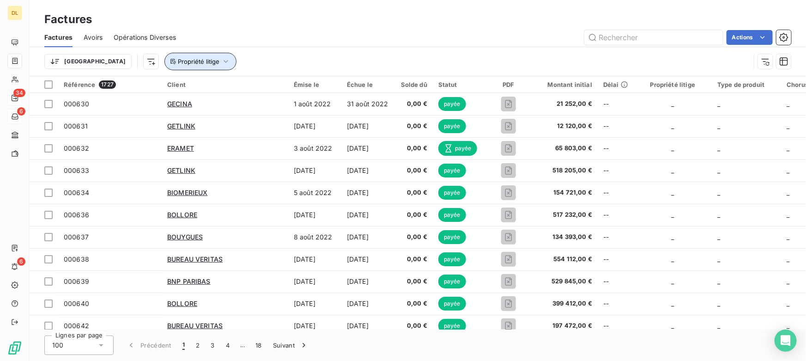
click at [178, 63] on span "Propriété litige" at bounding box center [199, 61] width 42 height 7
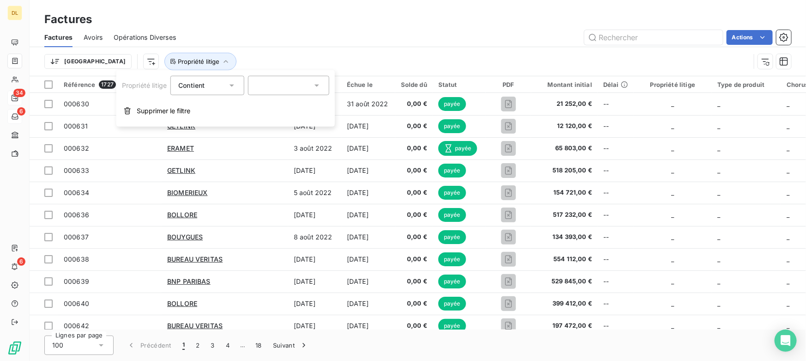
click at [162, 114] on span "Supprimer le filtre" at bounding box center [164, 110] width 54 height 9
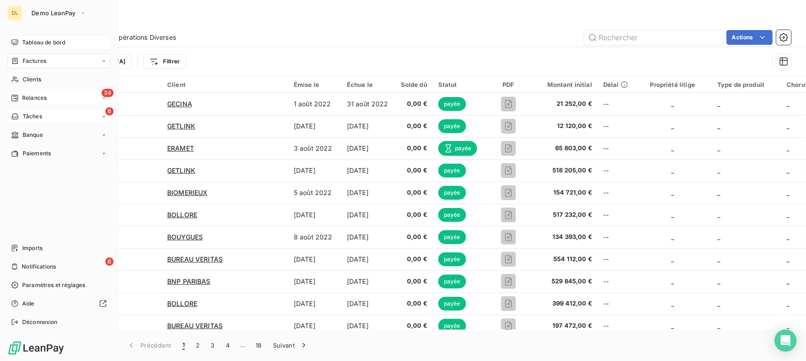
click at [51, 41] on span "Tableau de bord" at bounding box center [43, 42] width 43 height 8
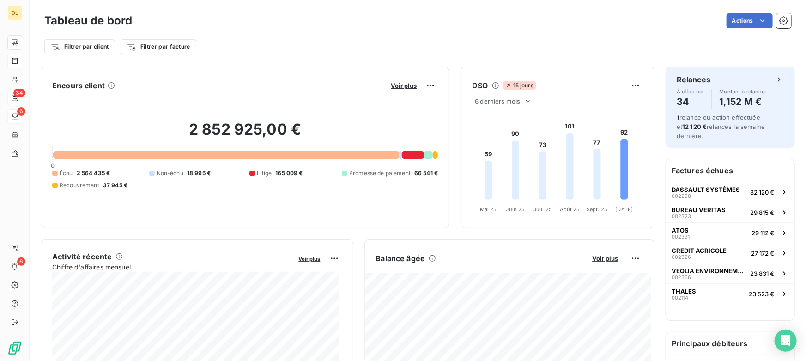
click at [452, 171] on div "Encours client Voir plus 2 852 925,00 € 0 Échu 2 564 435 € Non-échu 18 995 € Li…" at bounding box center [348, 148] width 614 height 162
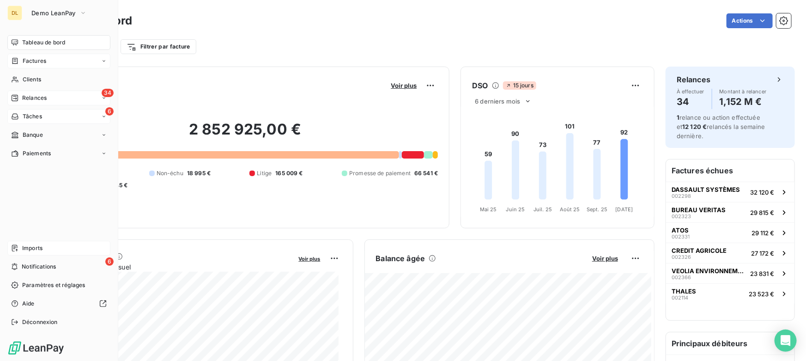
click at [25, 250] on span "Imports" at bounding box center [32, 248] width 20 height 8
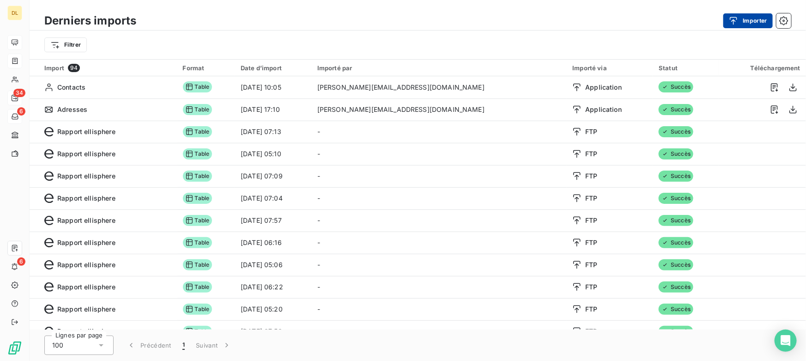
click at [743, 24] on div "button" at bounding box center [736, 20] width 14 height 9
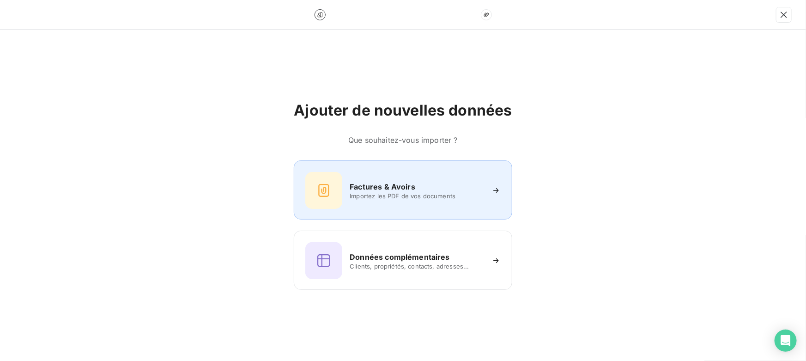
click at [392, 203] on div "Factures & Avoirs Importez les PDF de vos documents" at bounding box center [402, 190] width 195 height 37
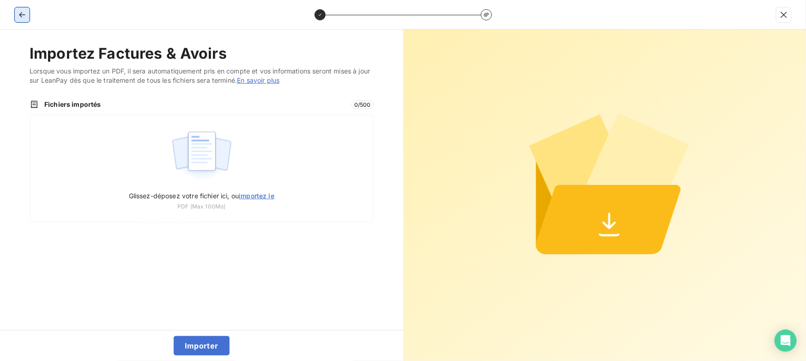
click at [26, 15] on icon "button" at bounding box center [22, 14] width 9 height 9
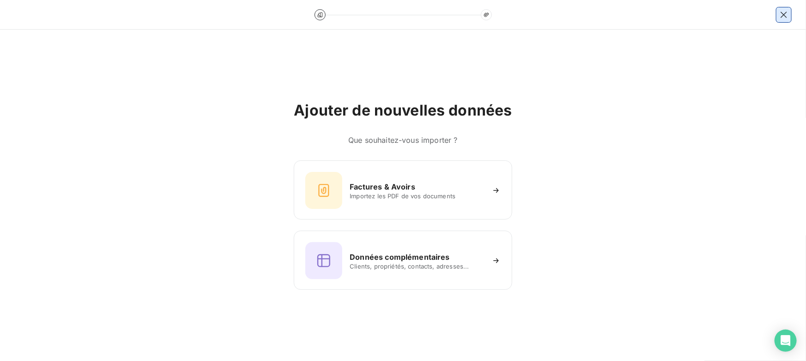
click at [782, 15] on icon "button" at bounding box center [784, 14] width 9 height 9
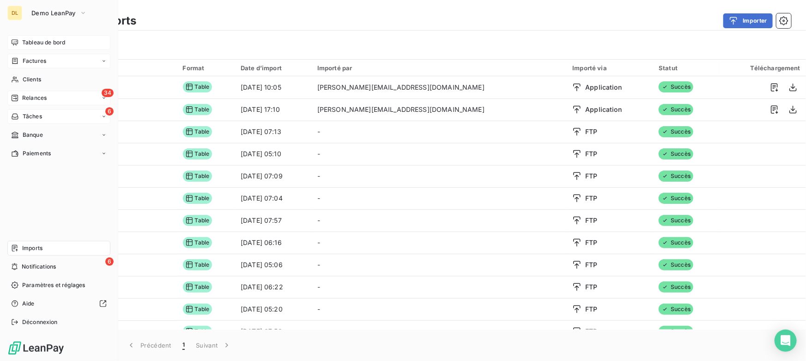
click at [13, 47] on div "Tableau de bord" at bounding box center [58, 42] width 103 height 15
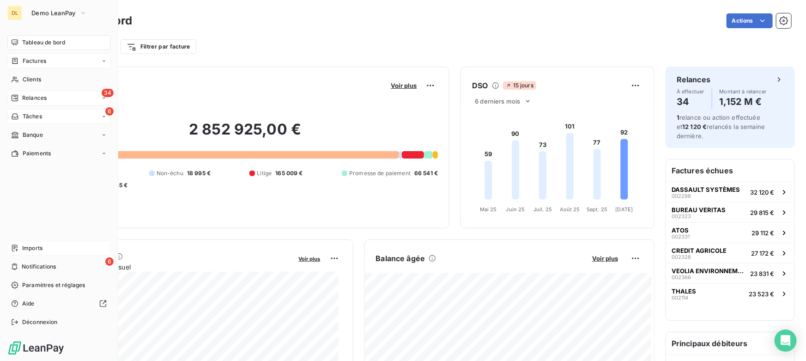
click at [13, 250] on icon at bounding box center [14, 247] width 7 height 7
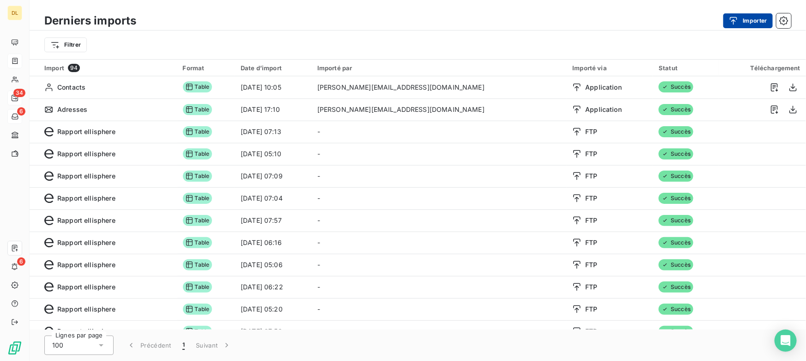
click at [744, 19] on button "Importer" at bounding box center [748, 20] width 49 height 15
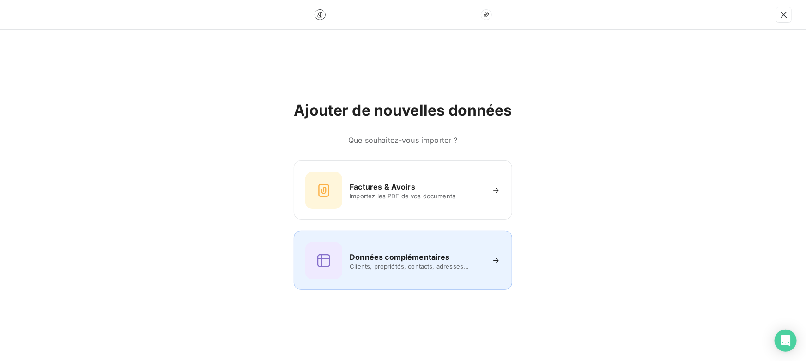
click at [384, 266] on span "Clients, propriétés, contacts, adresses..." at bounding box center [417, 265] width 134 height 7
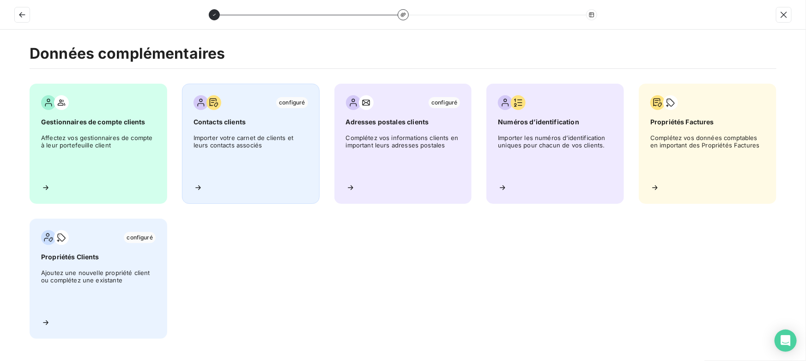
click at [259, 146] on span "Importer votre carnet de clients et leurs contacts associés" at bounding box center [251, 155] width 115 height 42
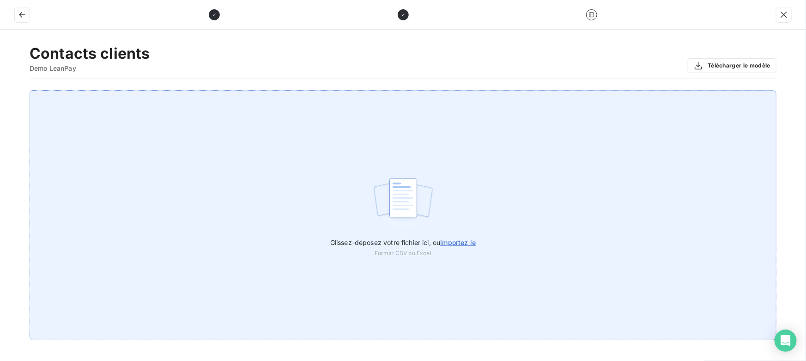
click at [406, 212] on img at bounding box center [402, 202] width 61 height 59
click at [241, 176] on div "Glissez-déposez votre fichier ici, ou importez le Format CSV ou Excel" at bounding box center [403, 215] width 747 height 250
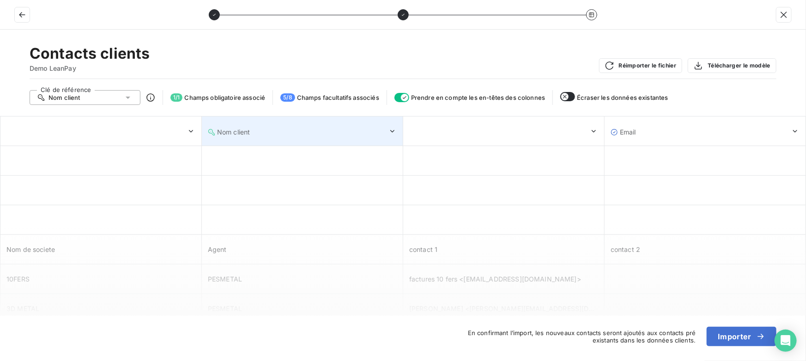
click at [242, 134] on span "Nom client" at bounding box center [233, 132] width 33 height 8
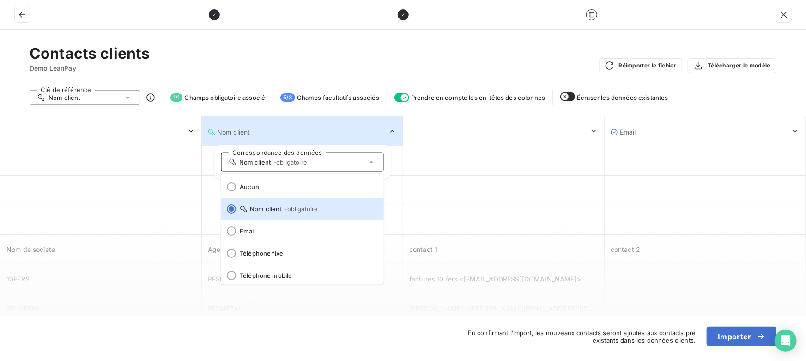
click at [249, 129] on span "Nom client" at bounding box center [233, 132] width 33 height 8
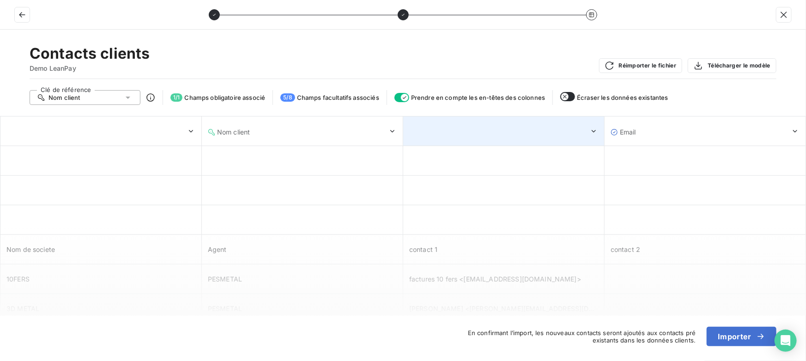
click at [486, 128] on div at bounding box center [504, 131] width 200 height 28
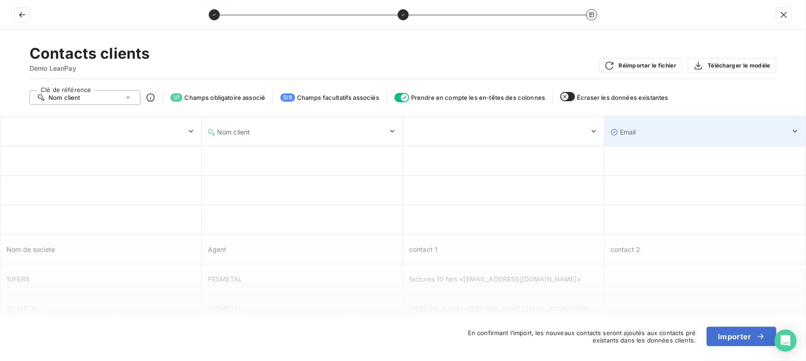
click at [711, 130] on div "Email" at bounding box center [701, 132] width 180 height 9
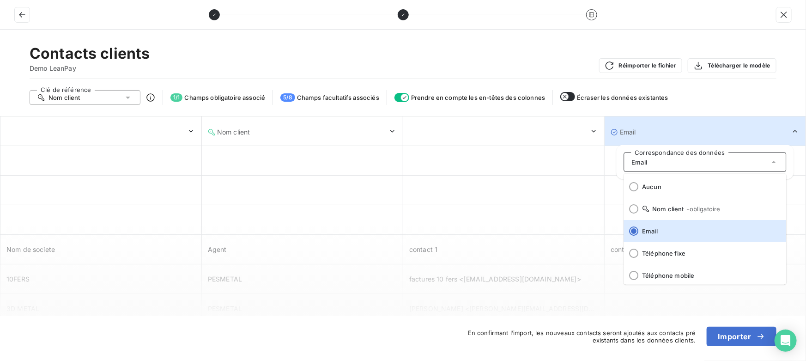
click at [711, 130] on div "Email" at bounding box center [701, 132] width 180 height 9
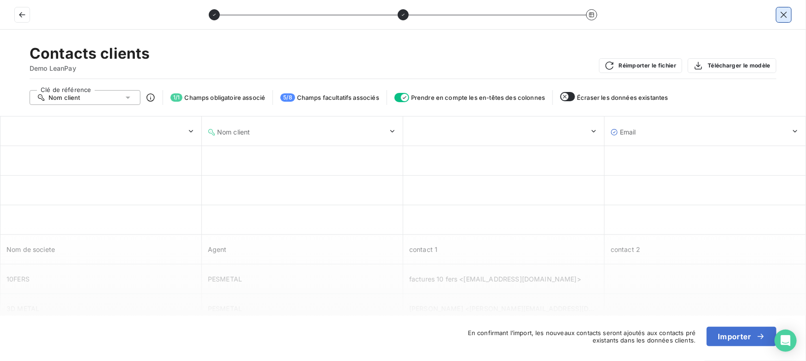
click at [785, 16] on icon "button" at bounding box center [784, 14] width 9 height 9
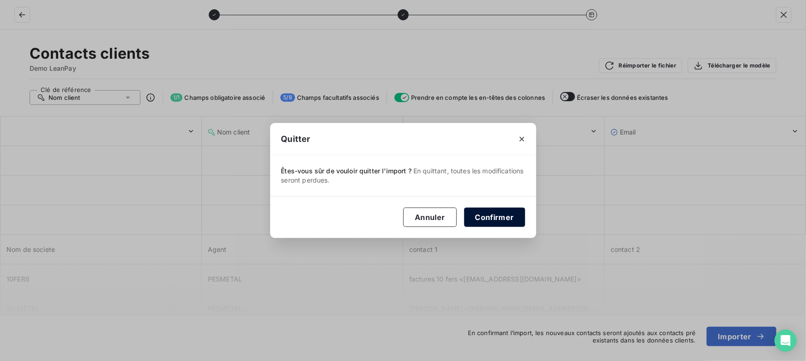
click at [491, 217] on button "Confirmer" at bounding box center [494, 216] width 61 height 19
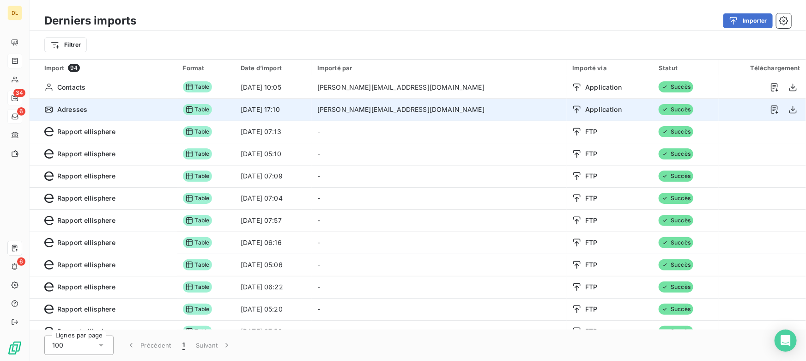
click at [103, 111] on div "Adresses" at bounding box center [108, 109] width 128 height 9
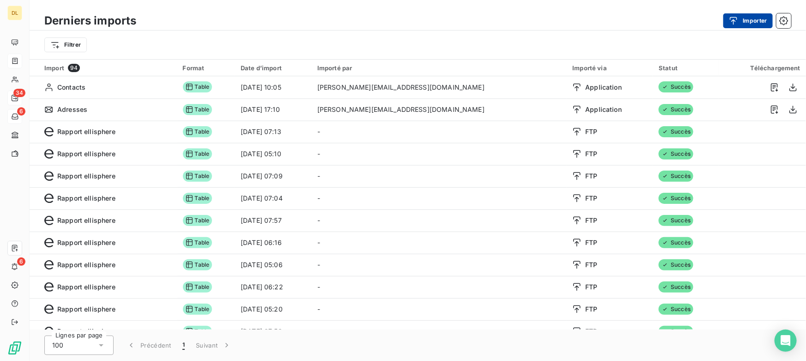
click at [742, 25] on button "Importer" at bounding box center [748, 20] width 49 height 15
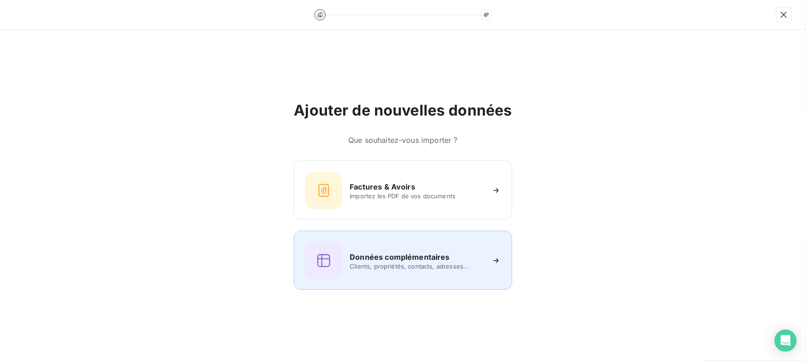
click at [405, 260] on h6 "Données complémentaires" at bounding box center [400, 256] width 100 height 11
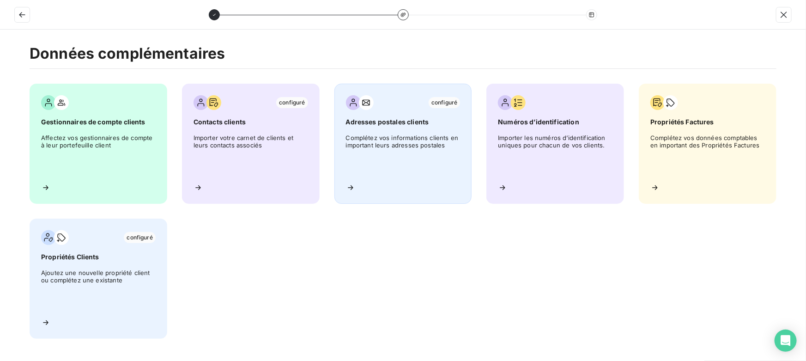
click at [399, 152] on span "Complétez vos informations clients en important leurs adresses postales" at bounding box center [403, 155] width 115 height 42
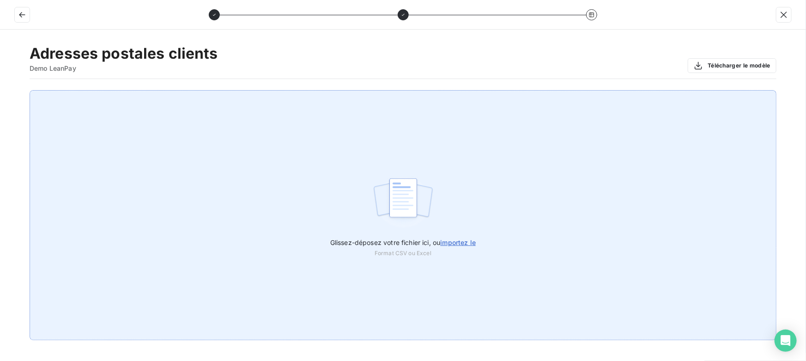
click at [312, 221] on div "Glissez-déposez votre fichier ici, ou importez le Format CSV ou Excel" at bounding box center [403, 215] width 747 height 250
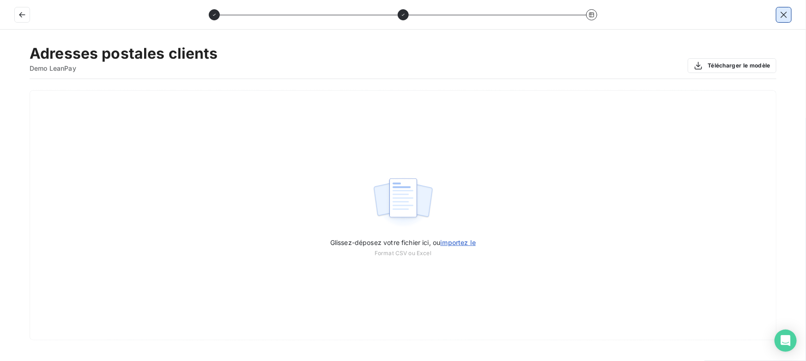
click at [786, 10] on icon "button" at bounding box center [784, 14] width 9 height 9
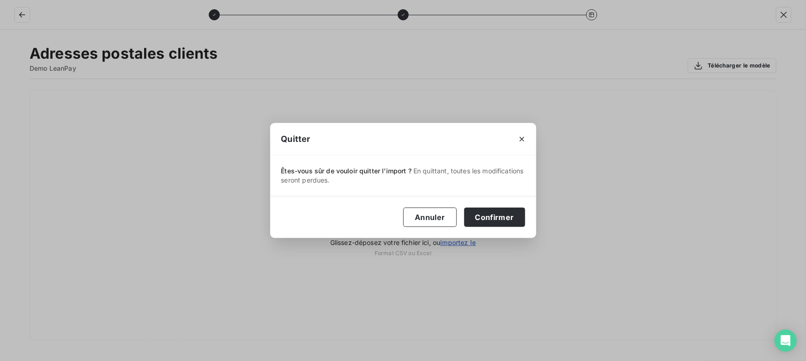
click at [485, 211] on button "Confirmer" at bounding box center [494, 216] width 61 height 19
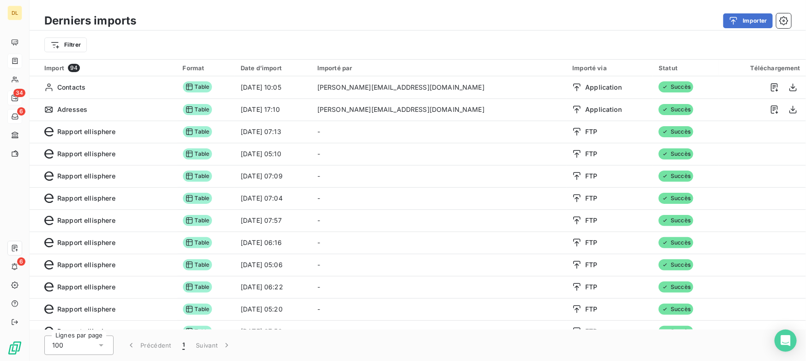
click at [505, 39] on div "Filtrer" at bounding box center [417, 45] width 747 height 18
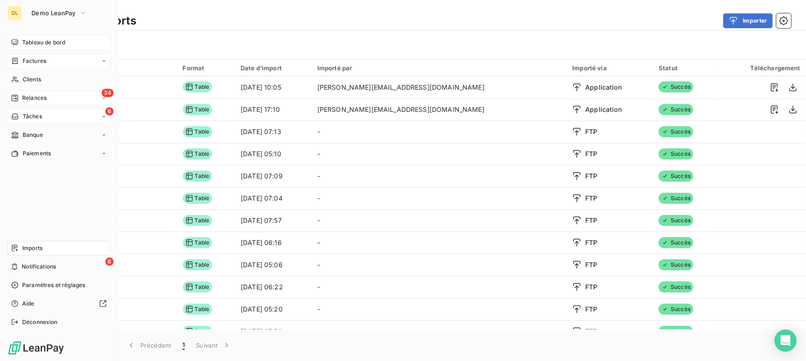
click at [18, 40] on icon at bounding box center [15, 42] width 6 height 6
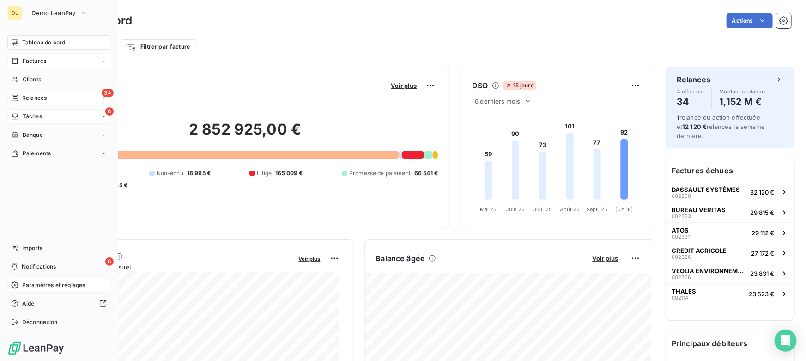
click at [49, 285] on span "Paramètres et réglages" at bounding box center [53, 285] width 63 height 8
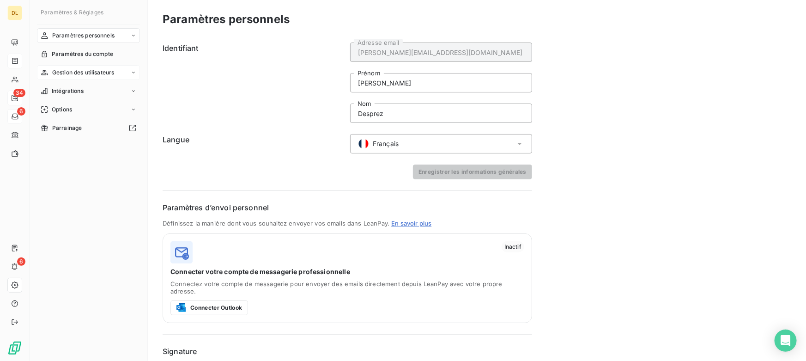
click at [103, 73] on span "Gestion des utilisateurs" at bounding box center [83, 72] width 62 height 8
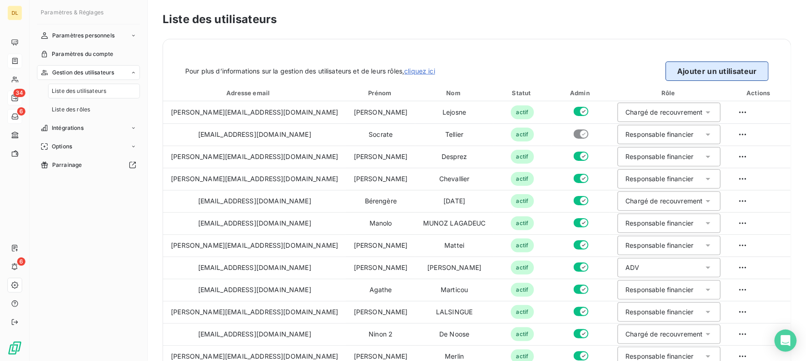
click at [692, 70] on button "Ajouter un utilisateur" at bounding box center [717, 70] width 103 height 19
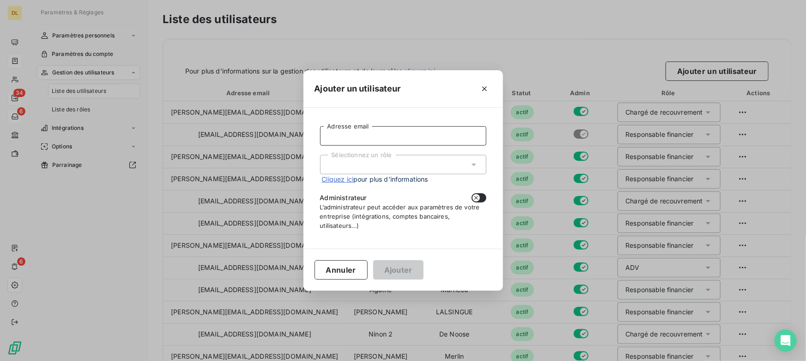
click at [348, 134] on input "Adresse email" at bounding box center [403, 135] width 166 height 19
click at [342, 162] on div "Sélectionnez un rôle" at bounding box center [403, 164] width 166 height 19
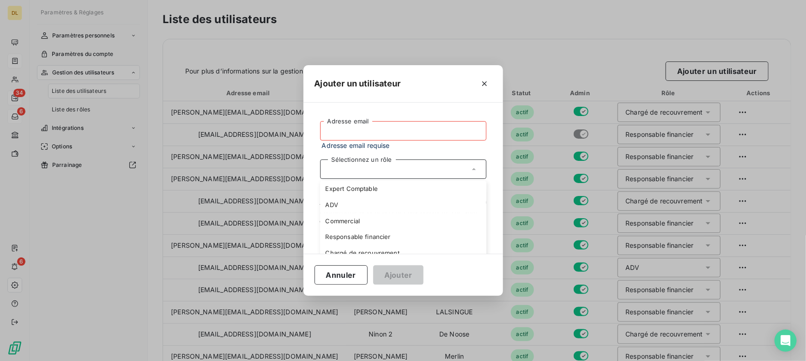
drag, startPoint x: 396, startPoint y: 139, endPoint x: 391, endPoint y: 134, distance: 7.2
click at [395, 139] on input "Adresse email" at bounding box center [403, 130] width 166 height 19
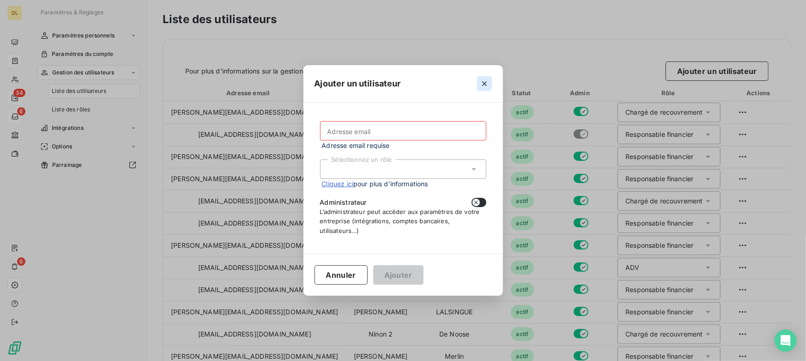
click at [482, 85] on icon "button" at bounding box center [484, 83] width 9 height 9
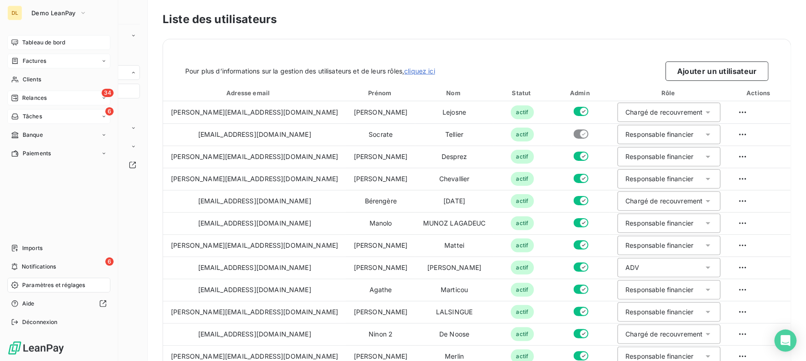
click at [21, 37] on div "Tableau de bord" at bounding box center [58, 42] width 103 height 15
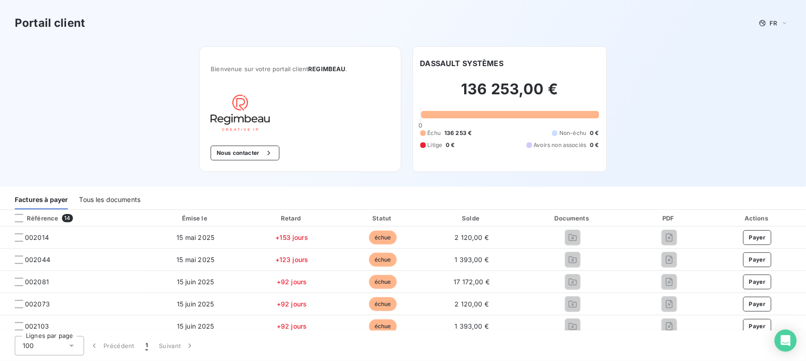
drag, startPoint x: 139, startPoint y: 202, endPoint x: 156, endPoint y: 202, distance: 17.1
click at [138, 201] on div "Tous les documents" at bounding box center [109, 199] width 61 height 19
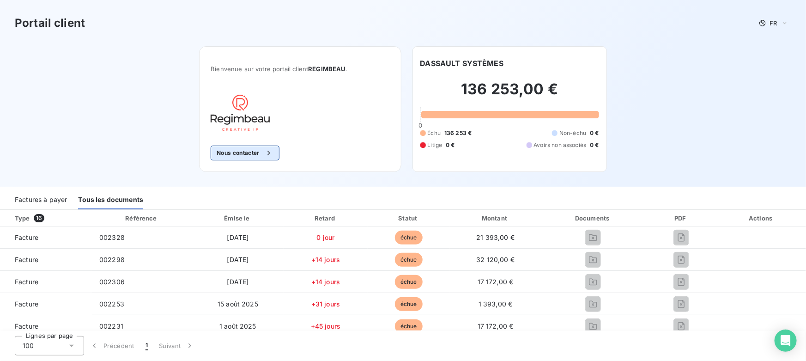
click at [252, 152] on button "Nous contacter" at bounding box center [245, 153] width 68 height 15
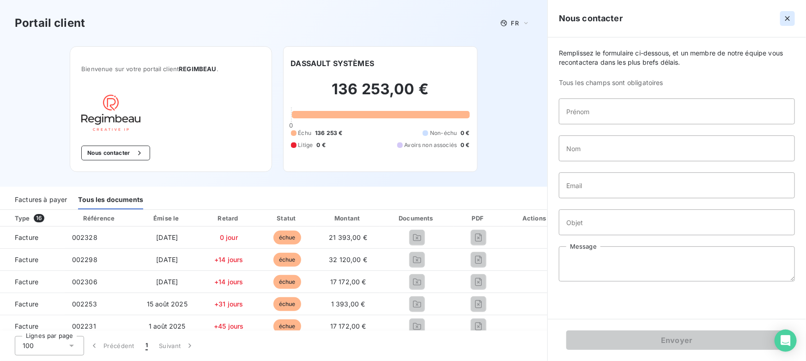
click at [786, 18] on icon "button" at bounding box center [787, 18] width 9 height 9
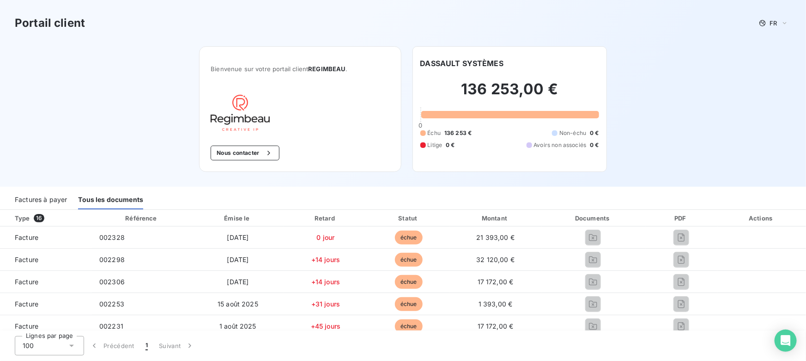
click at [51, 196] on div "Factures à payer" at bounding box center [41, 199] width 52 height 19
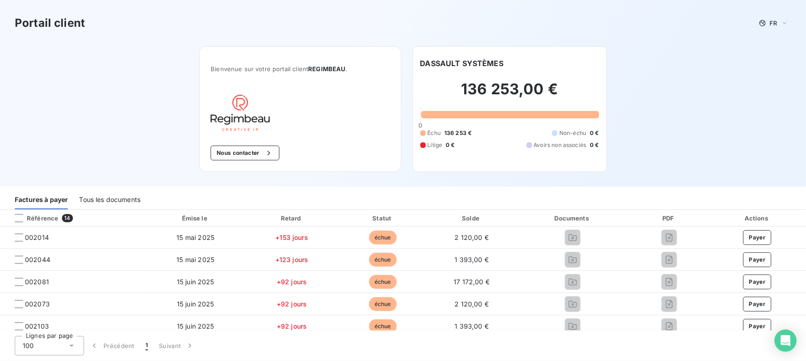
scroll to position [42, 0]
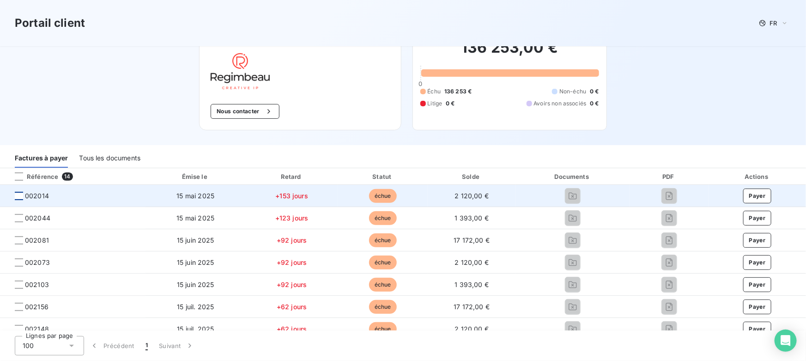
click at [19, 196] on div at bounding box center [19, 196] width 8 height 8
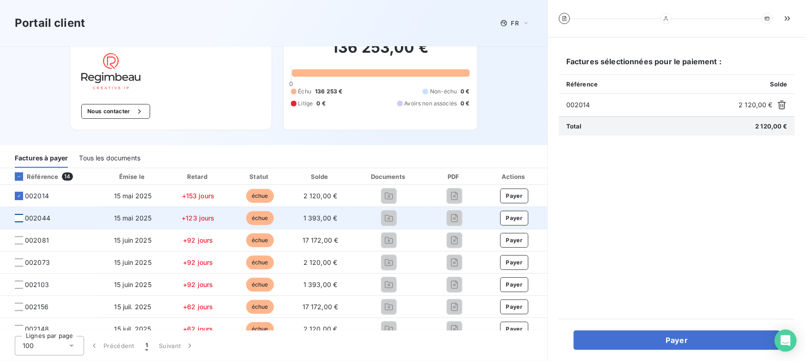
click at [21, 217] on div at bounding box center [19, 218] width 8 height 8
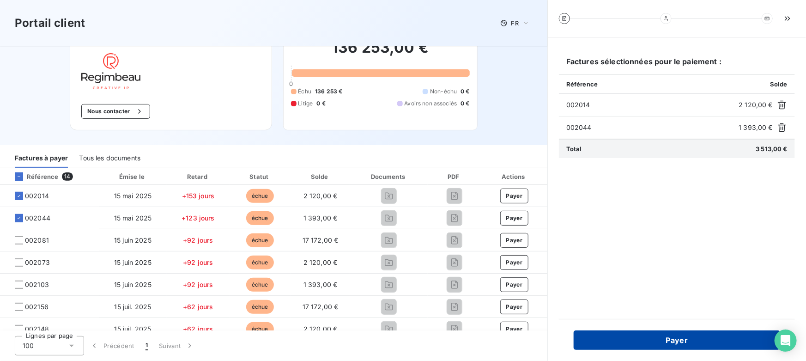
click at [599, 341] on button "Payer" at bounding box center [677, 339] width 207 height 19
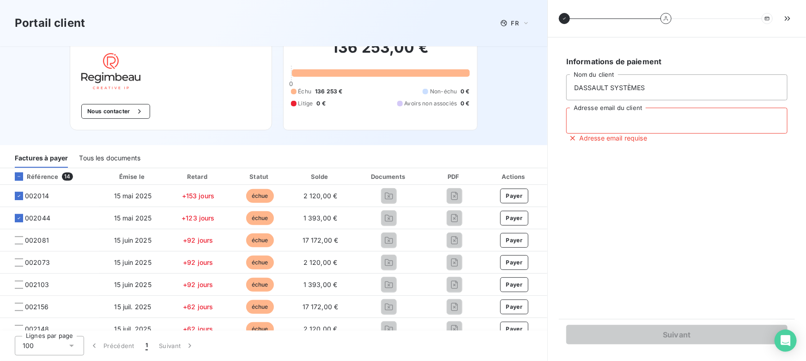
click at [619, 120] on input "Adresse email du client" at bounding box center [677, 121] width 221 height 26
type input "[PERSON_NAME][EMAIL_ADDRESS][DOMAIN_NAME]"
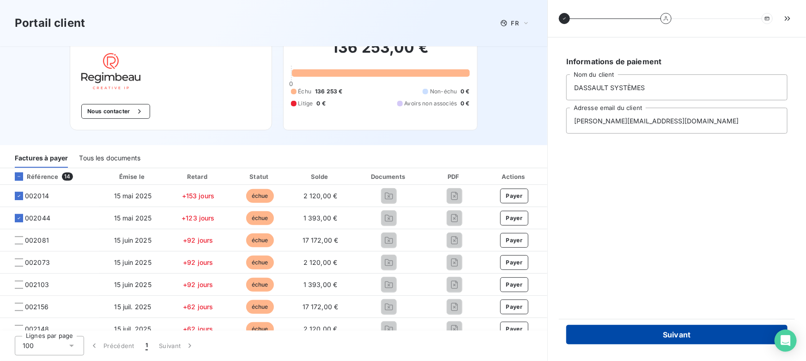
click at [640, 327] on button "Suivant" at bounding box center [677, 334] width 221 height 19
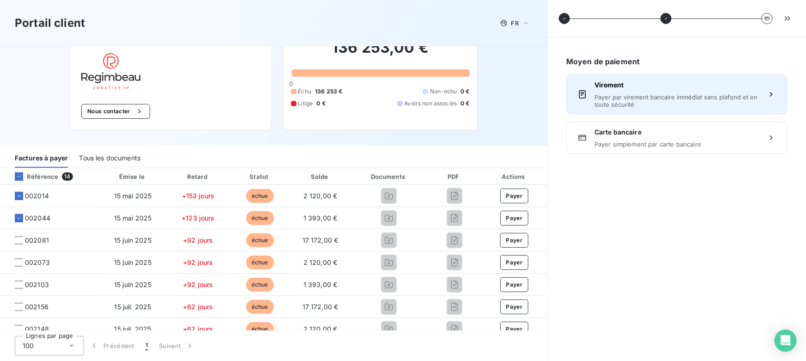
click at [647, 92] on div "Virement Payer par virement bancaire immédiat sans plafond et en toute sécurité" at bounding box center [677, 94] width 165 height 28
